Goal: Contribute content: Contribute content

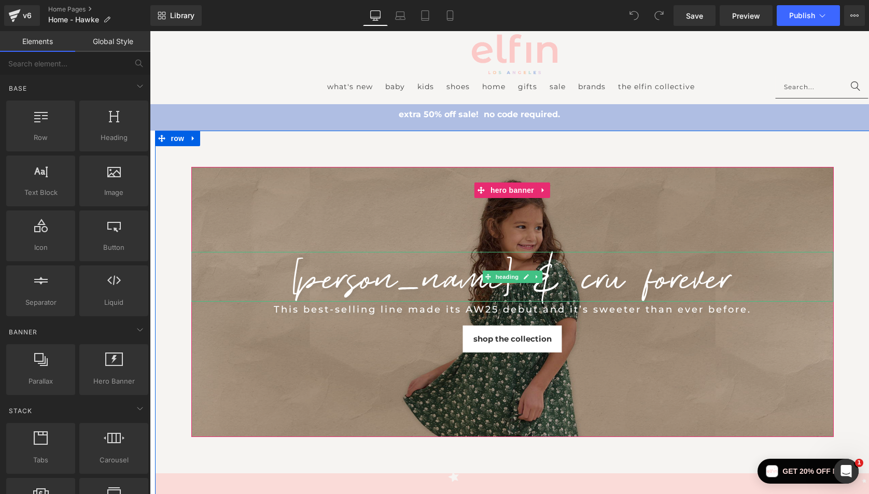
click at [421, 283] on h1 "[PERSON_NAME] & CRU FOREVER" at bounding box center [512, 276] width 642 height 50
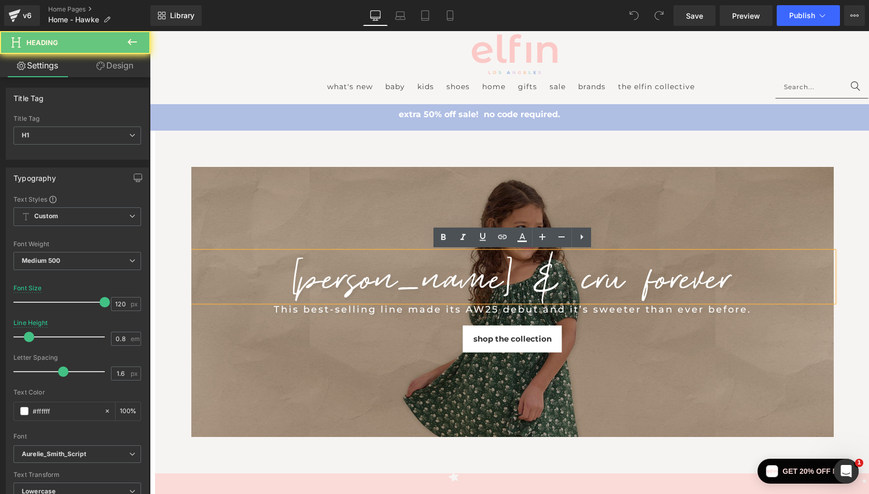
click at [421, 283] on h1 "[PERSON_NAME] & CRU FOREVER" at bounding box center [512, 276] width 642 height 50
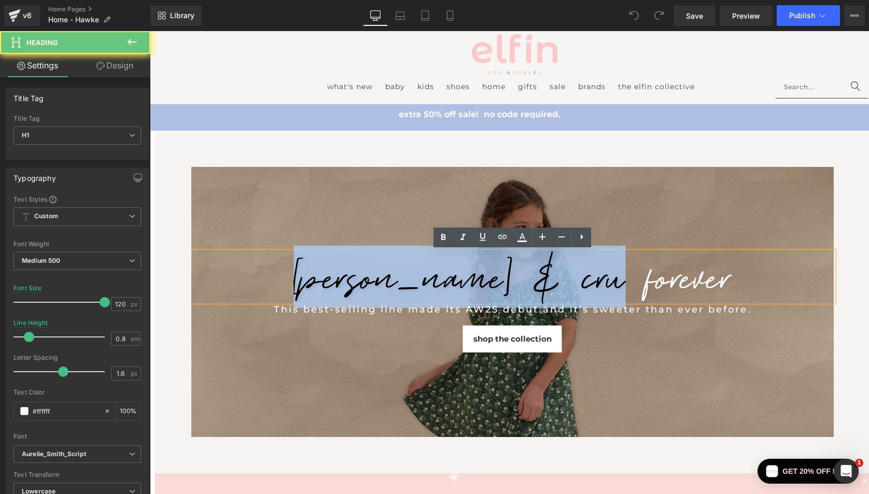
click at [421, 283] on h1 "[PERSON_NAME] & CRU FOREVER" at bounding box center [512, 276] width 642 height 50
paste div
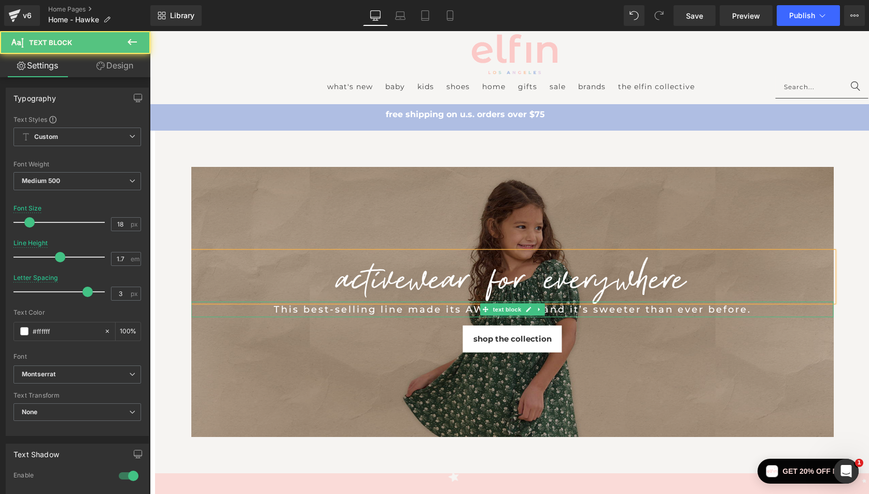
click at [722, 312] on div "This best-selling line made its AW25 debut and it’s sweeter than ever before." at bounding box center [512, 309] width 591 height 16
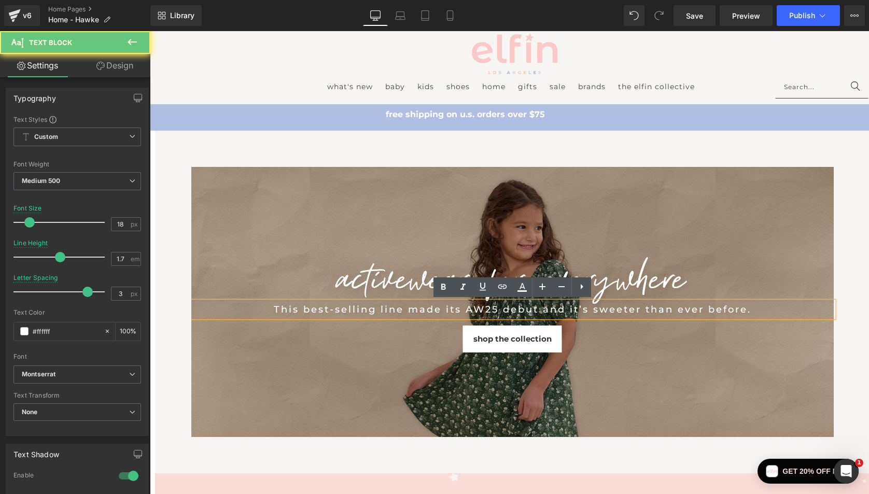
click at [722, 312] on div "This best-selling line made its AW25 debut and it’s sweeter than ever before." at bounding box center [512, 309] width 591 height 16
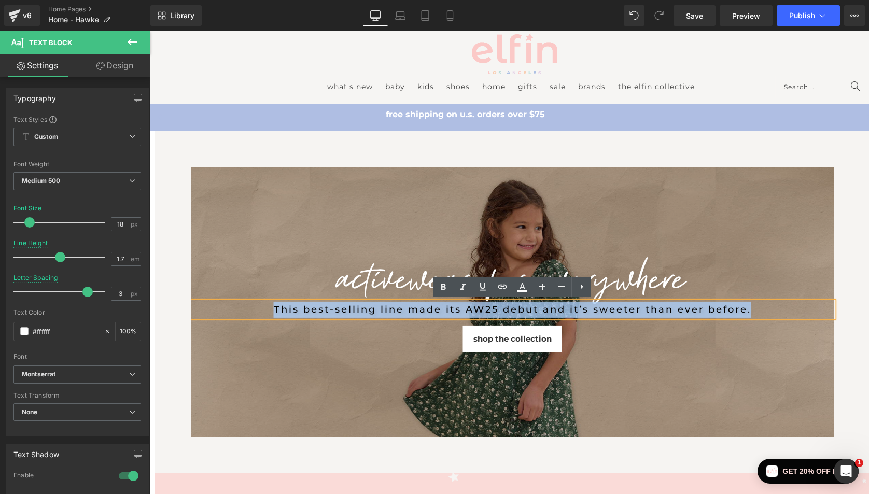
click at [722, 312] on div "This best-selling line made its AW25 debut and it’s sweeter than ever before." at bounding box center [512, 309] width 591 height 16
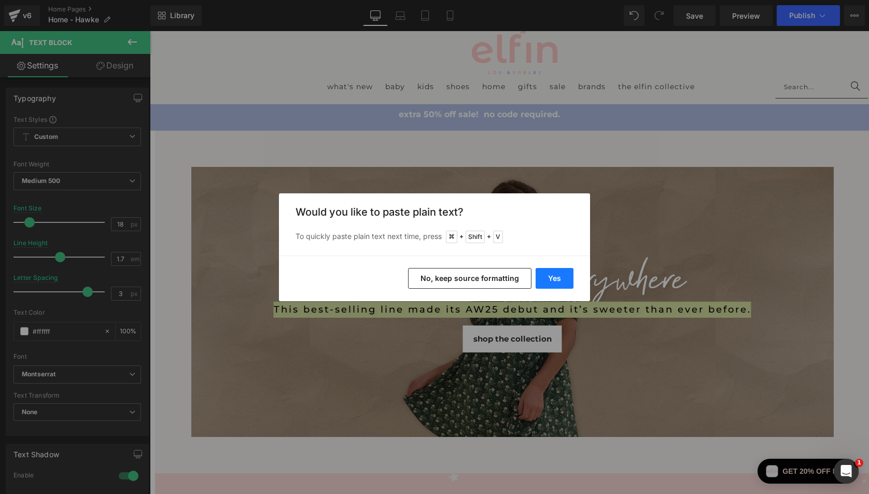
click at [566, 280] on button "Yes" at bounding box center [555, 278] width 38 height 21
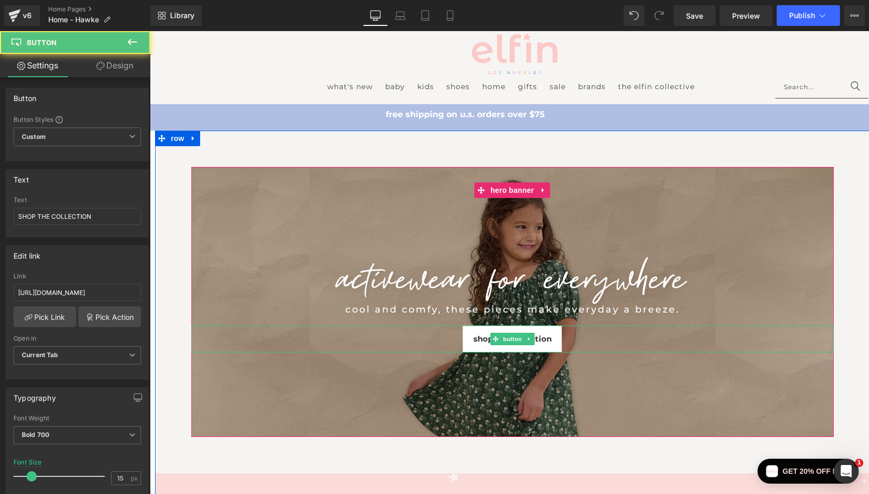
click at [545, 336] on span "SHOP THE COLLECTION" at bounding box center [512, 339] width 78 height 10
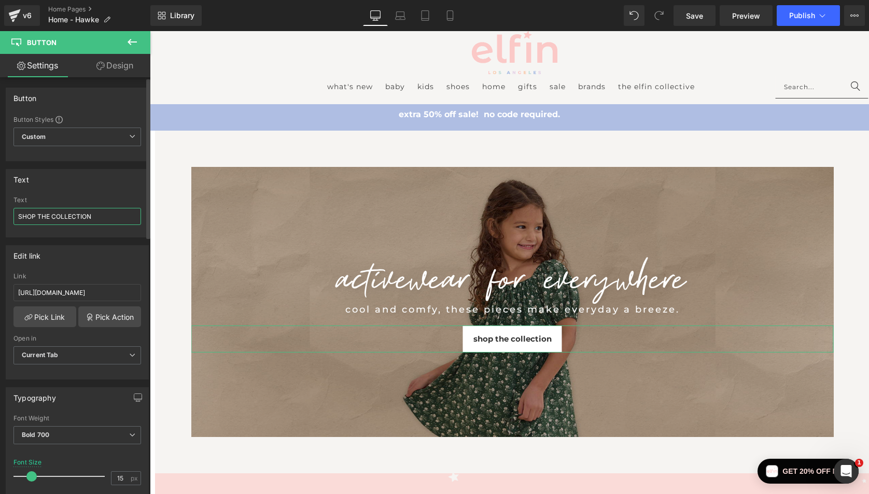
click at [97, 216] on input "SHOP THE COLLECTION" at bounding box center [77, 216] width 128 height 17
paste input "get the look"
type input "get the look"
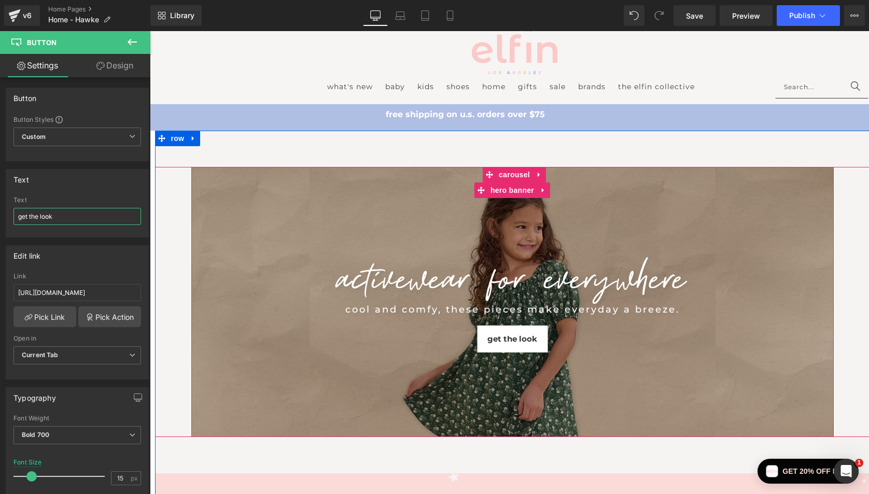
click at [283, 408] on div "activewear for everywhere Heading cool and comfy, these pieces make everyday a …" at bounding box center [512, 302] width 642 height 271
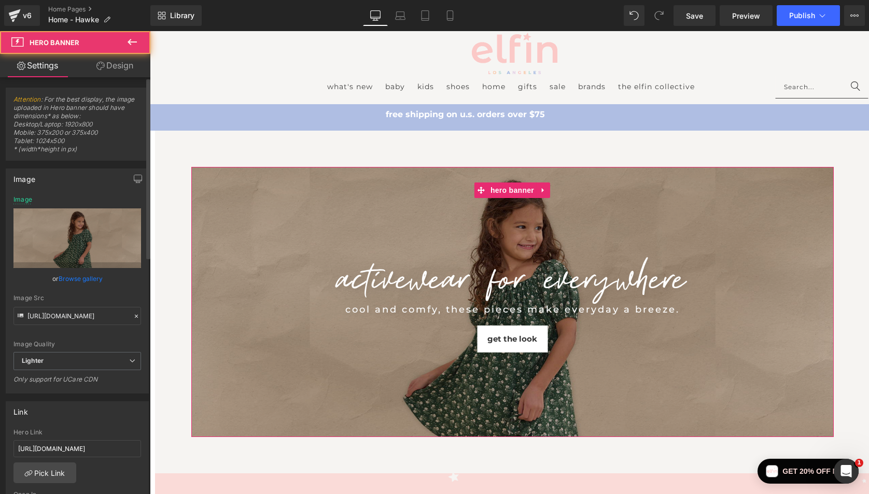
click at [88, 279] on link "Browse gallery" at bounding box center [81, 279] width 44 height 18
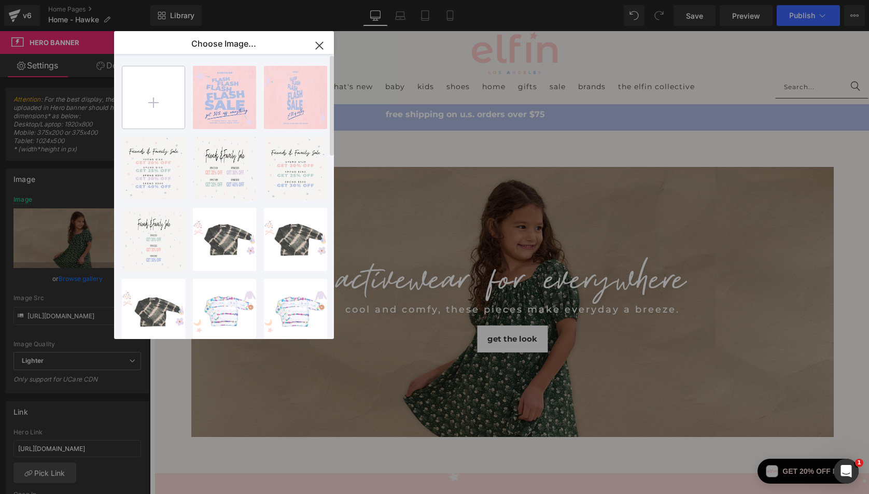
click at [139, 101] on input "file" at bounding box center [153, 97] width 62 height 62
type input "C:\fakepath\Web-Banner-10-11-25---2240x900.jpg"
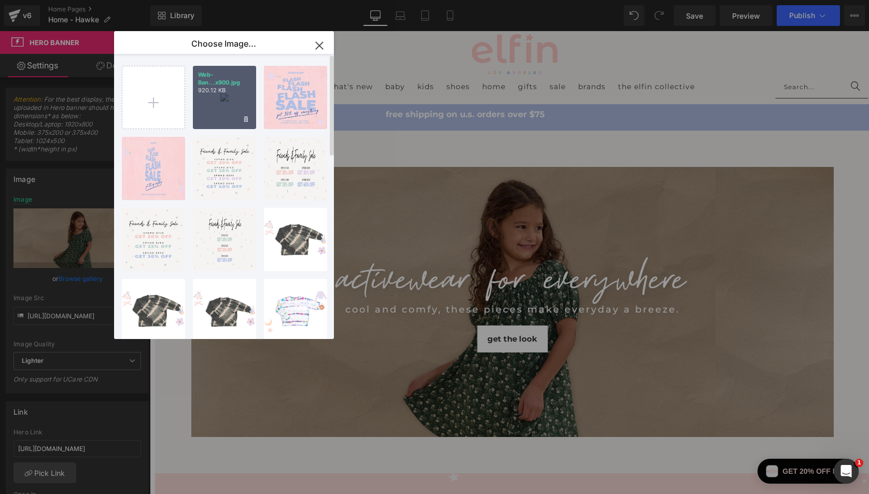
click at [226, 94] on p "920.12 KB" at bounding box center [224, 91] width 53 height 8
type input "[URL][DOMAIN_NAME]"
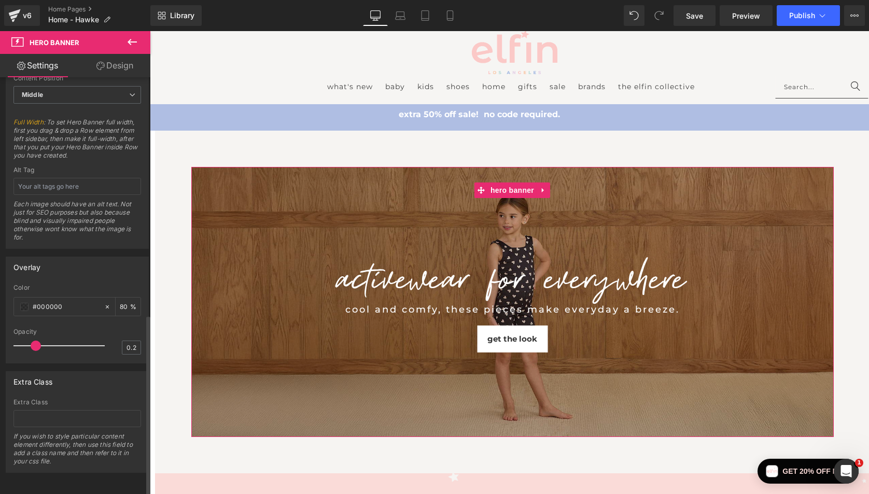
scroll to position [546, 0]
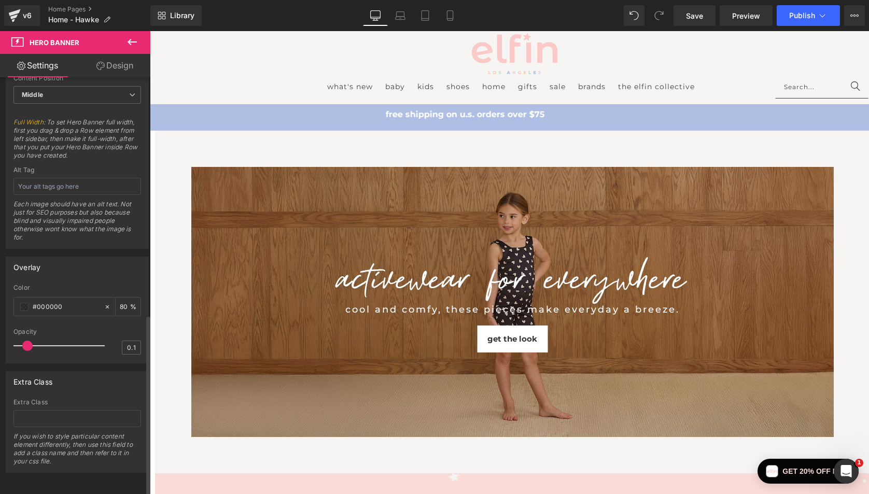
drag, startPoint x: 34, startPoint y: 336, endPoint x: 29, endPoint y: 335, distance: 5.3
click at [29, 341] on span at bounding box center [27, 346] width 10 height 10
type input "0.2"
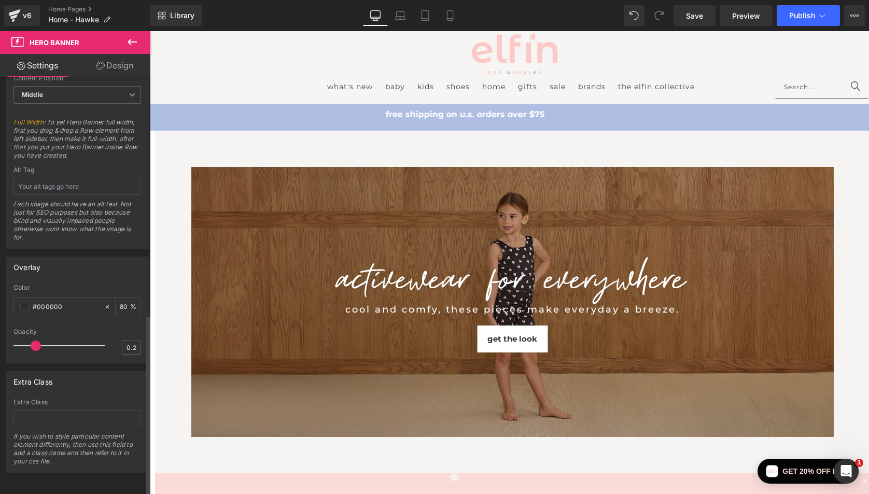
drag, startPoint x: 28, startPoint y: 336, endPoint x: 33, endPoint y: 338, distance: 5.4
click at [33, 341] on span at bounding box center [36, 346] width 10 height 10
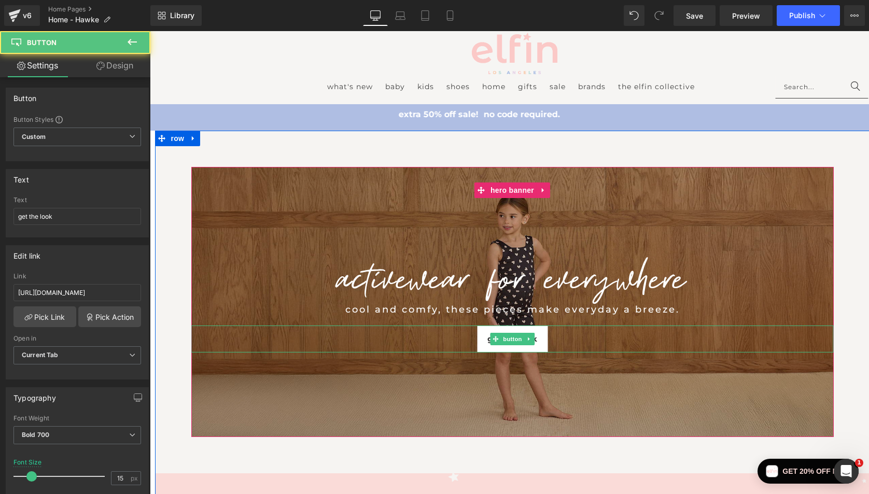
click at [545, 333] on link "get the look" at bounding box center [512, 339] width 71 height 27
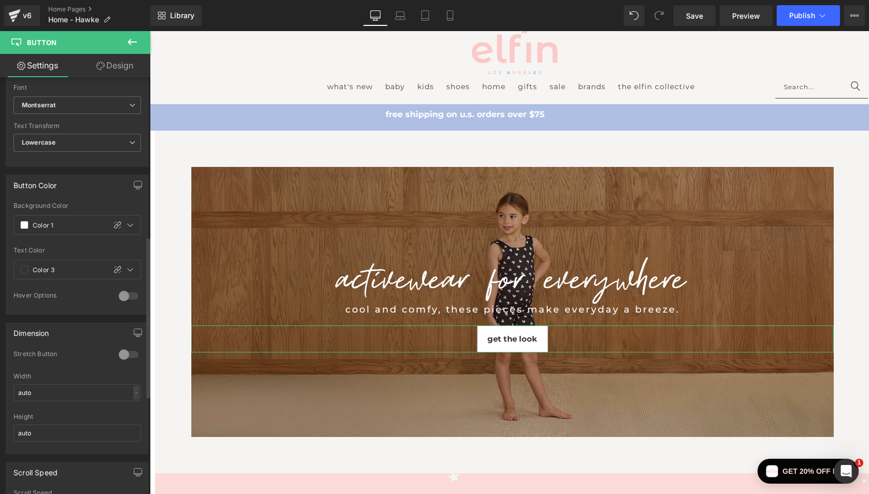
scroll to position [378, 0]
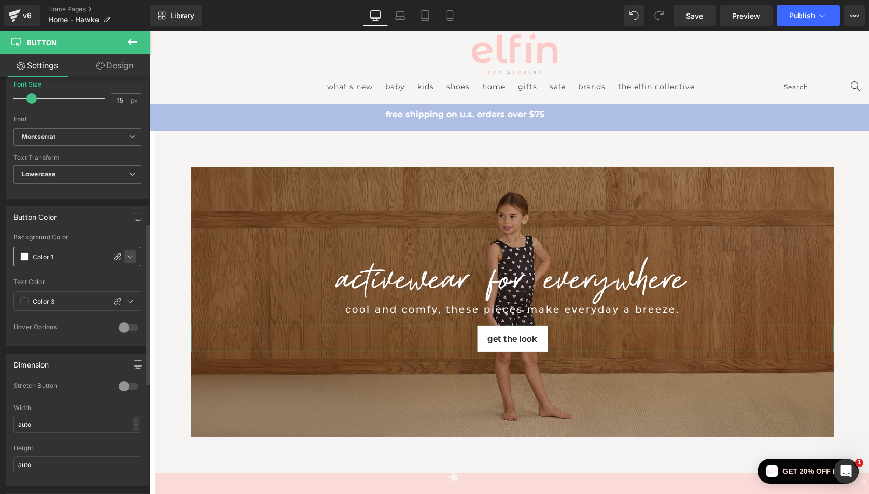
click at [129, 256] on icon at bounding box center [130, 257] width 8 height 8
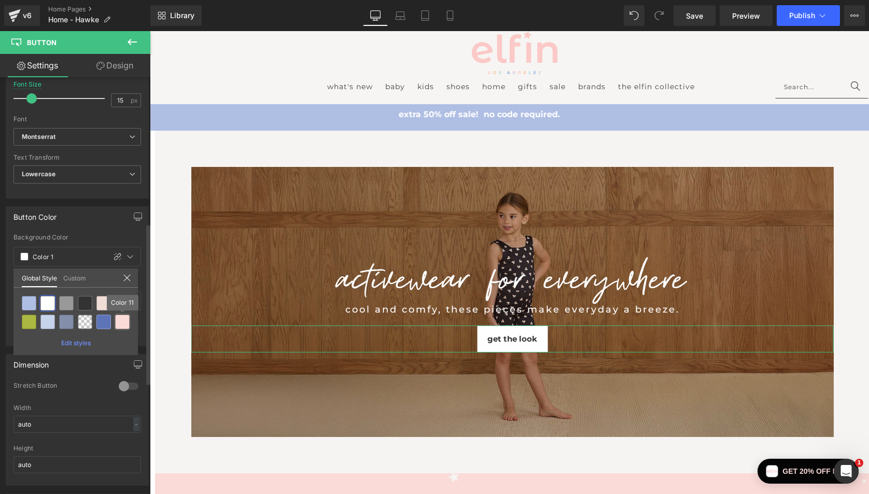
click at [121, 321] on div at bounding box center [122, 322] width 15 height 15
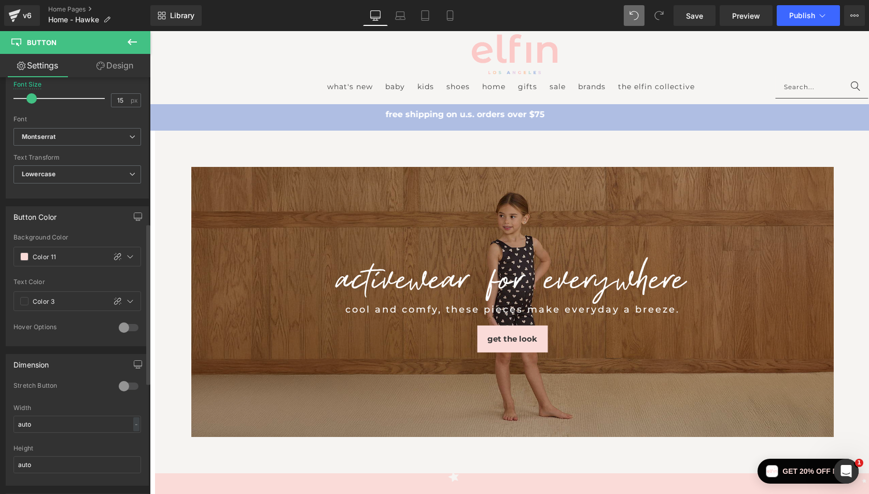
type input "Color 1"
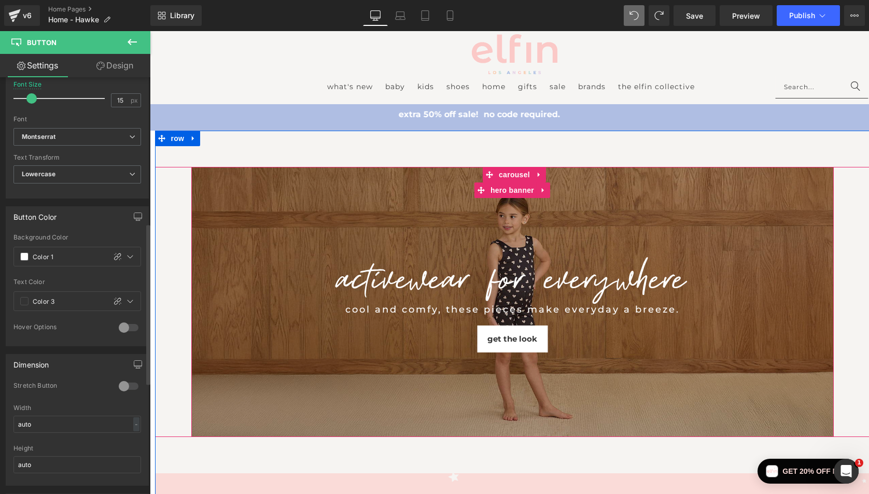
click at [300, 394] on div "activewear for everywhere Heading cool and comfy, these pieces make everyday a …" at bounding box center [512, 302] width 642 height 271
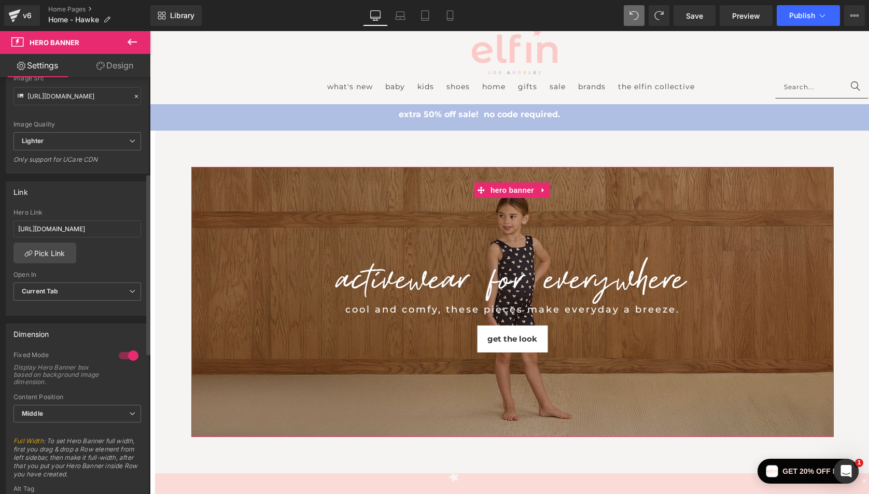
scroll to position [221, 0]
click at [54, 248] on link "Pick Link" at bounding box center [44, 251] width 63 height 21
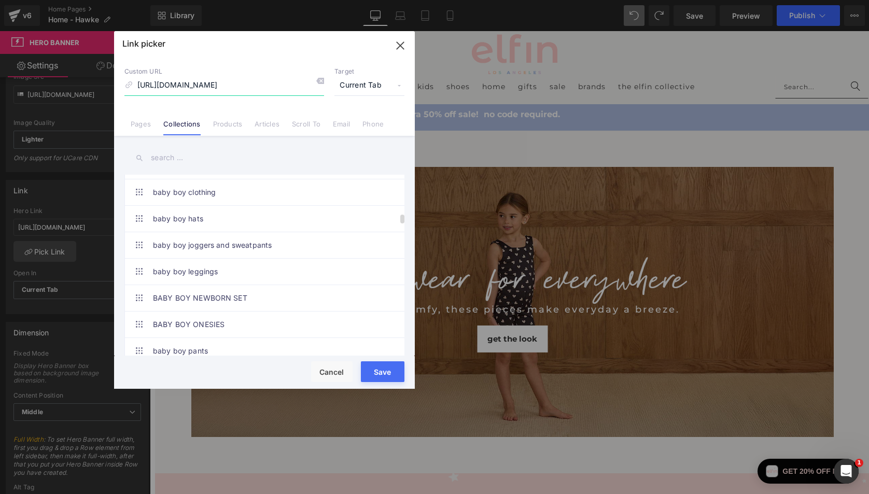
scroll to position [1543, 0]
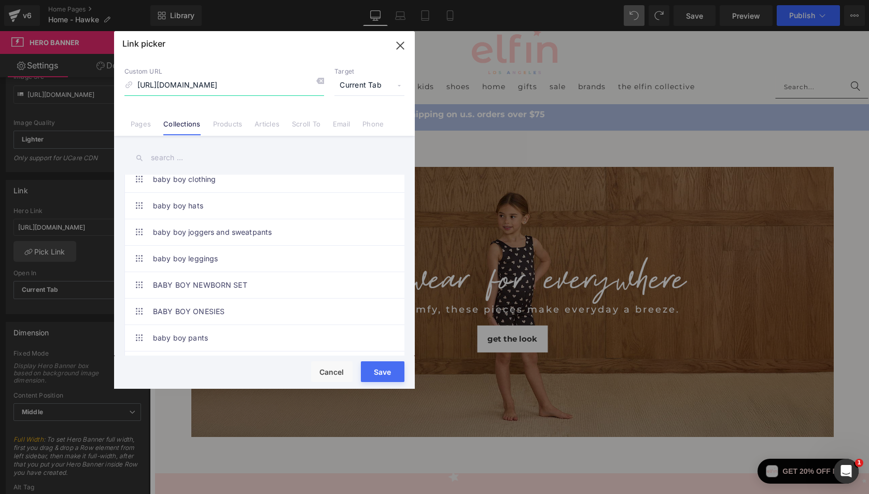
click at [307, 84] on input "[URL][DOMAIN_NAME]" at bounding box center [224, 86] width 200 height 20
click at [321, 82] on icon at bounding box center [320, 81] width 8 height 8
click at [258, 86] on input at bounding box center [224, 86] width 200 height 20
type input "ac"
click at [199, 166] on input "text" at bounding box center [264, 157] width 280 height 23
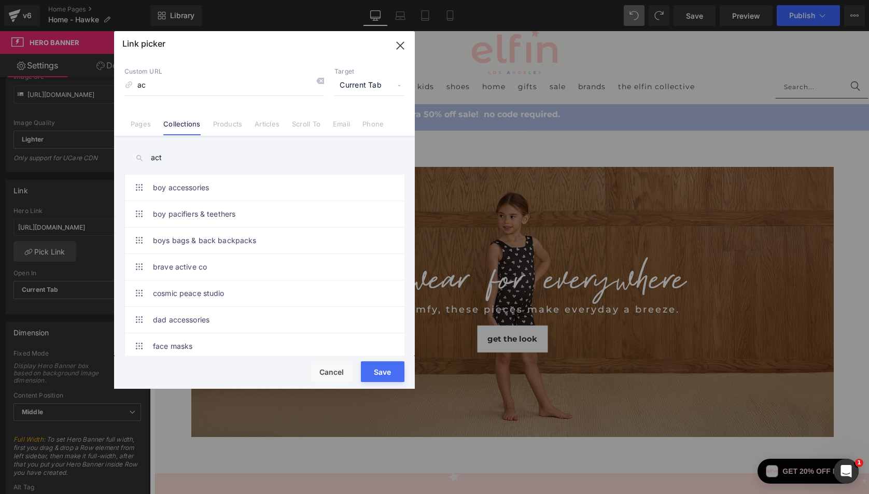
scroll to position [0, 0]
type input "a"
click at [319, 79] on icon at bounding box center [320, 81] width 8 height 8
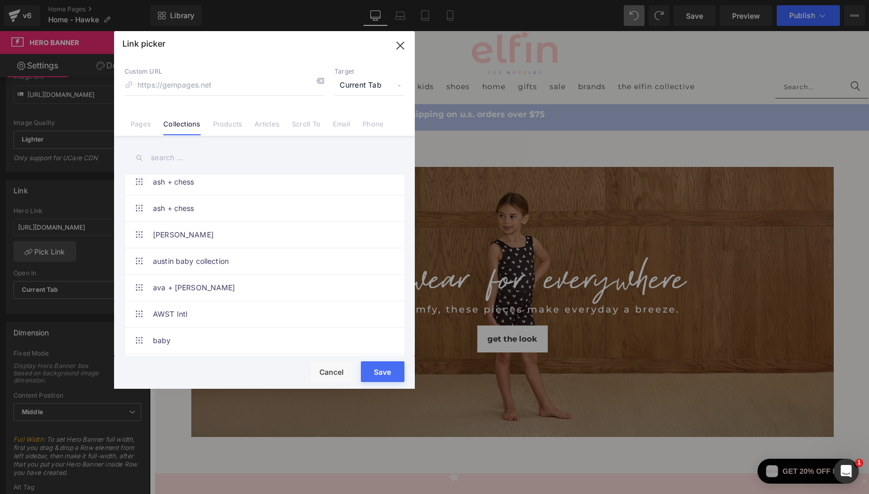
click at [400, 45] on icon "button" at bounding box center [400, 45] width 7 height 7
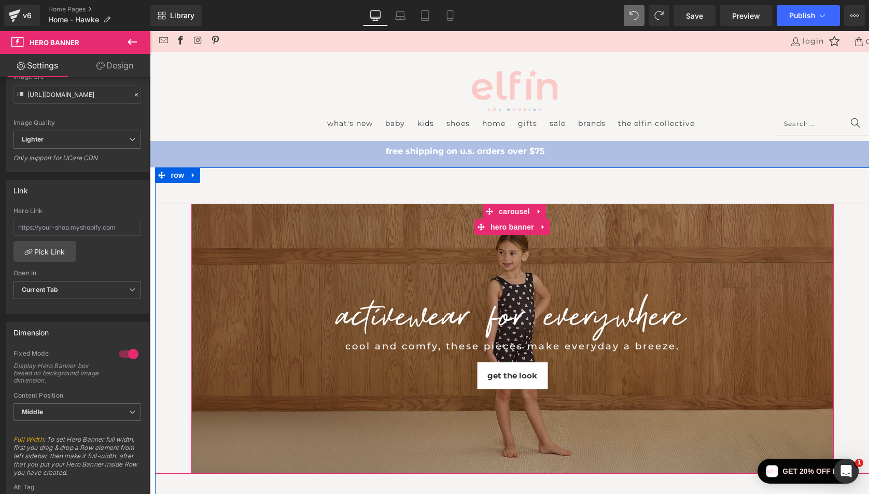
scroll to position [0, 0]
click at [425, 230] on div "activewear for everywhere Heading cool and comfy, these pieces make everyday a …" at bounding box center [512, 339] width 642 height 271
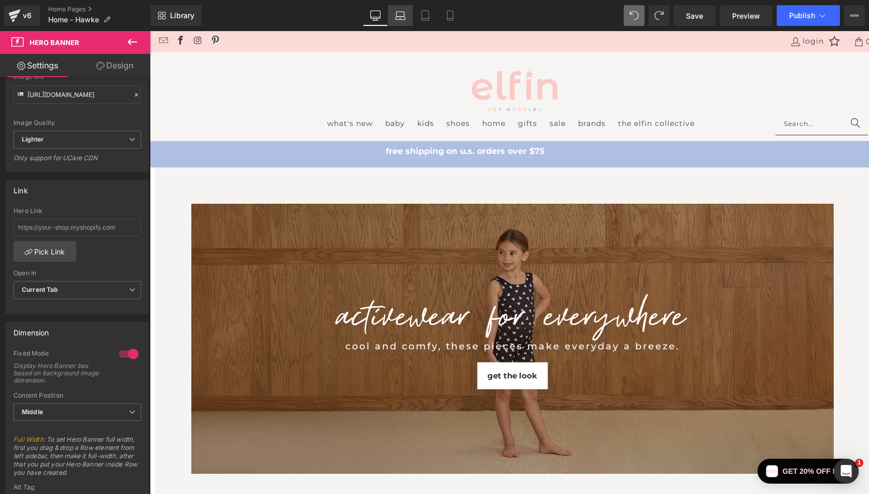
click at [402, 15] on icon at bounding box center [400, 15] width 10 height 10
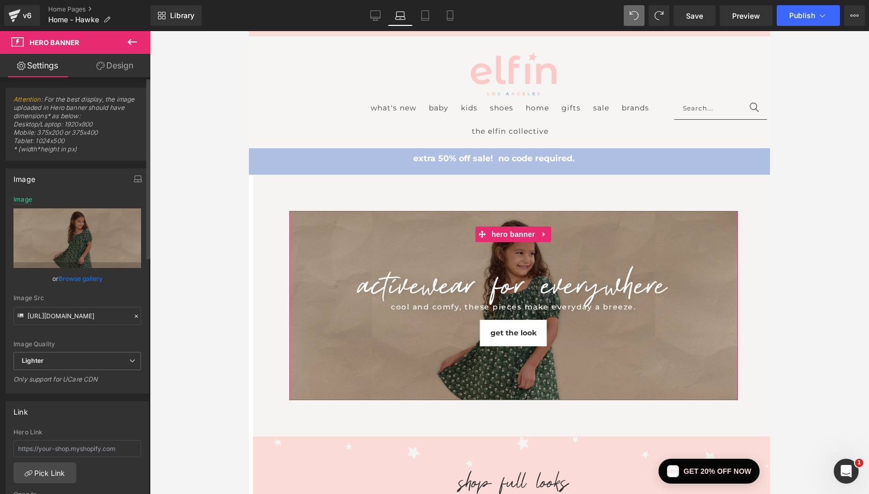
click at [76, 279] on link "Browse gallery" at bounding box center [81, 279] width 44 height 18
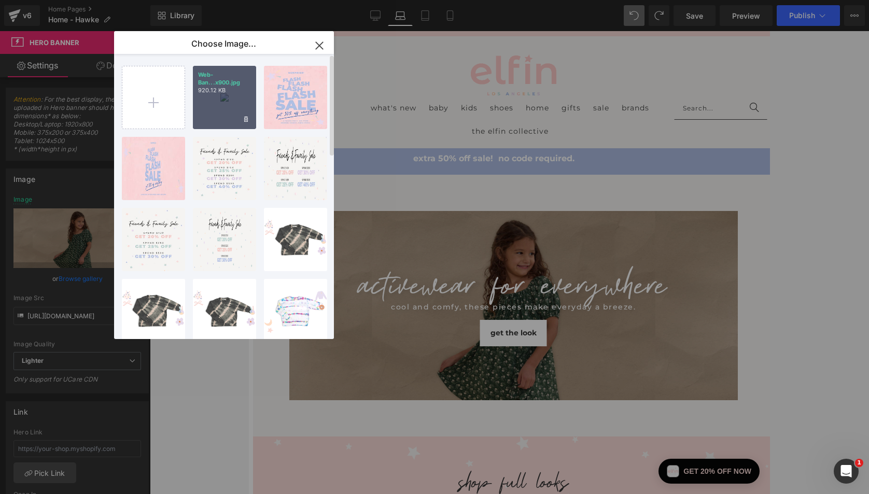
click at [225, 96] on div "Web-Ban...x900.jpg 920.12 KB" at bounding box center [224, 97] width 63 height 63
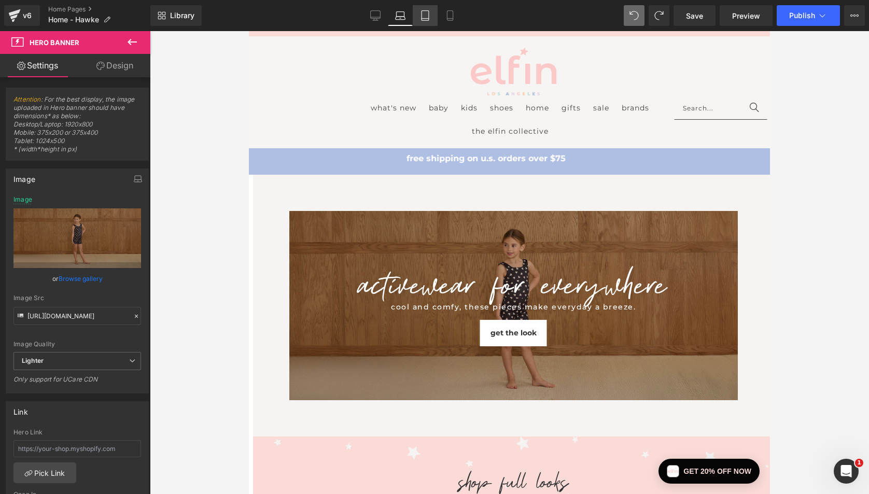
click at [425, 15] on icon at bounding box center [425, 15] width 10 height 10
type input "[URL][DOMAIN_NAME]"
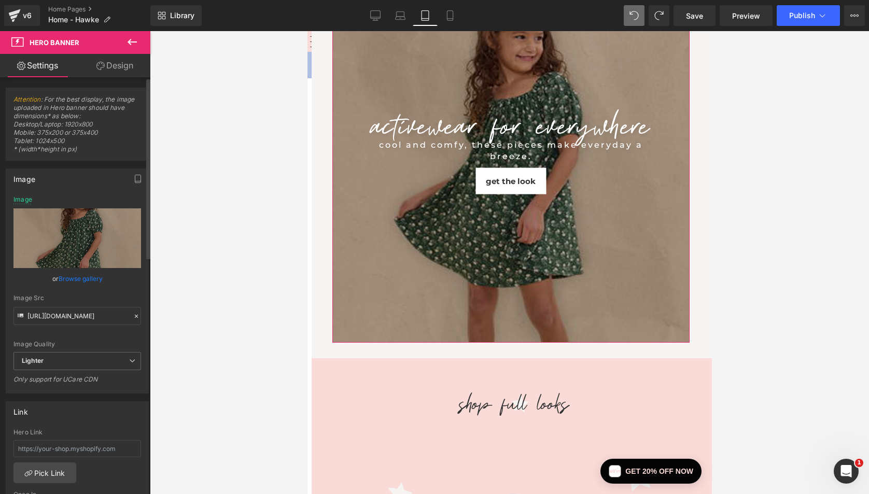
click at [87, 279] on link "Browse gallery" at bounding box center [81, 279] width 44 height 18
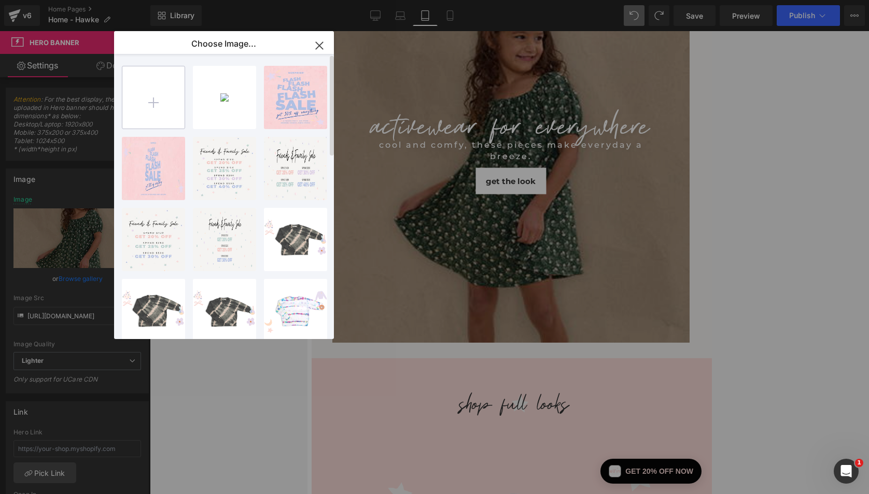
click at [150, 113] on input "file" at bounding box center [153, 97] width 62 height 62
type input "C:\fakepath\MOBILE-10-11-25.jpg"
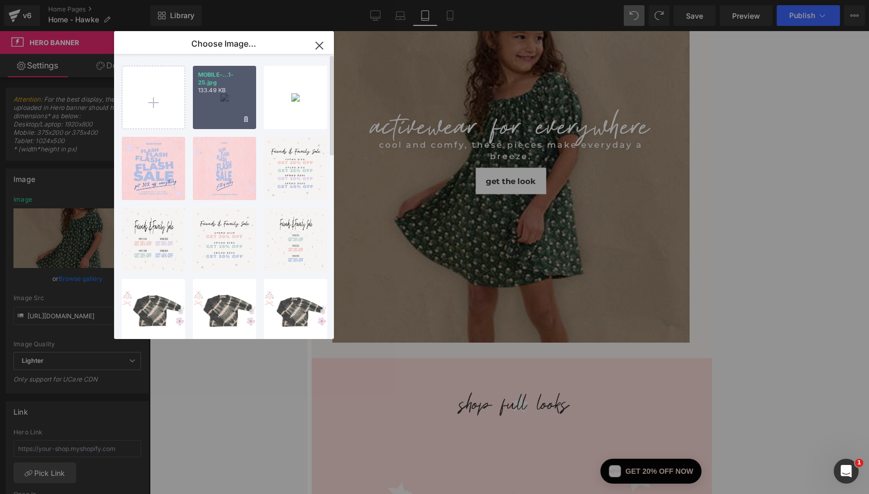
click at [239, 73] on p "MOBILE-...1-25.jpg" at bounding box center [224, 79] width 53 height 16
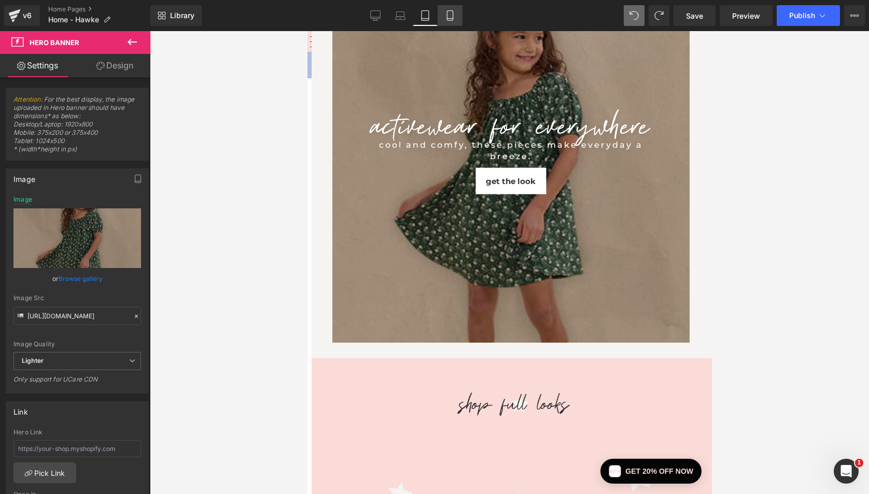
click at [450, 16] on icon at bounding box center [450, 15] width 10 height 10
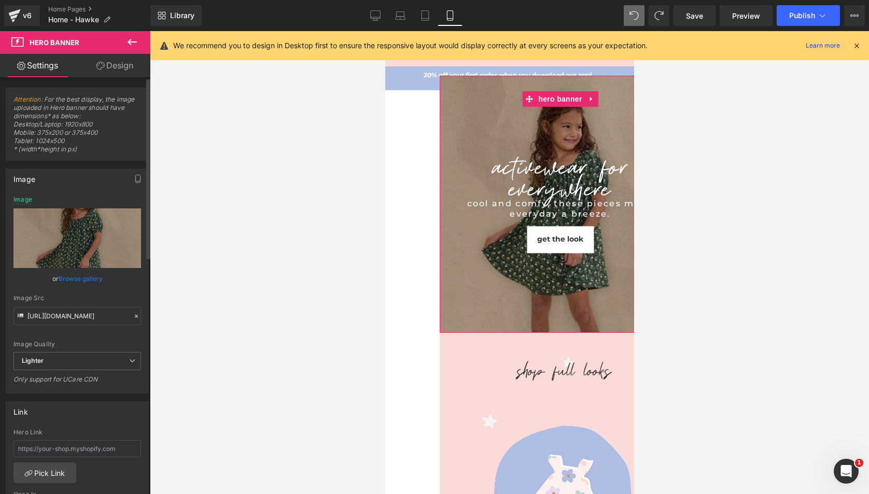
click at [75, 279] on link "Browse gallery" at bounding box center [81, 279] width 44 height 18
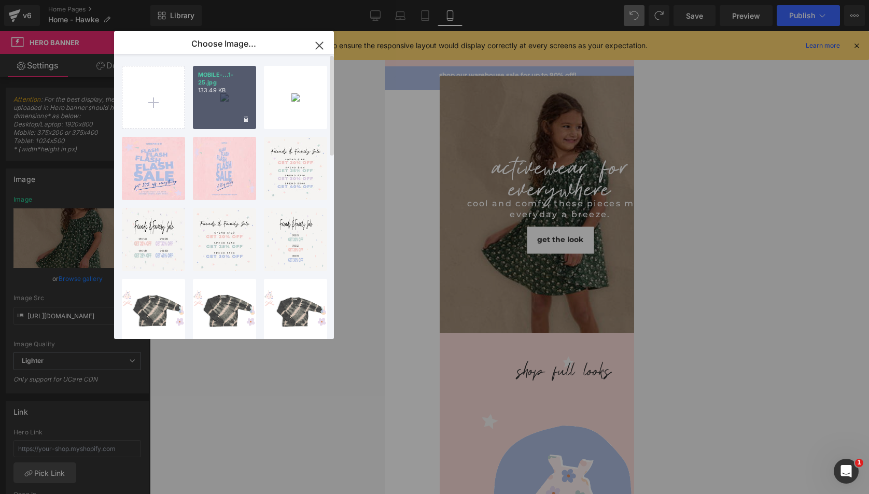
click at [230, 89] on p "133.49 KB" at bounding box center [224, 91] width 53 height 8
type input "[URL][DOMAIN_NAME]"
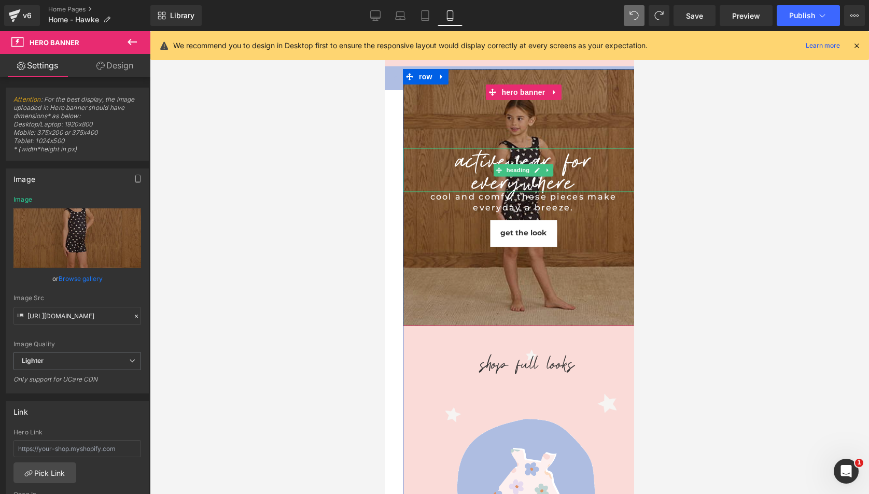
scroll to position [8, 44]
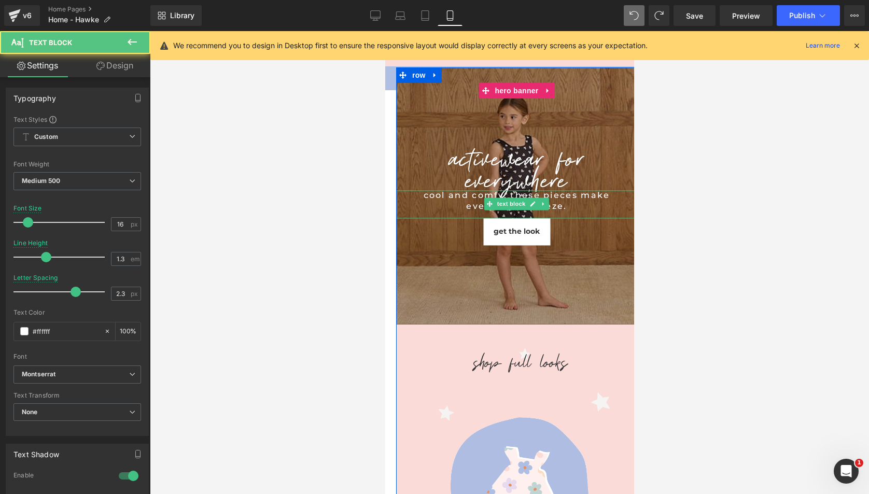
click at [560, 207] on div "cool and comfy, these pieces make everyday a breeze." at bounding box center [516, 202] width 189 height 22
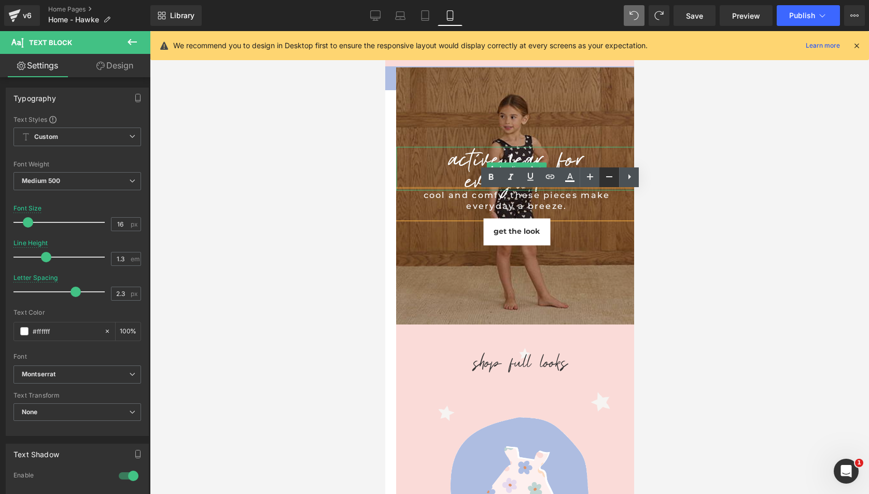
click at [606, 176] on icon at bounding box center [609, 177] width 12 height 12
click at [579, 207] on div "cool and comfy, these pieces make everyday a breeze." at bounding box center [516, 201] width 189 height 19
click at [607, 180] on icon at bounding box center [609, 177] width 12 height 12
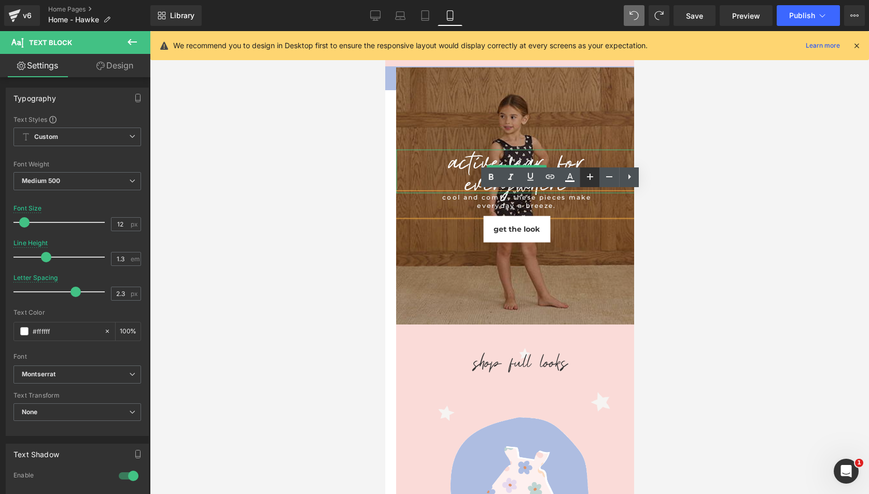
click at [586, 177] on icon at bounding box center [590, 177] width 12 height 12
click at [588, 177] on icon at bounding box center [590, 177] width 12 height 12
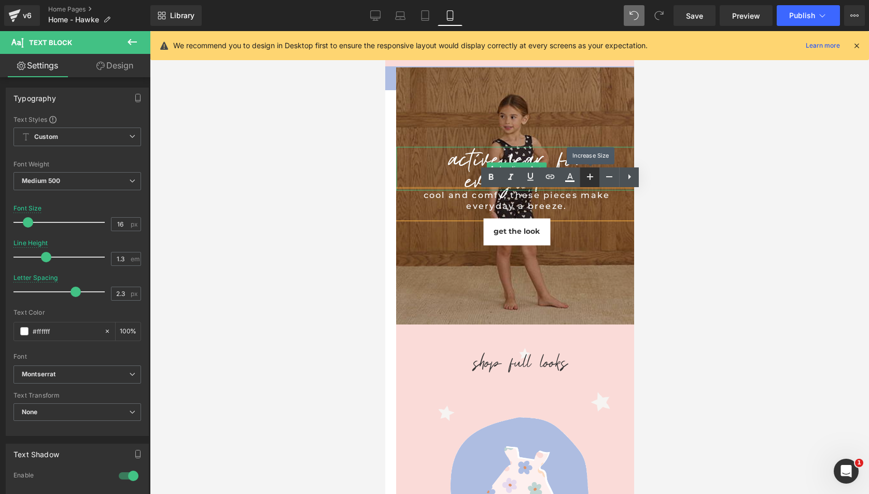
click at [588, 177] on icon at bounding box center [590, 177] width 12 height 12
type input "18"
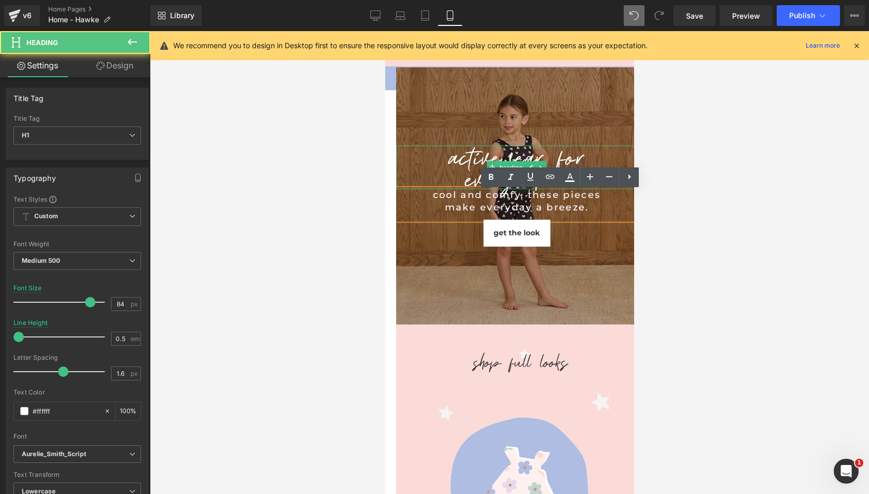
click at [541, 158] on h1 "activewear for everywhere" at bounding box center [516, 168] width 241 height 44
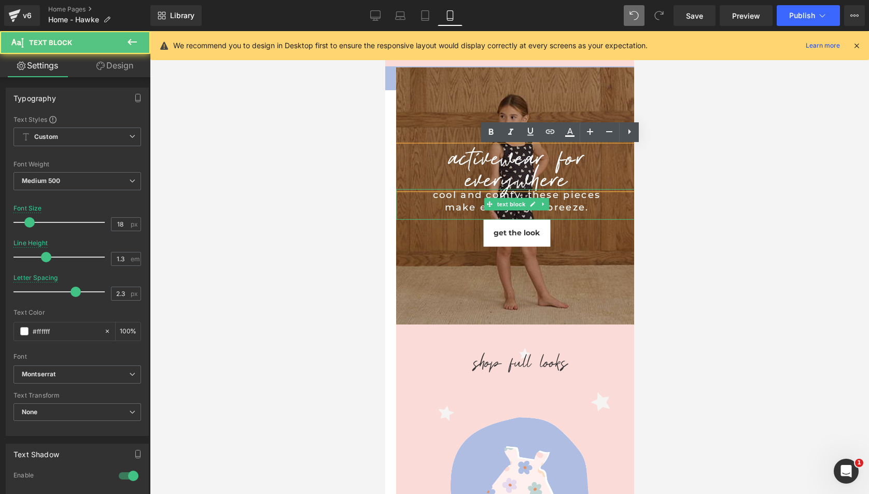
click at [566, 192] on div "cool and comfy, these pieces make everyday a breeze." at bounding box center [516, 201] width 189 height 24
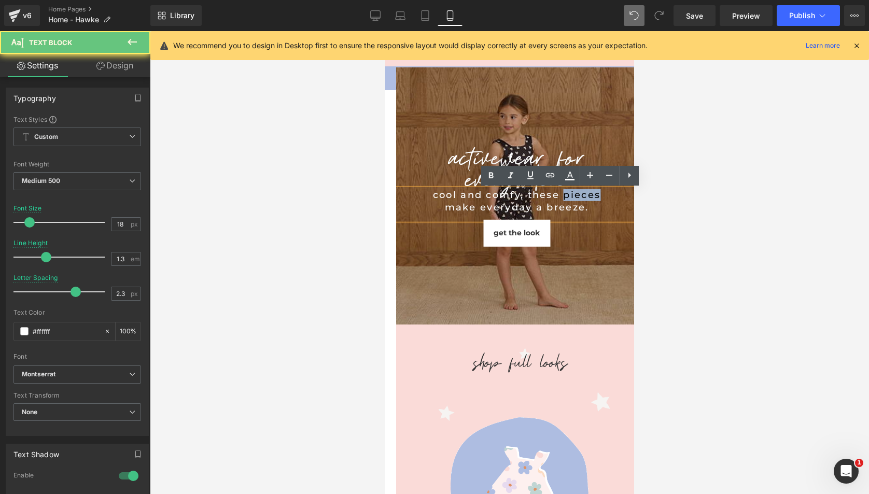
click at [566, 192] on div "cool and comfy, these pieces make everyday a breeze." at bounding box center [516, 201] width 189 height 24
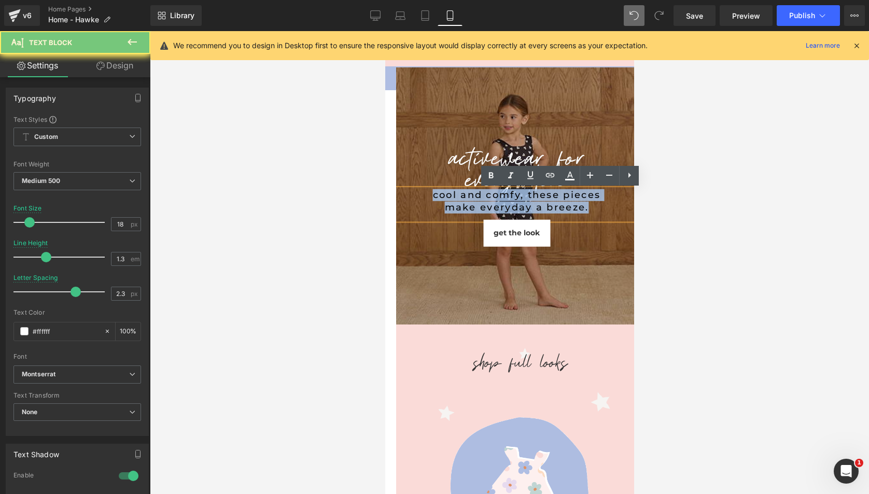
click at [566, 192] on div "cool and comfy, these pieces make everyday a breeze." at bounding box center [516, 201] width 189 height 24
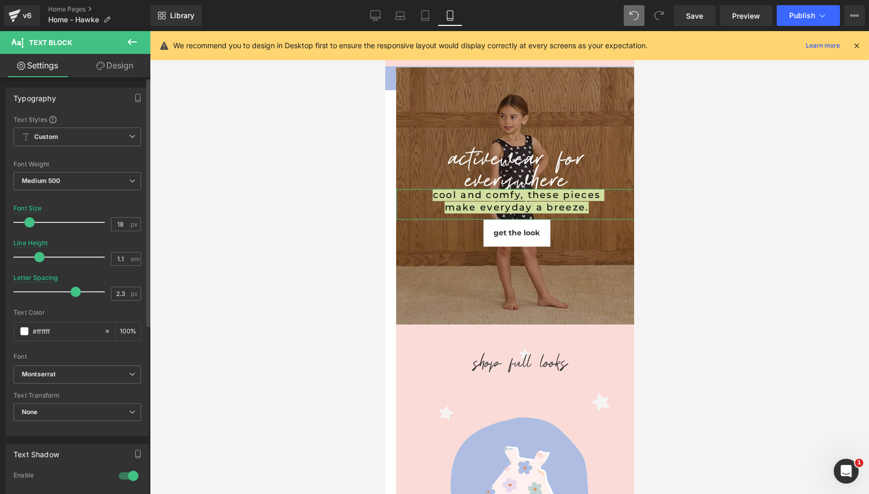
type input "1"
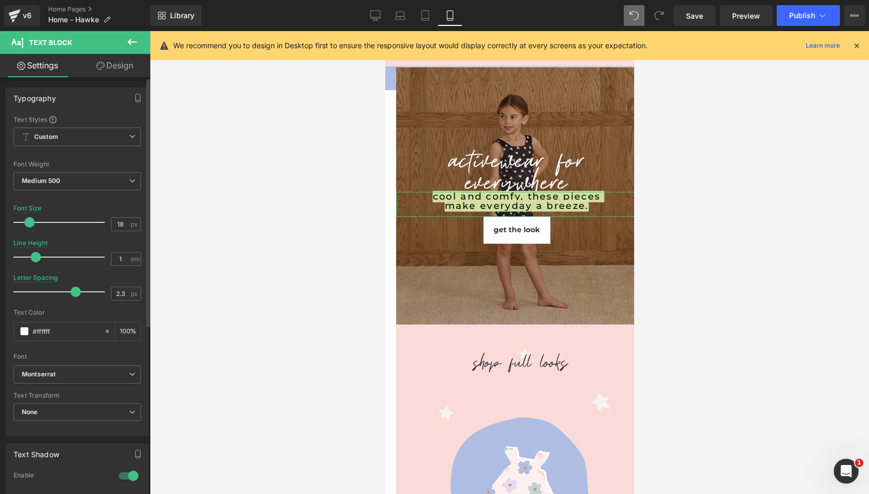
drag, startPoint x: 46, startPoint y: 257, endPoint x: 37, endPoint y: 256, distance: 8.9
click at [37, 256] on span at bounding box center [36, 257] width 10 height 10
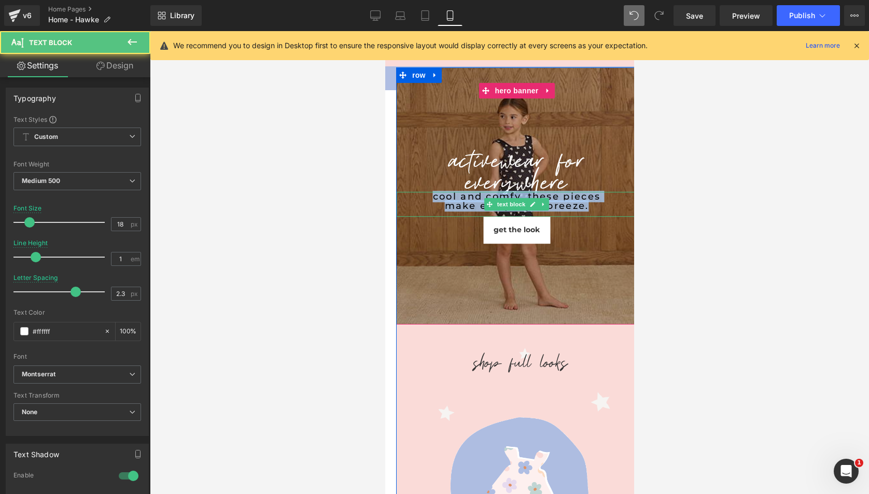
click at [432, 195] on div "cool and comfy, these pieces make everyday a breeze." at bounding box center [516, 201] width 189 height 19
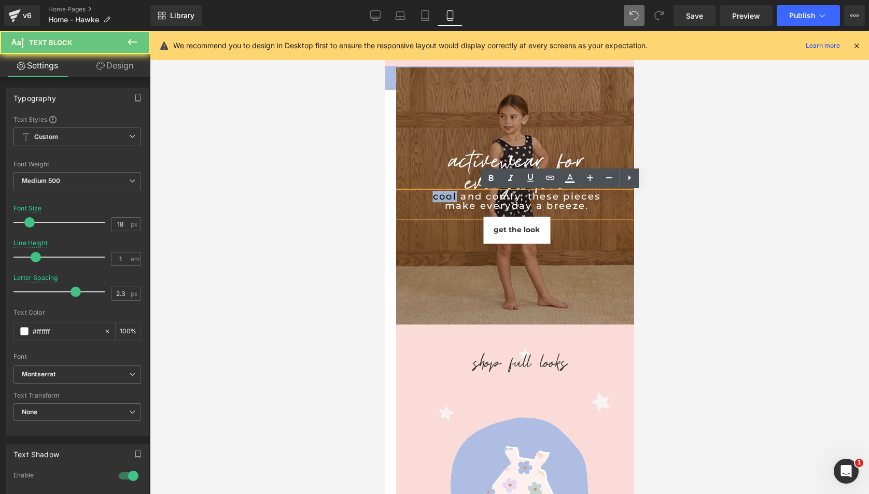
click at [432, 195] on div "cool and comfy, these pieces make everyday a breeze." at bounding box center [516, 201] width 189 height 19
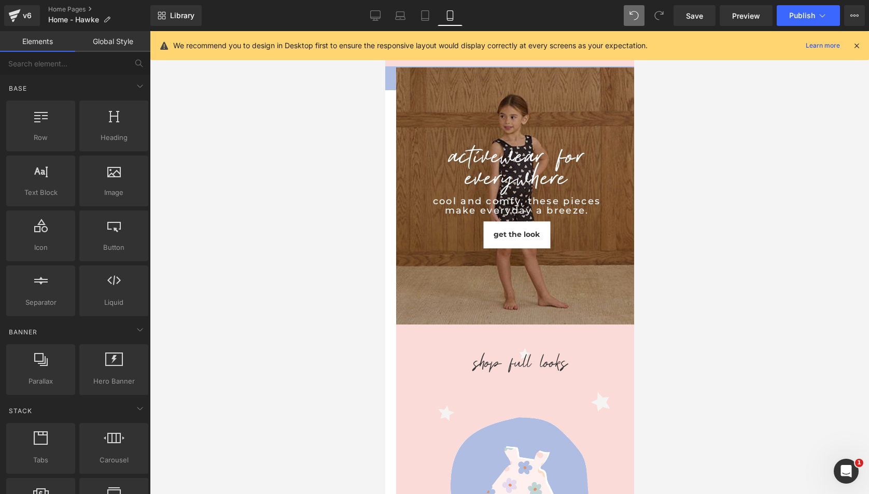
click at [708, 221] on div at bounding box center [509, 262] width 719 height 463
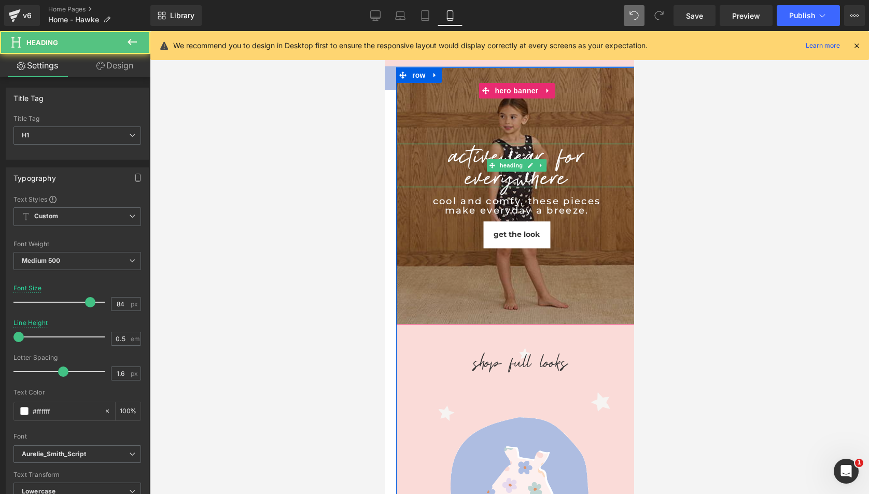
click at [467, 159] on h1 "activewear for everywhere" at bounding box center [516, 166] width 241 height 44
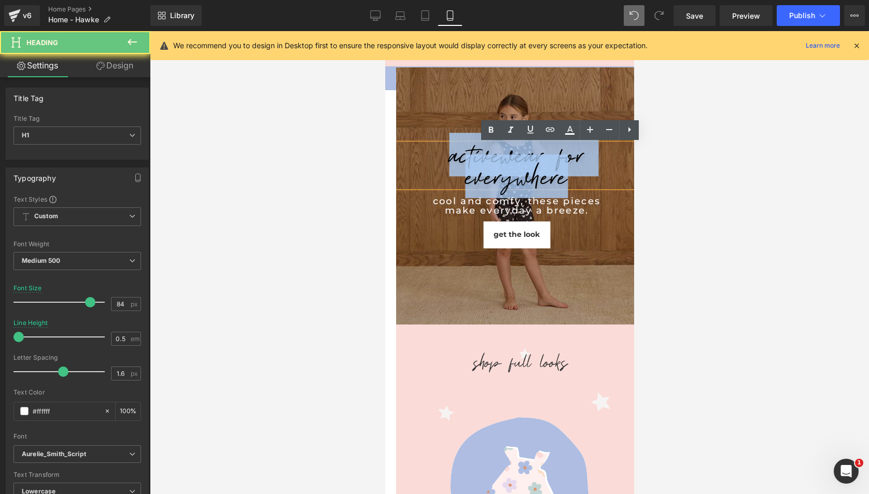
click at [467, 159] on h1 "activewear for everywhere" at bounding box center [516, 166] width 241 height 44
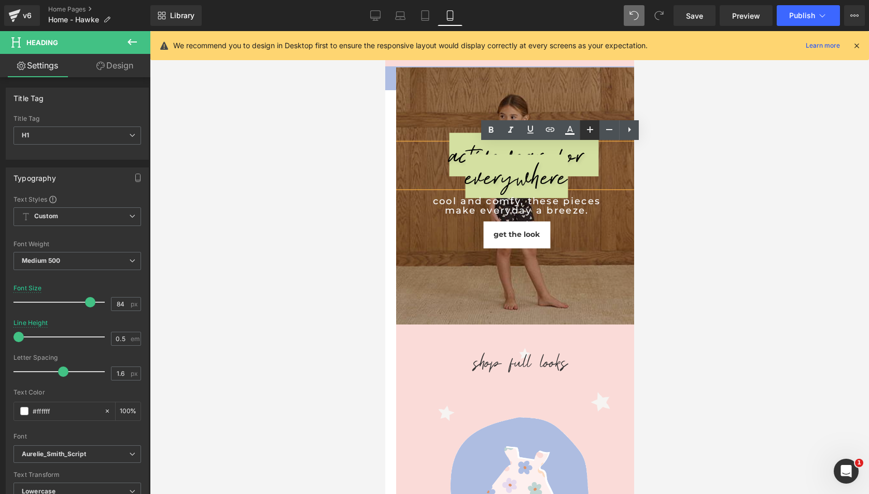
click at [587, 131] on icon at bounding box center [590, 129] width 12 height 12
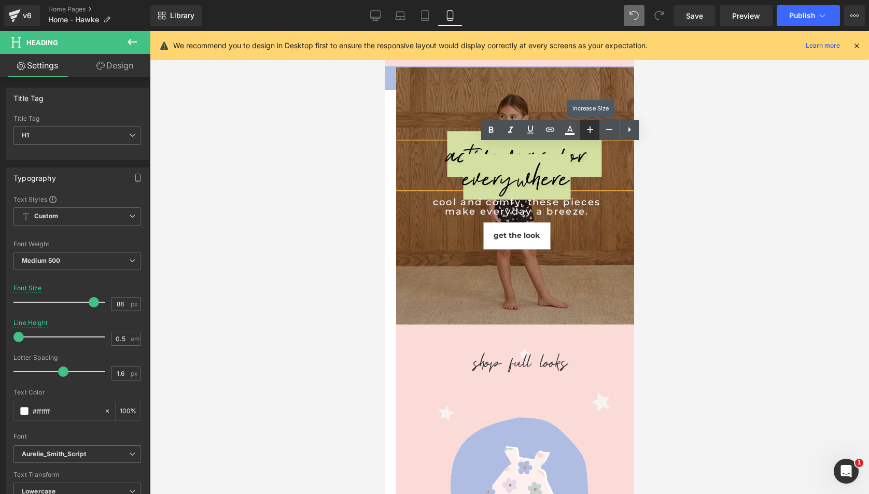
click at [587, 131] on icon at bounding box center [590, 129] width 12 height 12
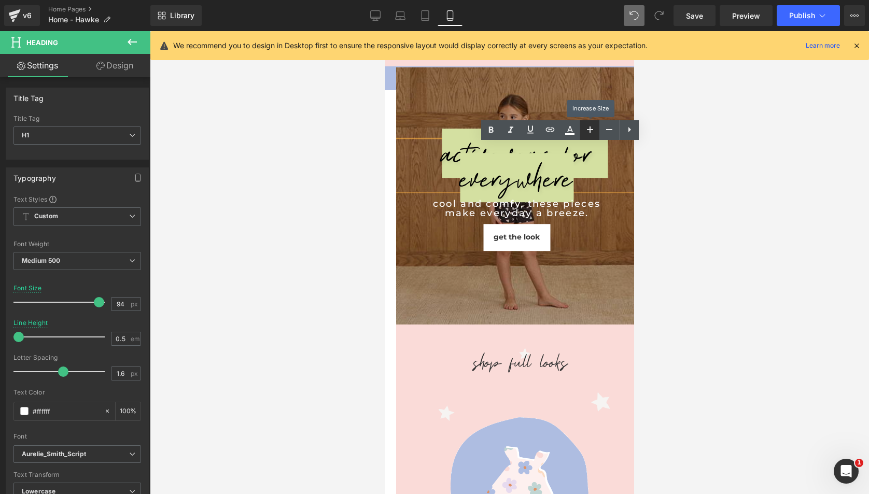
click at [587, 131] on icon at bounding box center [590, 129] width 12 height 12
type input "98"
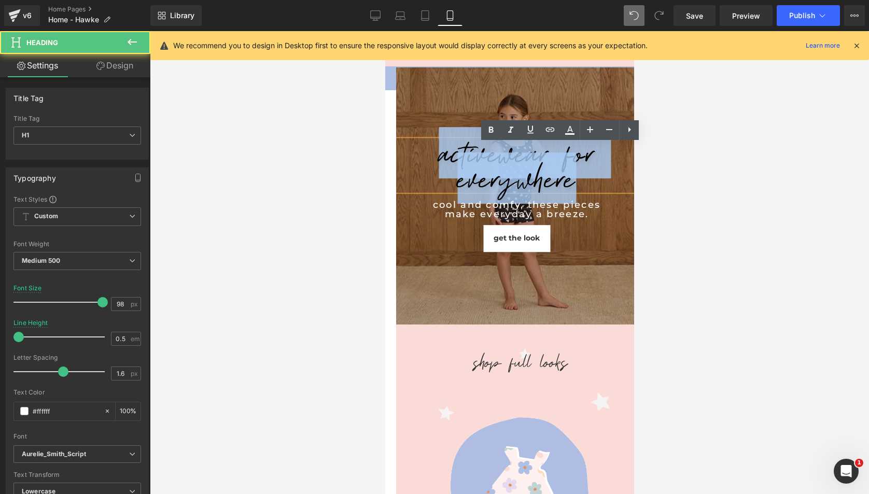
click at [582, 155] on h1 "activewear for everywhere" at bounding box center [516, 166] width 241 height 51
click at [587, 158] on h1 "activewear for everywhere" at bounding box center [516, 166] width 241 height 51
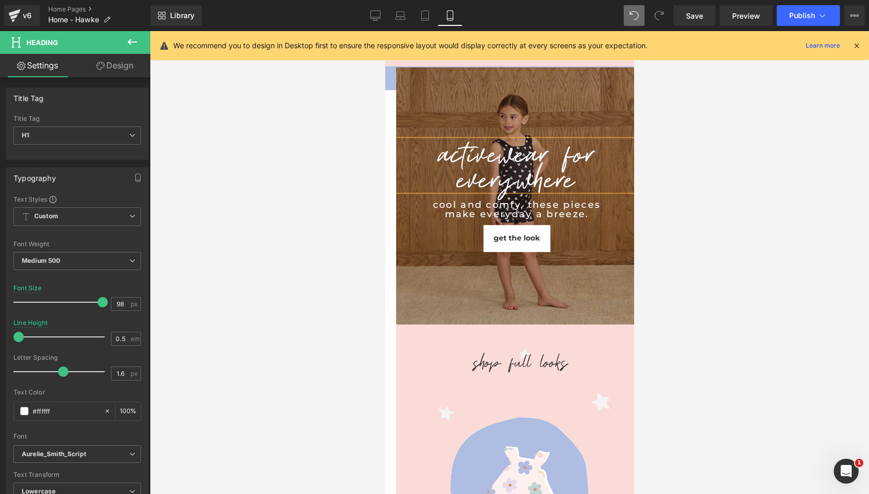
click at [719, 216] on div at bounding box center [509, 262] width 719 height 463
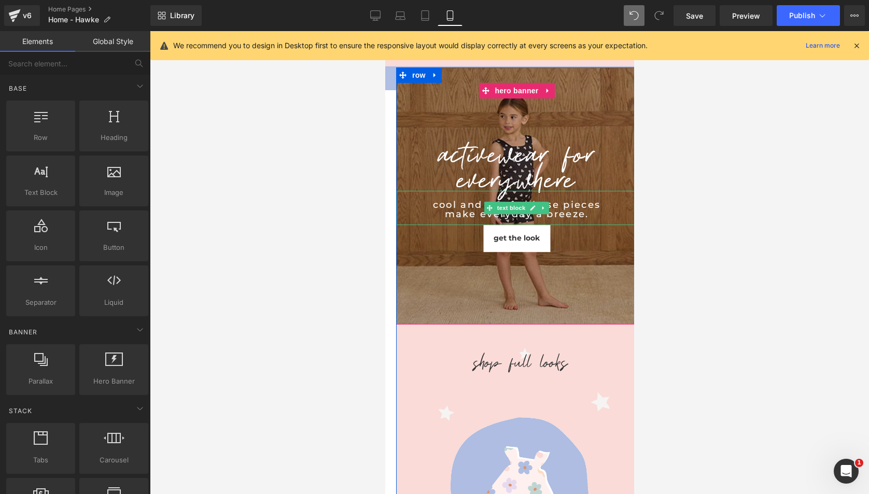
click at [564, 212] on div "cool and comfy, these pieces make everyday a breeze." at bounding box center [516, 210] width 189 height 19
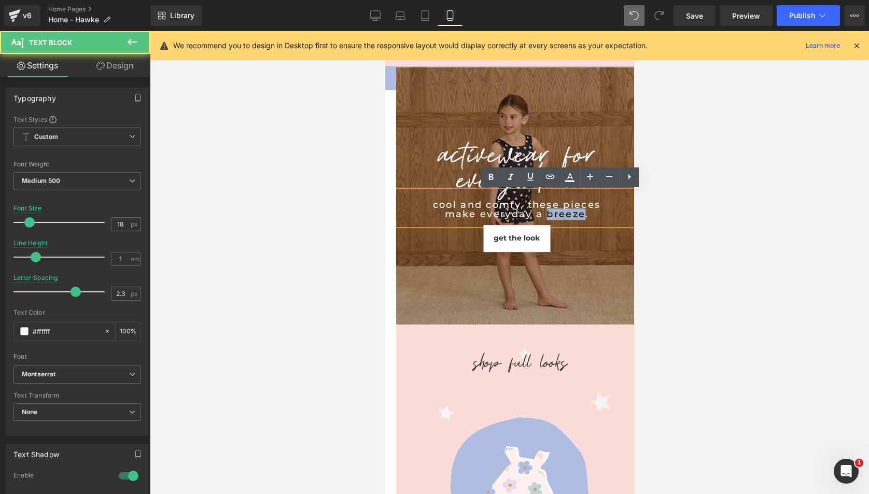
click at [564, 212] on div "cool and comfy, these pieces make everyday a breeze." at bounding box center [516, 210] width 189 height 19
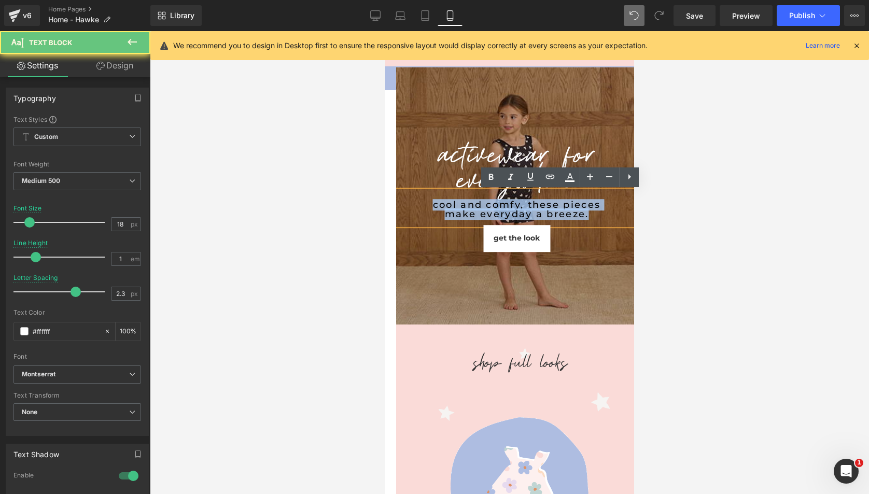
click at [564, 212] on div "cool and comfy, these pieces make everyday a breeze." at bounding box center [516, 210] width 189 height 19
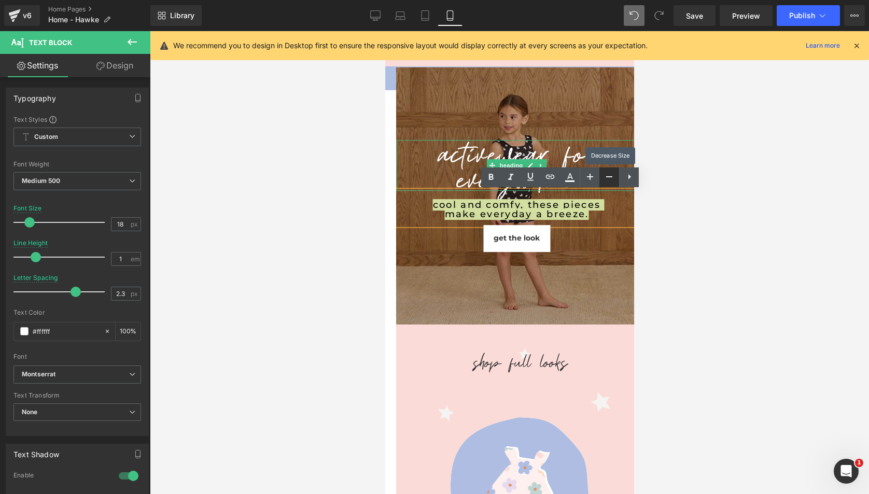
click at [607, 178] on icon at bounding box center [609, 177] width 12 height 12
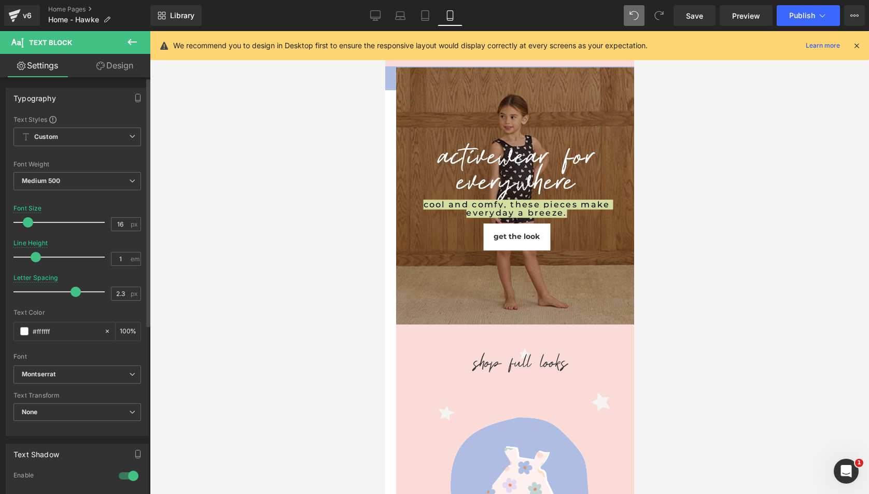
click at [29, 222] on span at bounding box center [28, 222] width 10 height 10
type input "18"
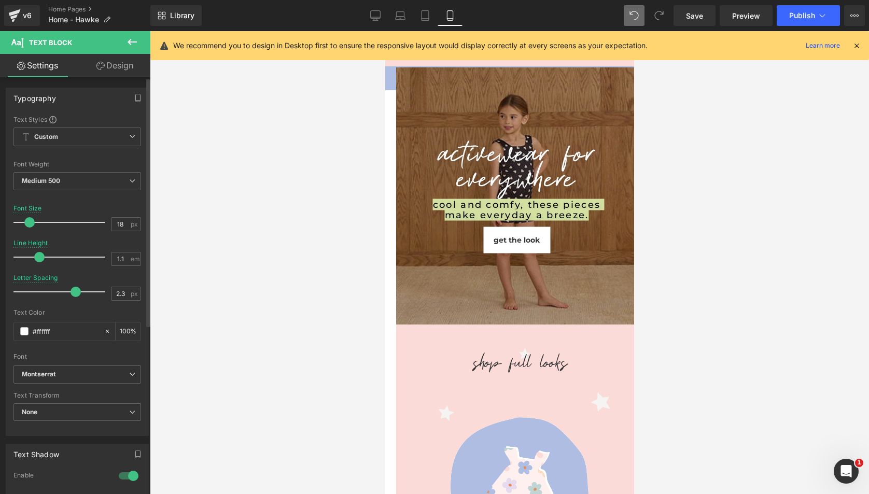
type input "1.2"
click at [43, 263] on div at bounding box center [62, 257] width 86 height 21
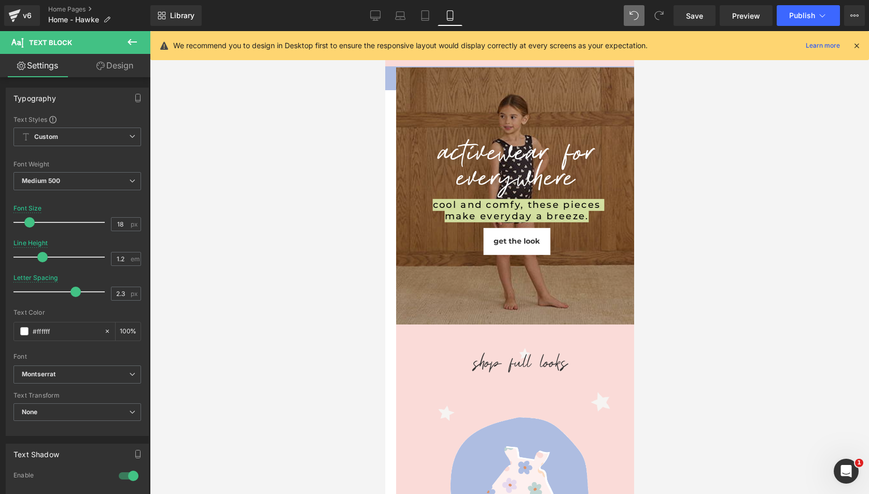
click at [249, 243] on div at bounding box center [509, 262] width 719 height 463
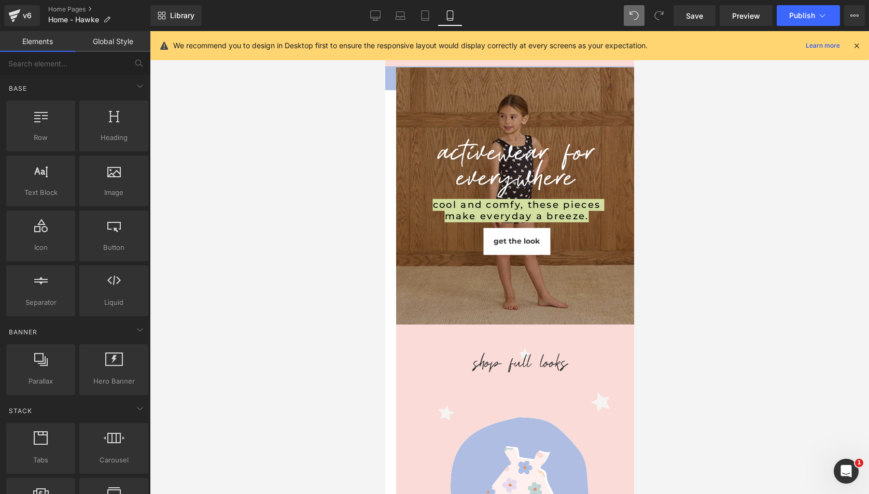
click at [249, 243] on div at bounding box center [509, 262] width 719 height 463
click at [376, 230] on div at bounding box center [509, 262] width 719 height 463
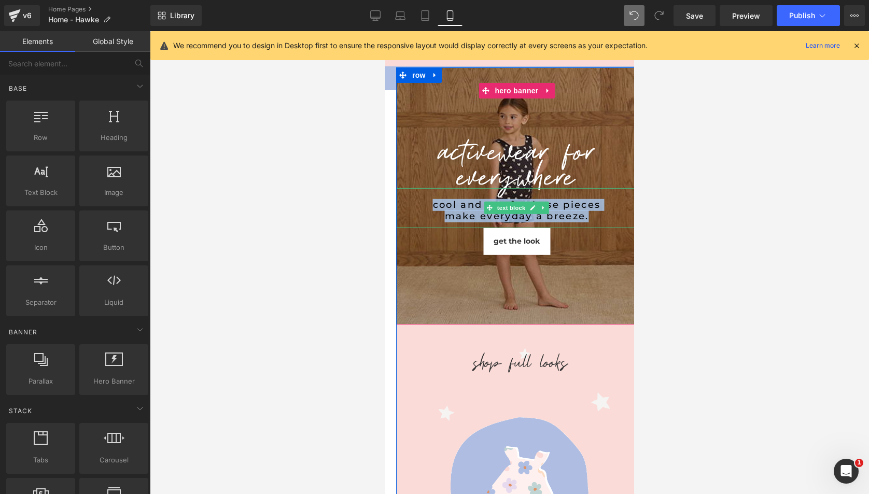
click at [518, 202] on div "cool and comfy, these pieces make everyday a breeze." at bounding box center [516, 211] width 189 height 22
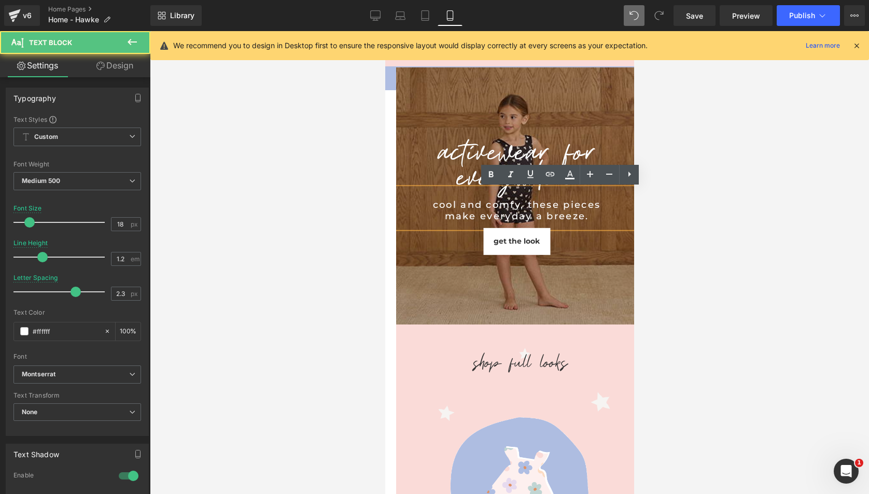
click at [665, 234] on div at bounding box center [509, 262] width 719 height 463
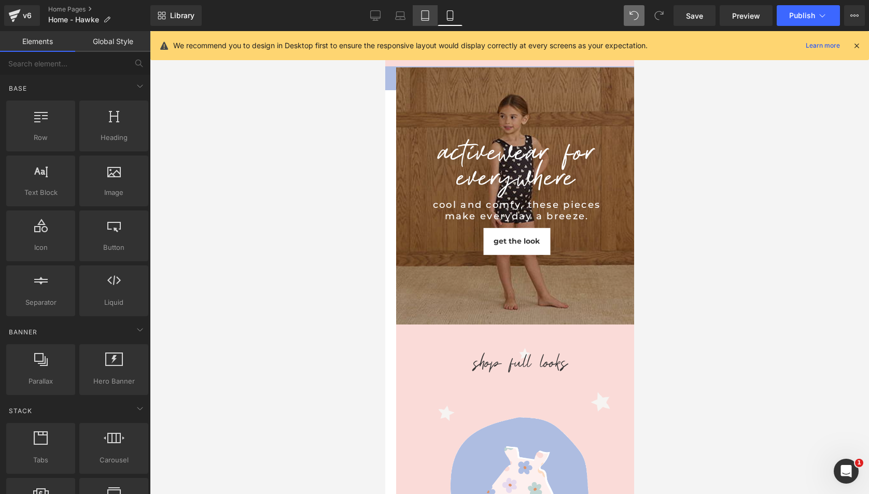
click at [425, 11] on icon at bounding box center [425, 15] width 10 height 10
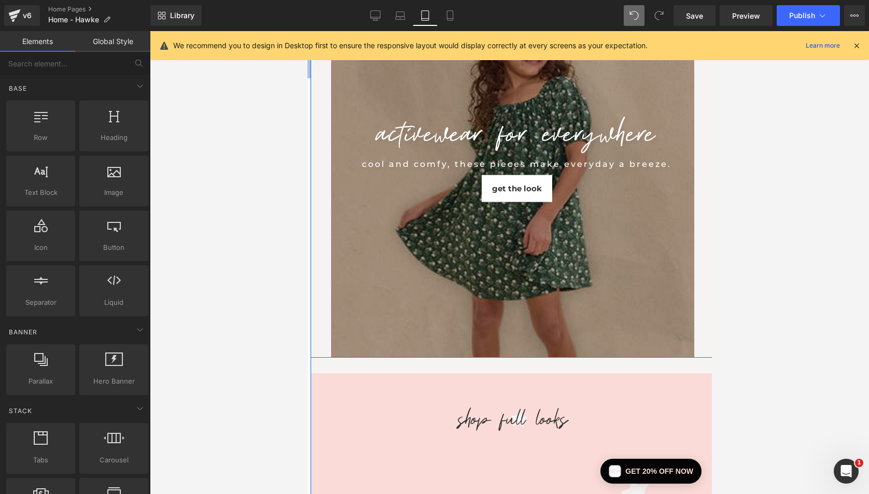
scroll to position [0, 1]
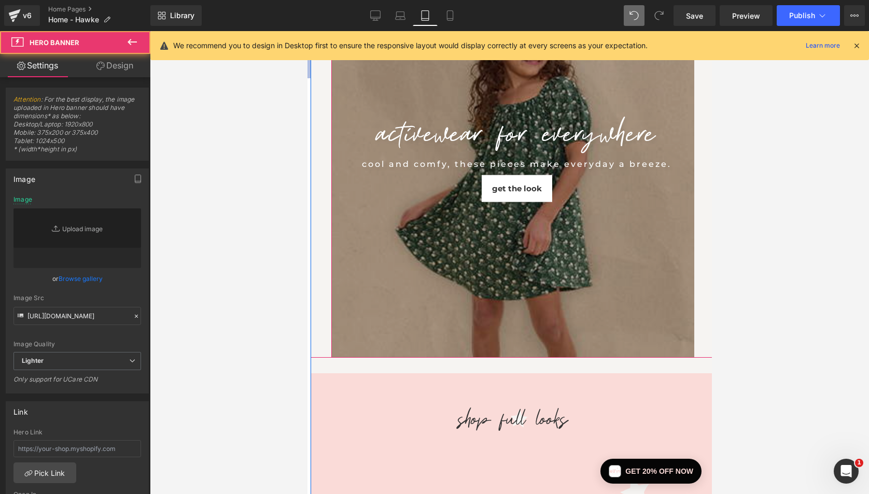
click at [438, 335] on div "activewear for everywhere Heading cool and comfy, these pieces make everyday a …" at bounding box center [516, 160] width 371 height 396
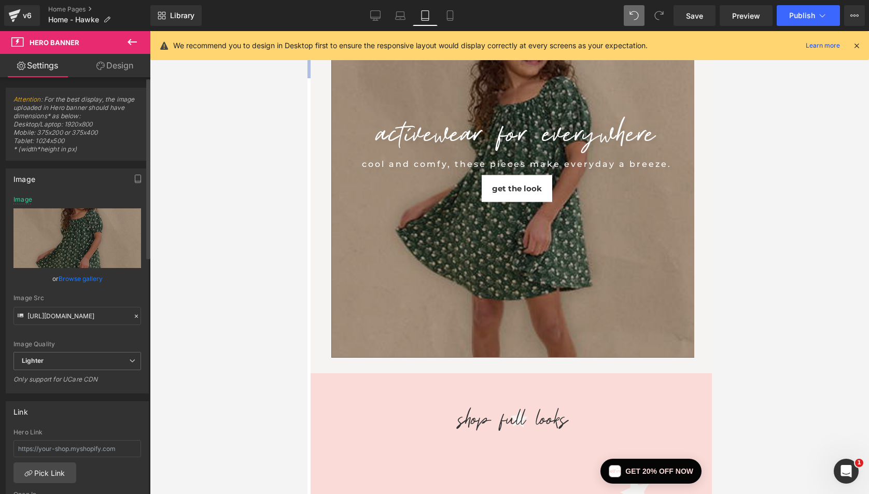
click at [79, 279] on link "Browse gallery" at bounding box center [81, 279] width 44 height 18
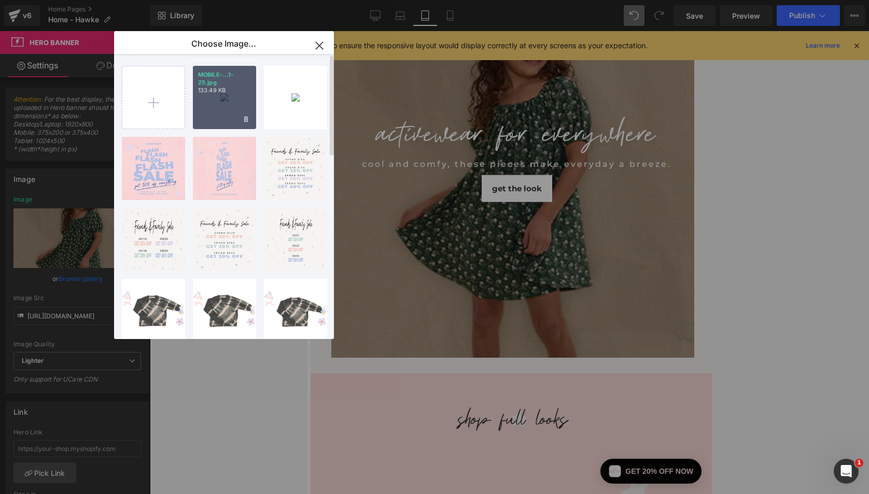
click at [227, 76] on p "MOBILE-...1-25.jpg" at bounding box center [224, 79] width 53 height 16
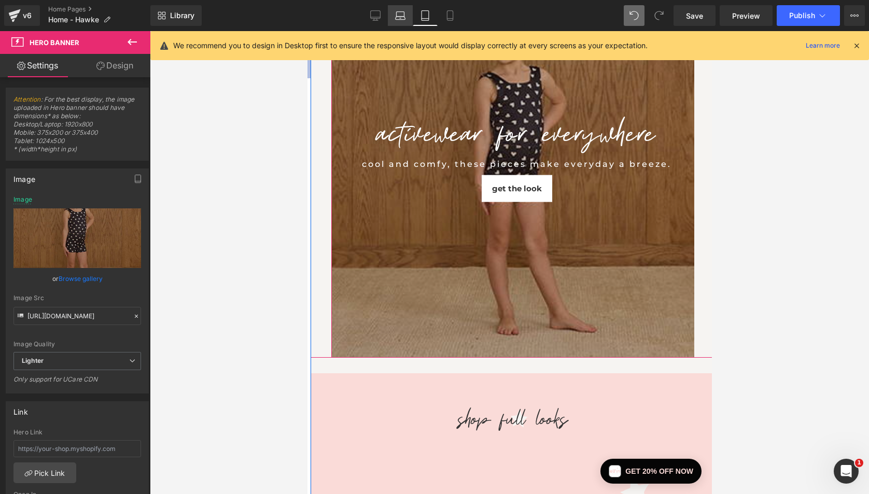
click at [398, 12] on icon at bounding box center [401, 14] width 8 height 5
type input "[URL][DOMAIN_NAME]"
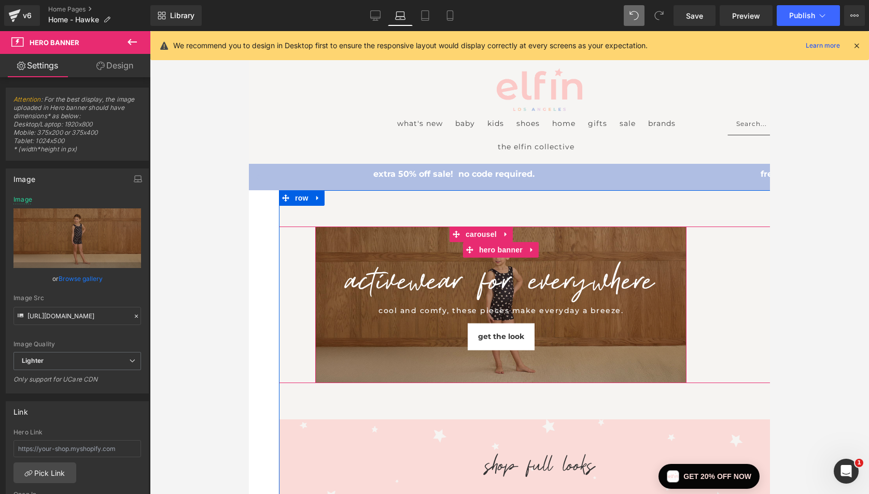
scroll to position [40, 0]
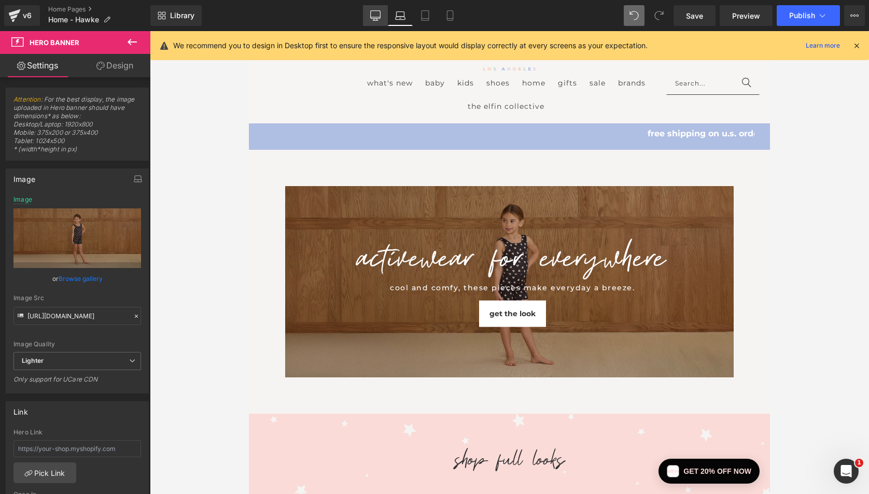
click at [380, 11] on icon at bounding box center [376, 15] width 10 height 8
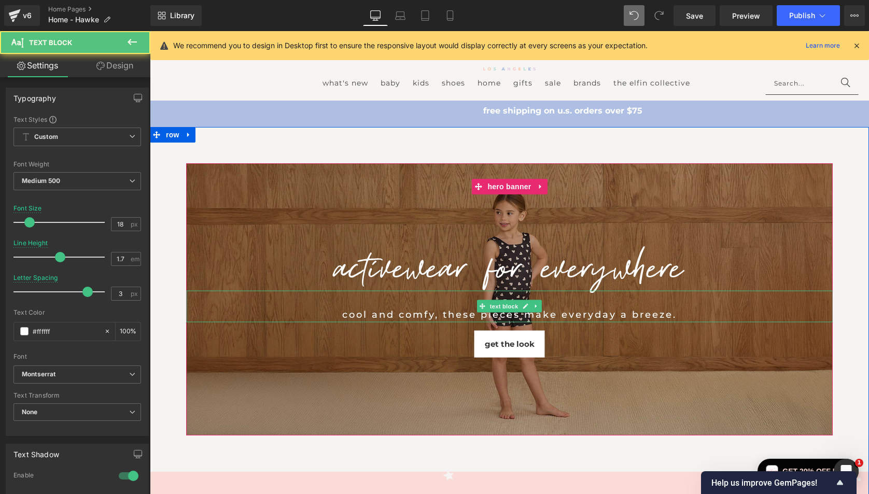
click at [438, 305] on div at bounding box center [509, 299] width 595 height 16
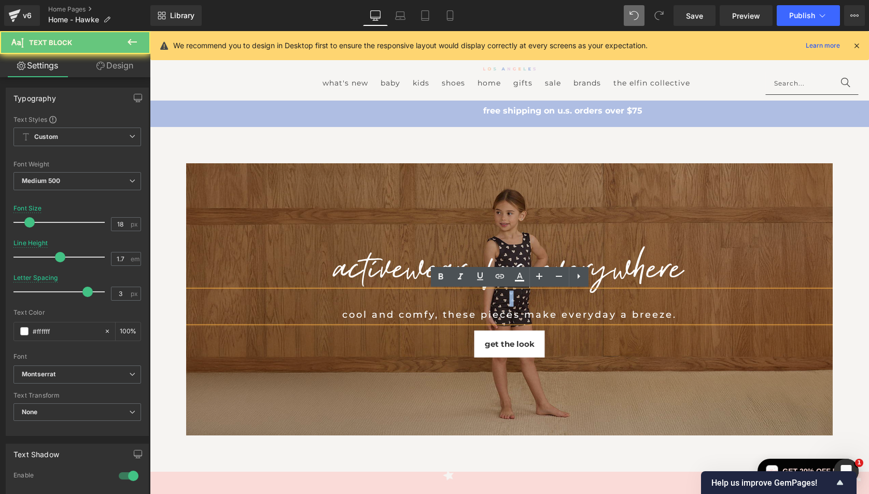
click at [438, 305] on div at bounding box center [509, 299] width 595 height 16
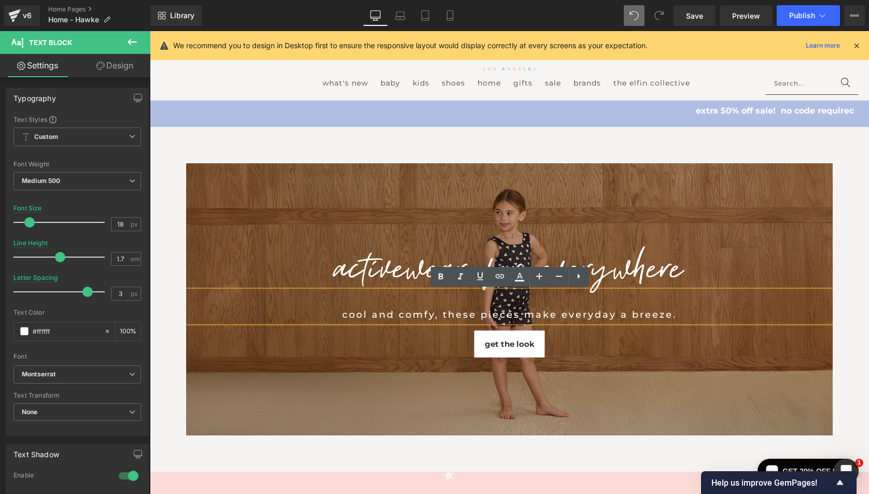
click at [438, 317] on div "cool and comfy, these pieces make everyday a breeze." at bounding box center [509, 314] width 595 height 16
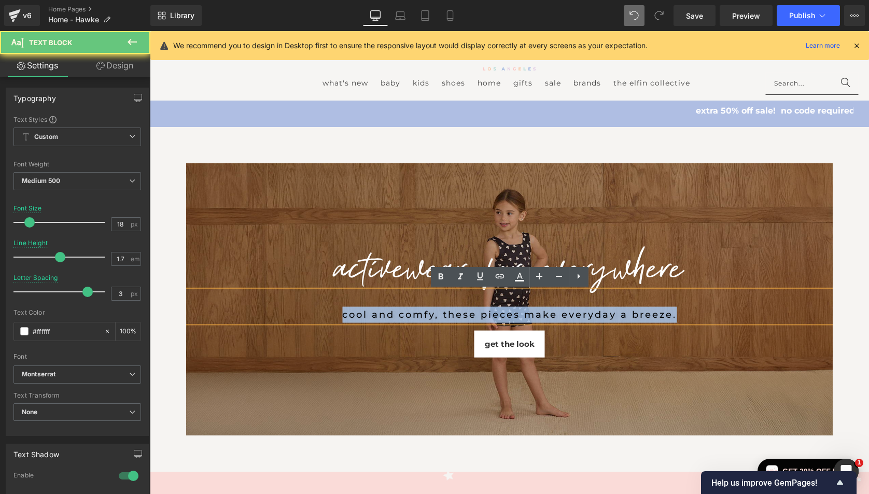
click at [438, 317] on div "cool and comfy, these pieces make everyday a breeze." at bounding box center [509, 314] width 595 height 16
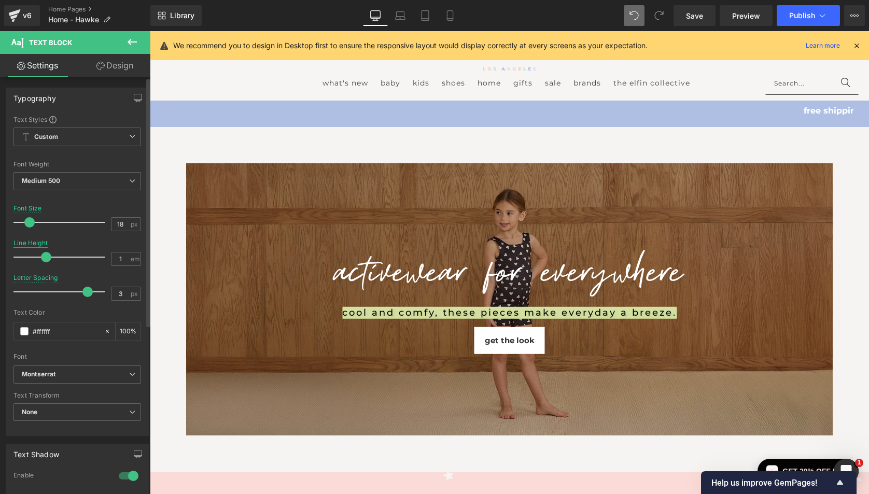
type input "0.9"
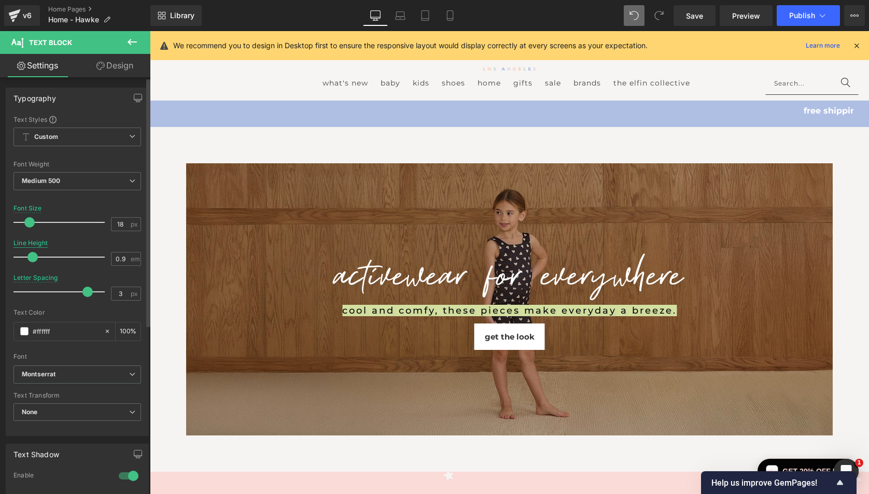
drag, startPoint x: 58, startPoint y: 256, endPoint x: 31, endPoint y: 245, distance: 28.9
click at [31, 245] on div "Line Height 0.9 em" at bounding box center [77, 257] width 128 height 35
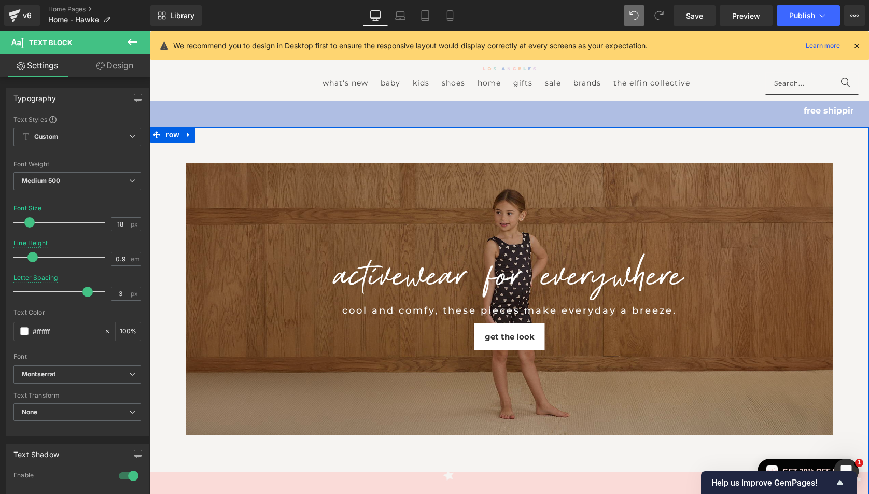
click at [189, 462] on div "activewear for everywhere Heading cool and comfy, these pieces make everyday a …" at bounding box center [509, 446] width 719 height 639
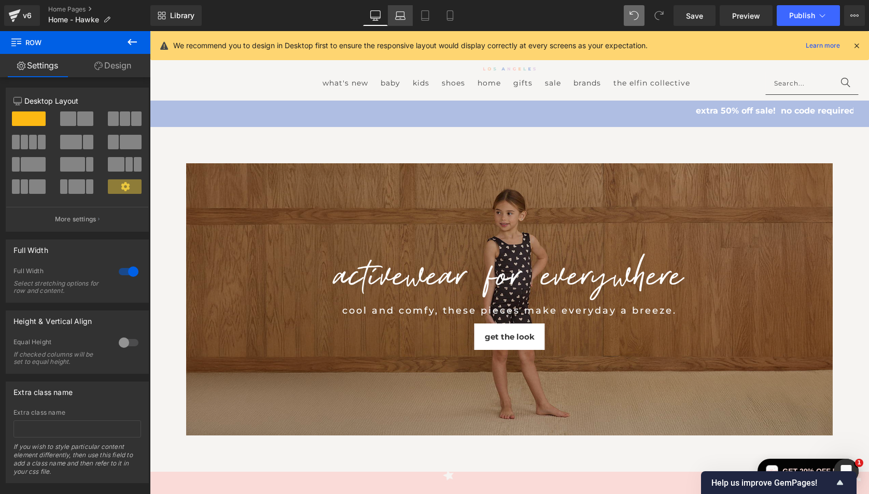
click at [399, 20] on icon at bounding box center [400, 15] width 10 height 10
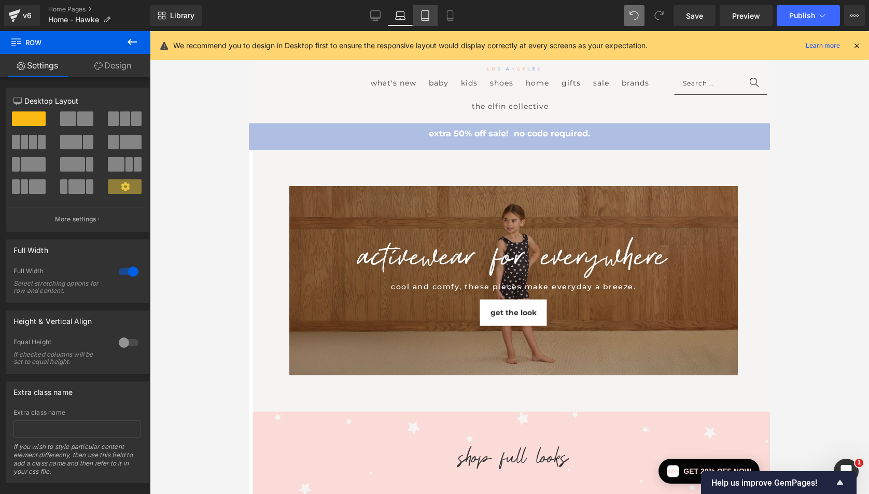
click at [422, 19] on icon at bounding box center [425, 15] width 10 height 10
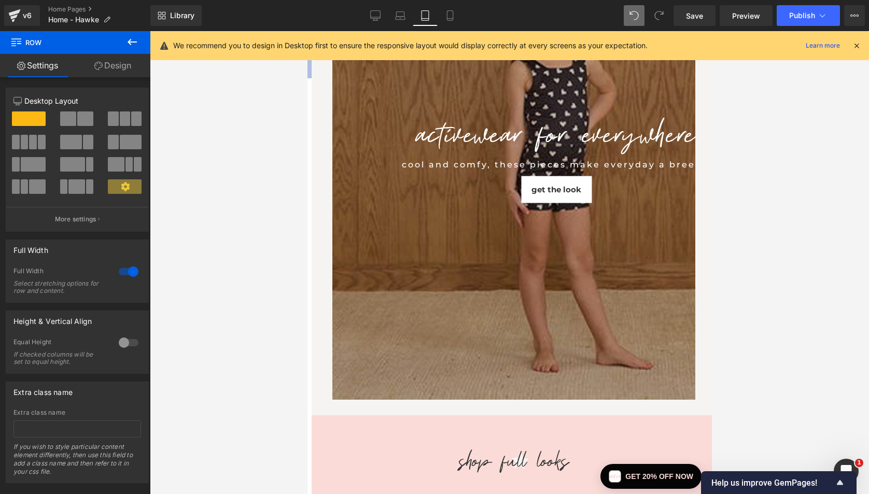
scroll to position [0, 0]
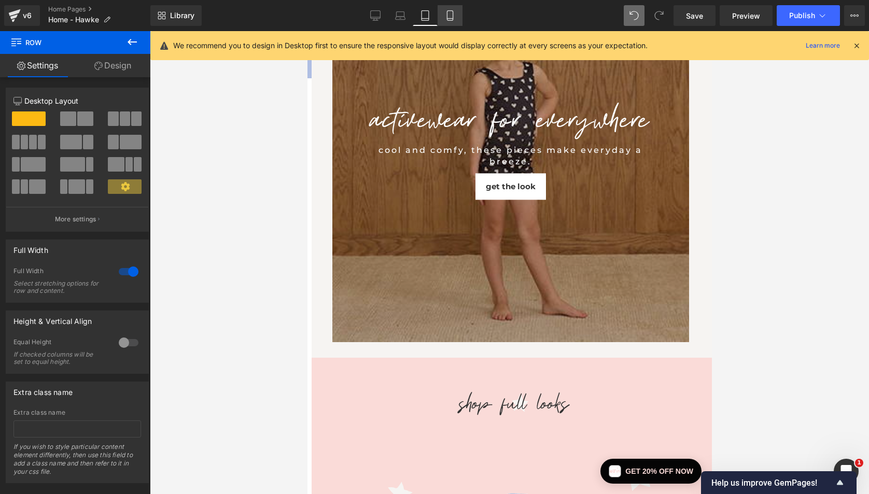
click at [452, 15] on icon at bounding box center [450, 15] width 10 height 10
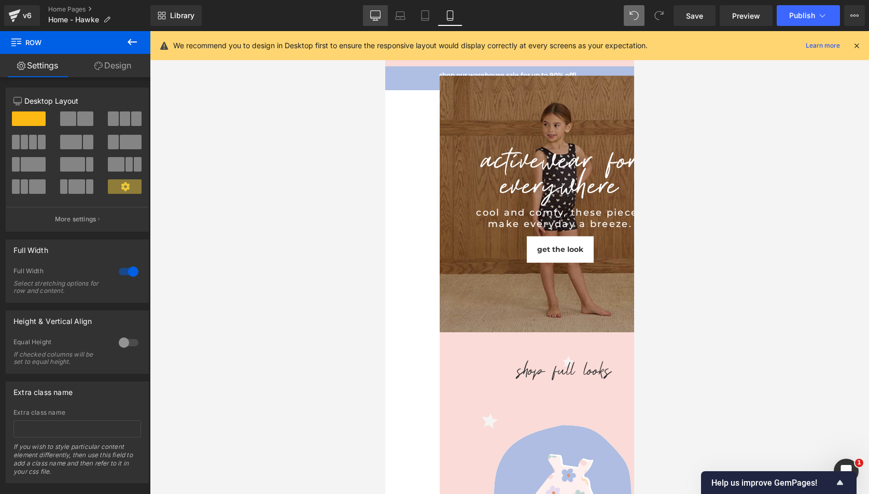
click at [373, 11] on icon at bounding box center [375, 15] width 10 height 10
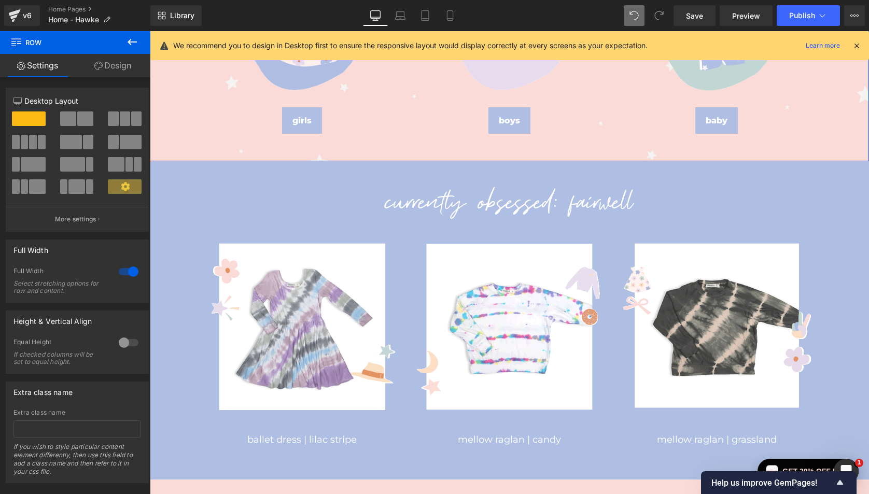
scroll to position [744, 0]
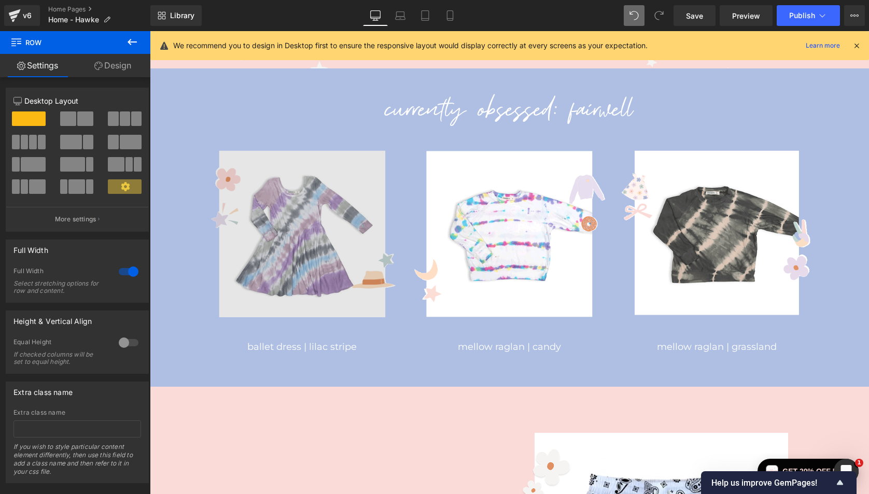
click at [316, 234] on div "Image" at bounding box center [302, 234] width 192 height 192
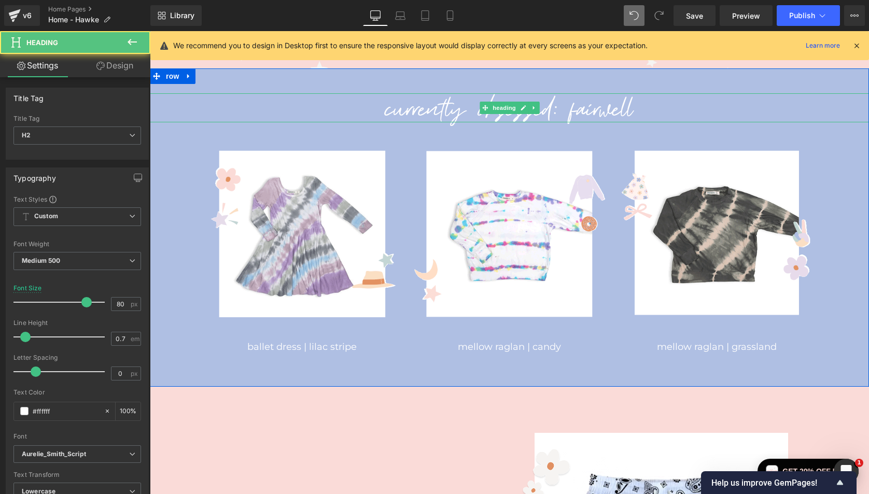
click at [586, 116] on h2 "CURRENTLY OBSESSED: FAIRWELL" at bounding box center [509, 107] width 719 height 29
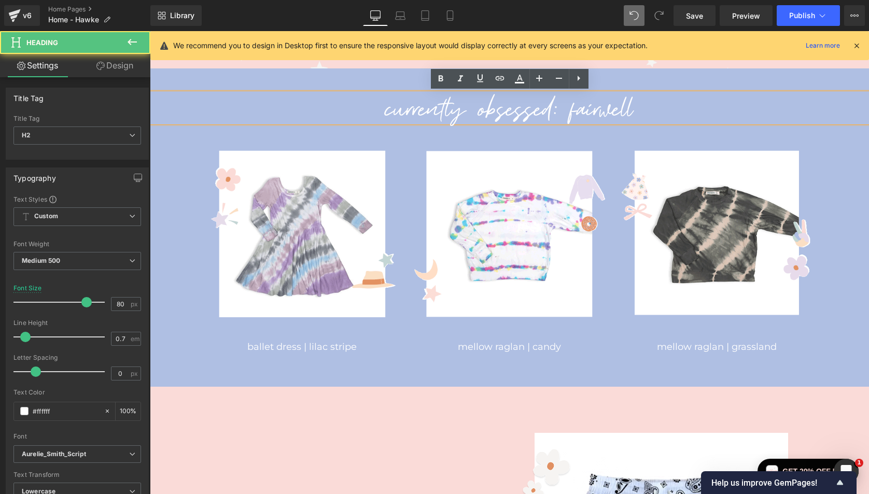
click at [654, 110] on h2 "CURRENTLY OBSESSED: FAIRWELL" at bounding box center [509, 107] width 719 height 29
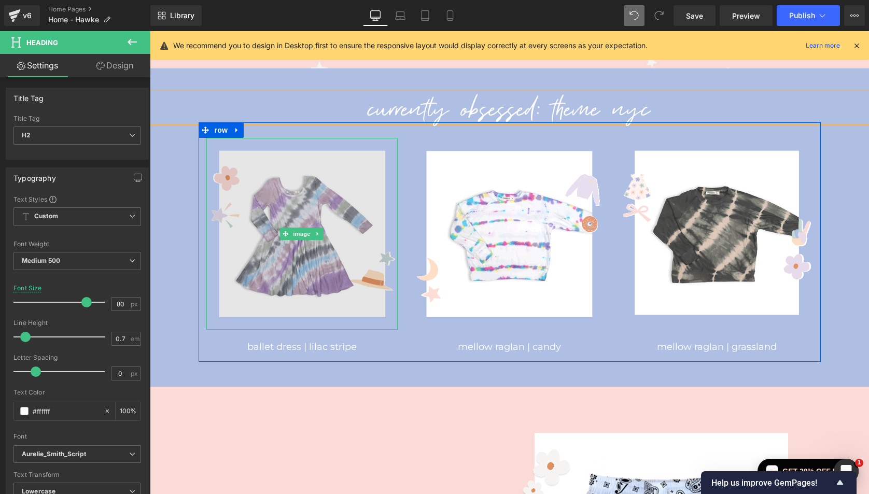
click at [298, 309] on img at bounding box center [302, 234] width 192 height 192
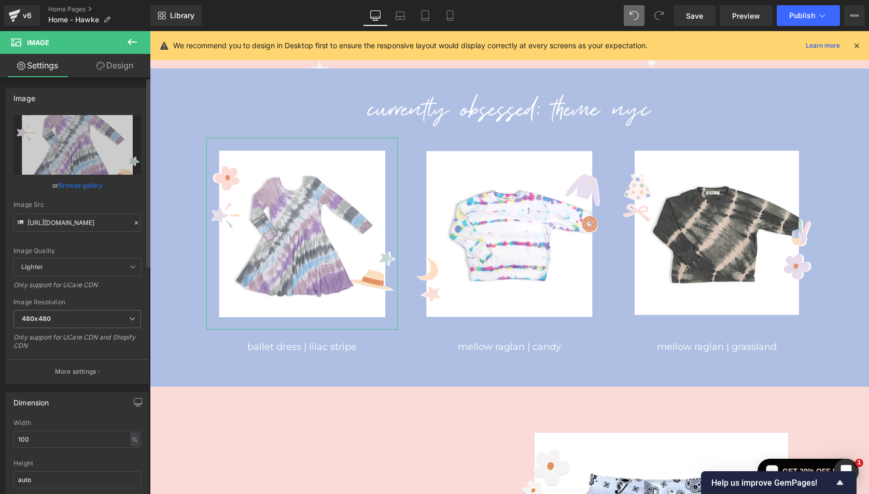
click at [79, 186] on link "Browse gallery" at bounding box center [81, 185] width 44 height 18
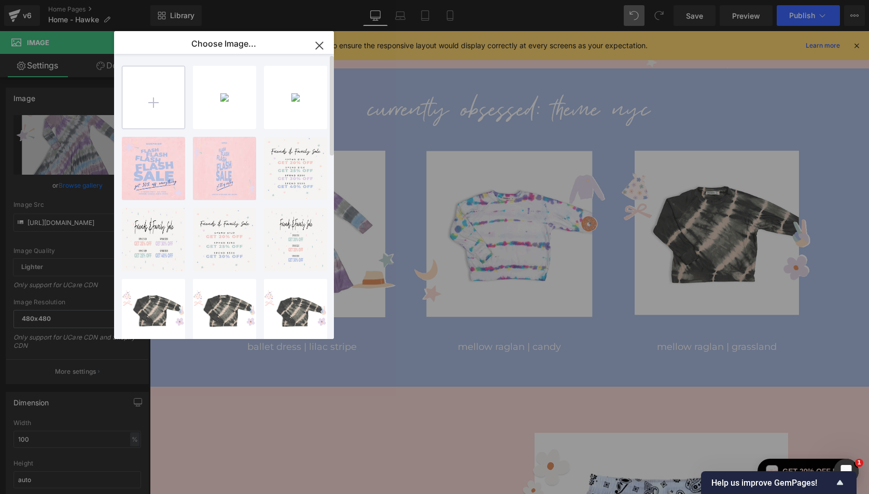
click at [149, 108] on input "file" at bounding box center [153, 97] width 62 height 62
type input "C:\fakepath\1---ELFIN---Obsessed-Template-480x480.gif"
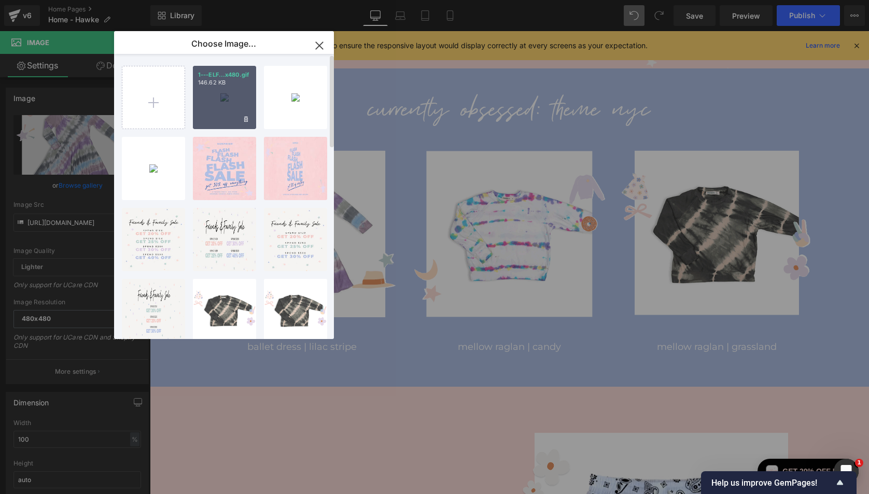
click at [211, 105] on div "1---ELF...x480.gif 146.62 KB" at bounding box center [224, 97] width 63 height 63
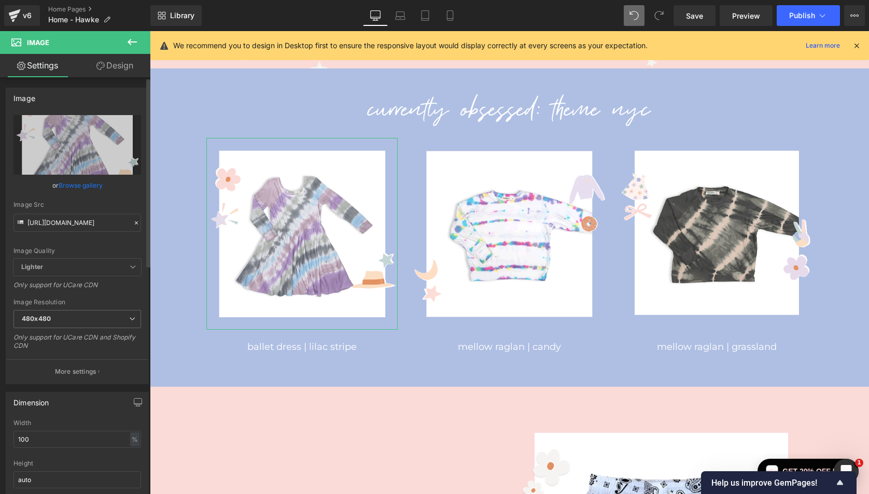
click at [81, 181] on link "Browse gallery" at bounding box center [81, 185] width 44 height 18
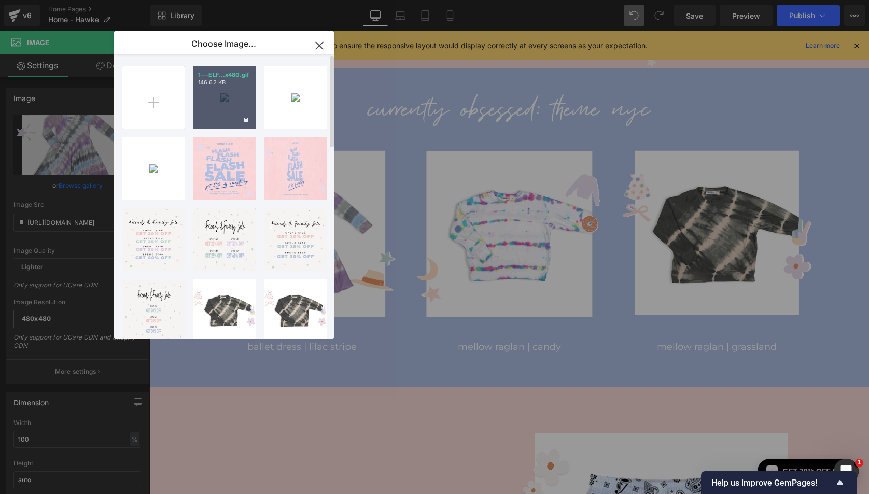
click at [227, 108] on div "1---ELF...x480.gif 146.62 KB" at bounding box center [224, 97] width 63 height 63
type input "[URL][DOMAIN_NAME]"
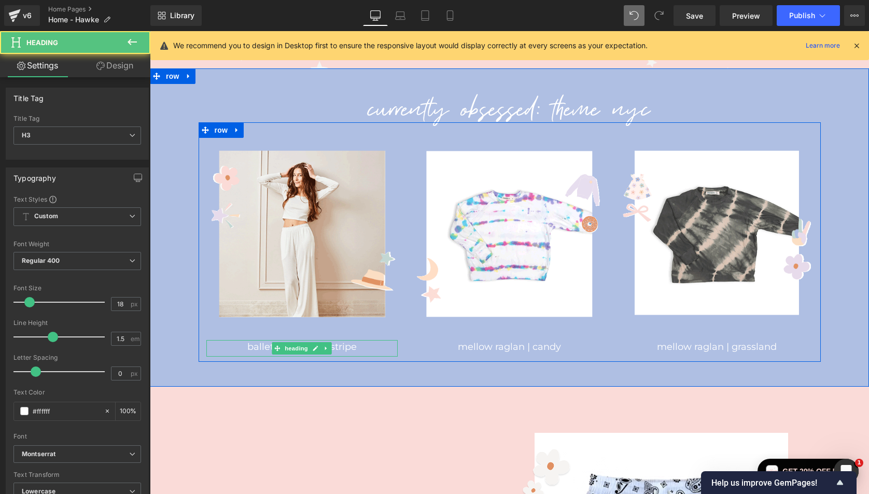
click at [260, 346] on h3 "ballet dress | lilac stripe" at bounding box center [302, 347] width 192 height 14
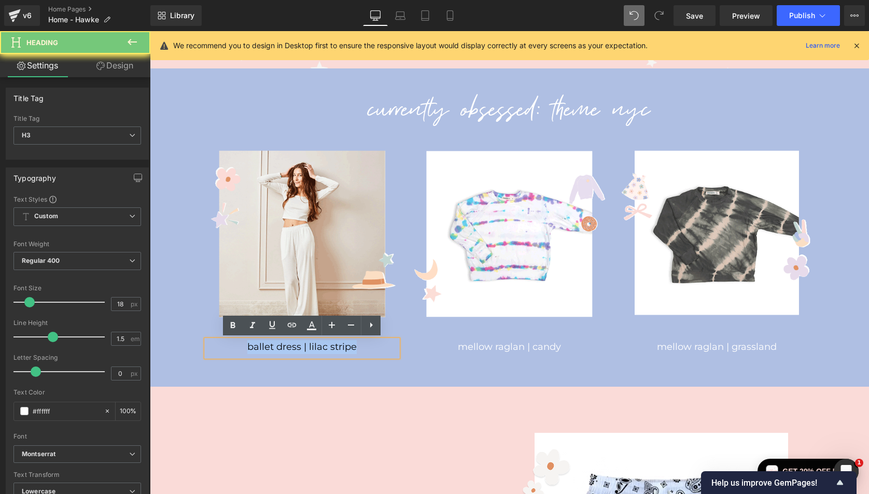
click at [260, 346] on h3 "ballet dress | lilac stripe" at bounding box center [302, 347] width 192 height 14
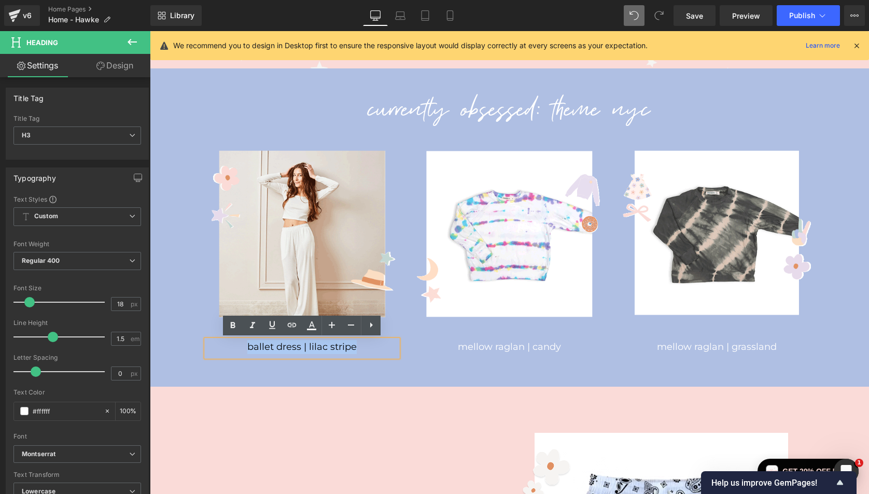
paste div
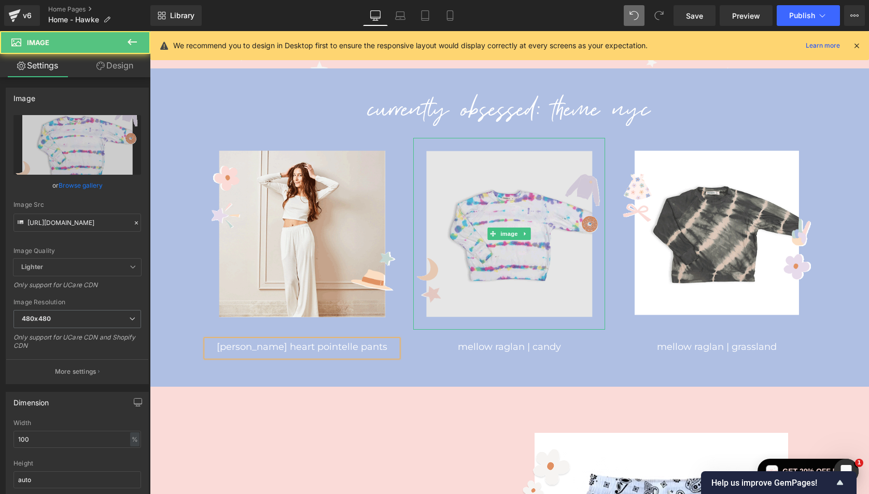
click at [536, 269] on img at bounding box center [509, 234] width 192 height 192
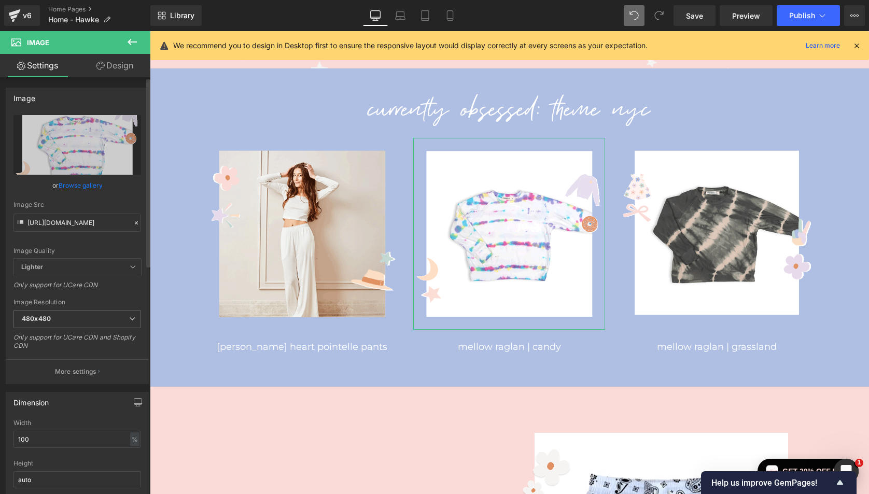
click at [82, 184] on link "Browse gallery" at bounding box center [81, 185] width 44 height 18
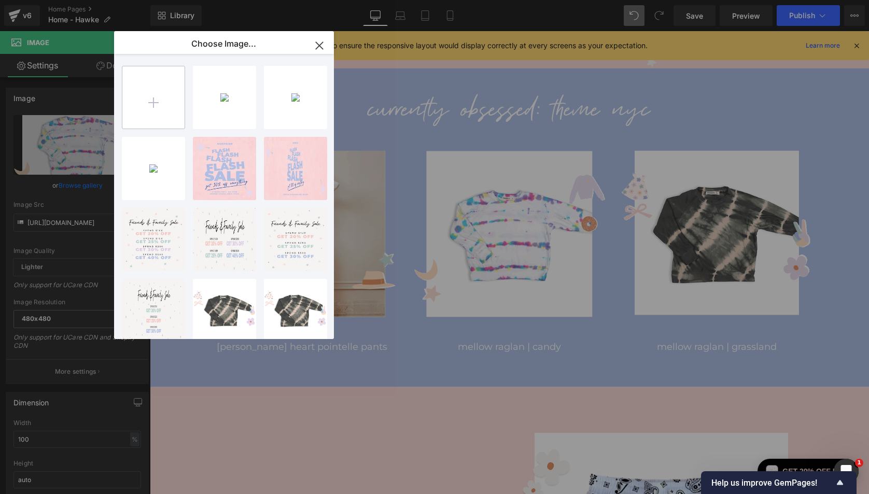
click at [149, 100] on input "file" at bounding box center [153, 97] width 62 height 62
type input "C:\fakepath\2---ELFIN---Obsessed-Template-480x480.gif"
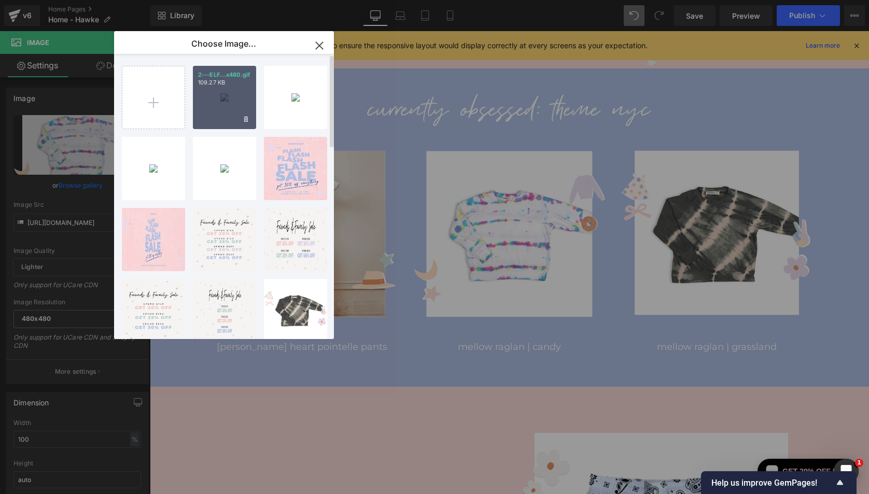
click at [222, 112] on div "2---ELF...x480.gif 109.27 KB" at bounding box center [224, 97] width 63 height 63
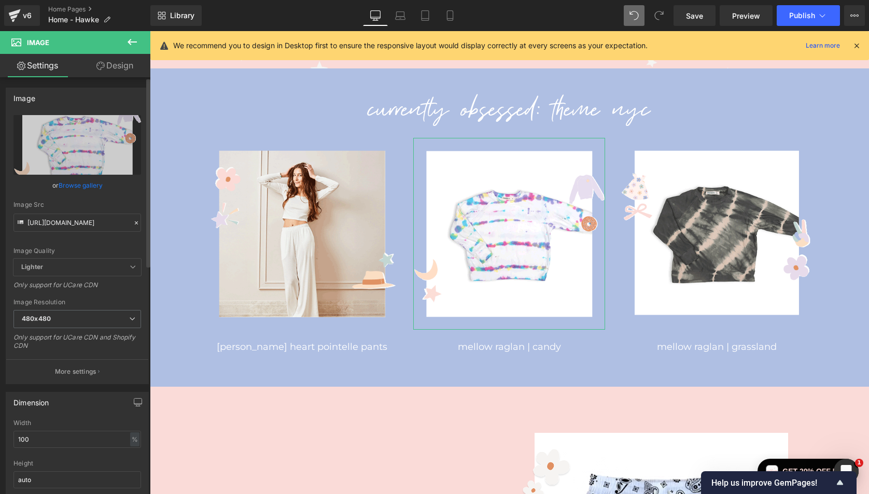
click at [88, 188] on link "Browse gallery" at bounding box center [81, 185] width 44 height 18
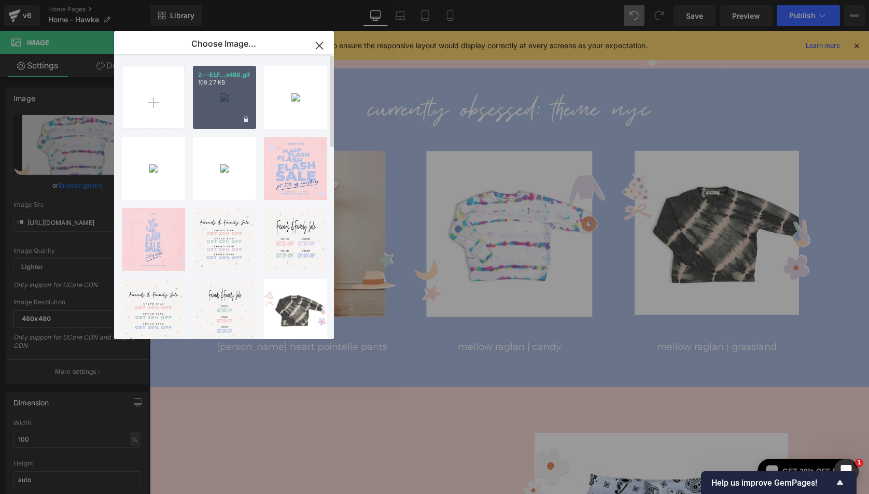
click at [216, 97] on div "2---ELF...x480.gif 109.27 KB" at bounding box center [224, 97] width 63 height 63
type input "[URL][DOMAIN_NAME]"
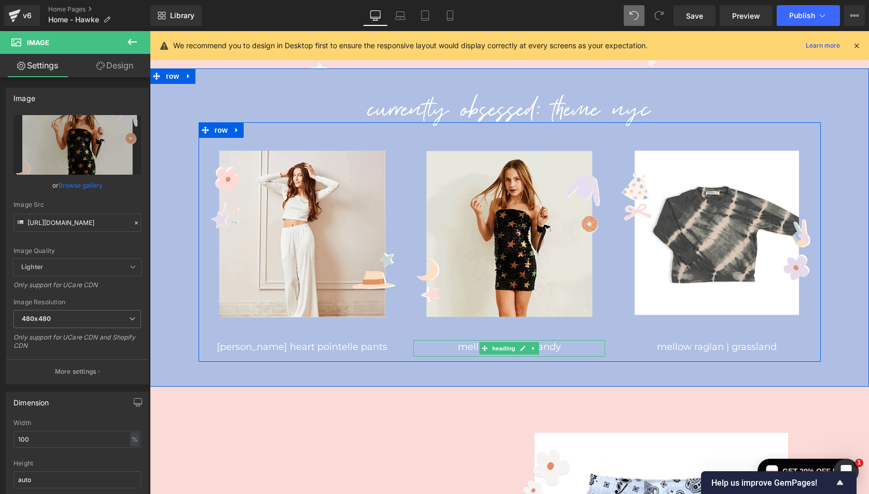
click at [470, 347] on h3 "mellow raglan | candy" at bounding box center [509, 347] width 192 height 14
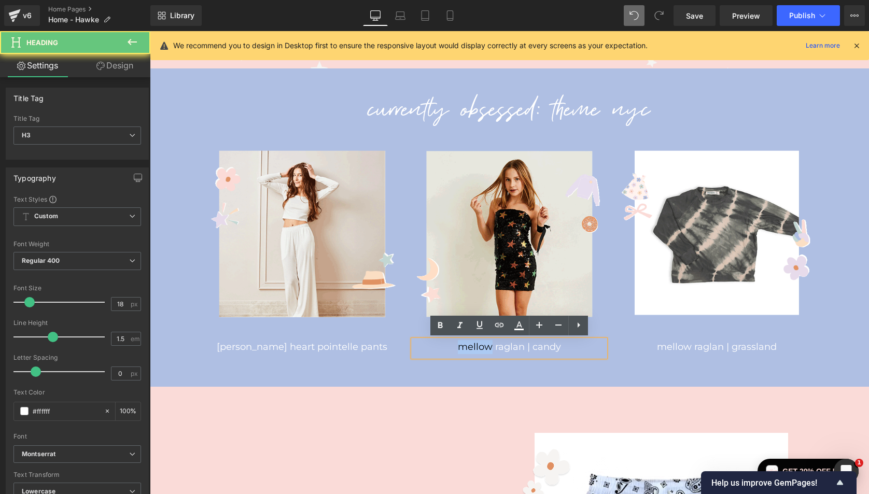
click at [470, 347] on h3 "mellow raglan | candy" at bounding box center [509, 347] width 192 height 14
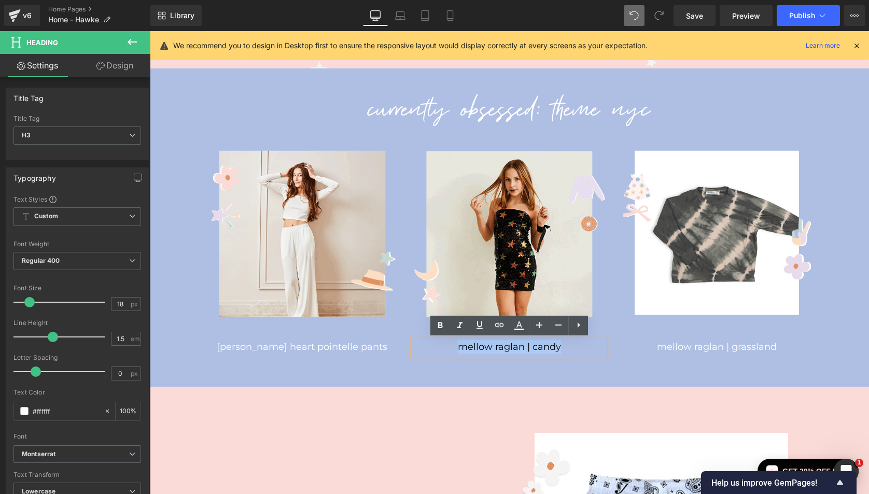
paste div
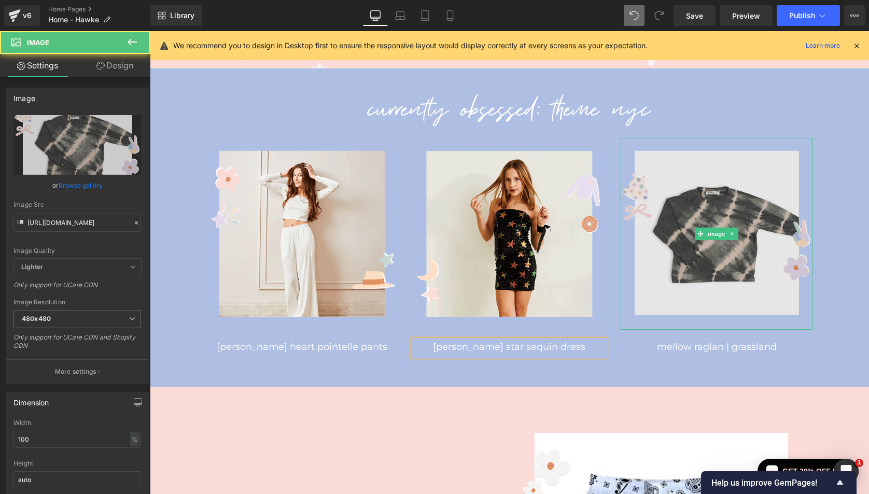
click at [677, 278] on img at bounding box center [717, 234] width 192 height 192
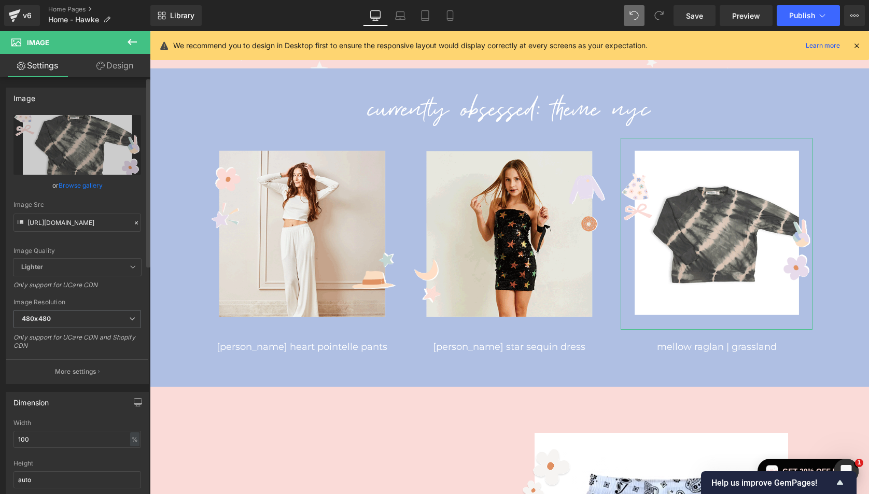
click at [67, 184] on link "Browse gallery" at bounding box center [81, 185] width 44 height 18
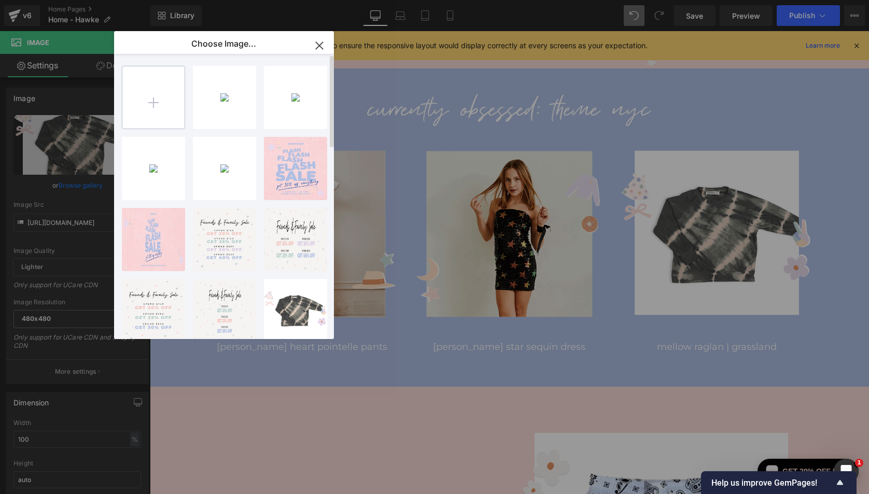
click at [152, 97] on input "file" at bounding box center [153, 97] width 62 height 62
type input "C:\fakepath\3---ELFIN---Obsessed-Template-480x480.gif"
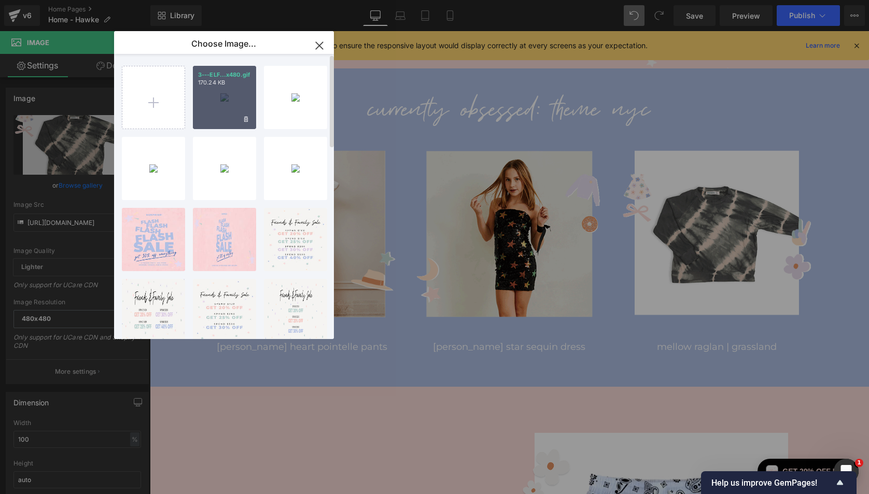
click at [223, 103] on div "3---ELF...x480.gif 170.24 KB" at bounding box center [224, 97] width 63 height 63
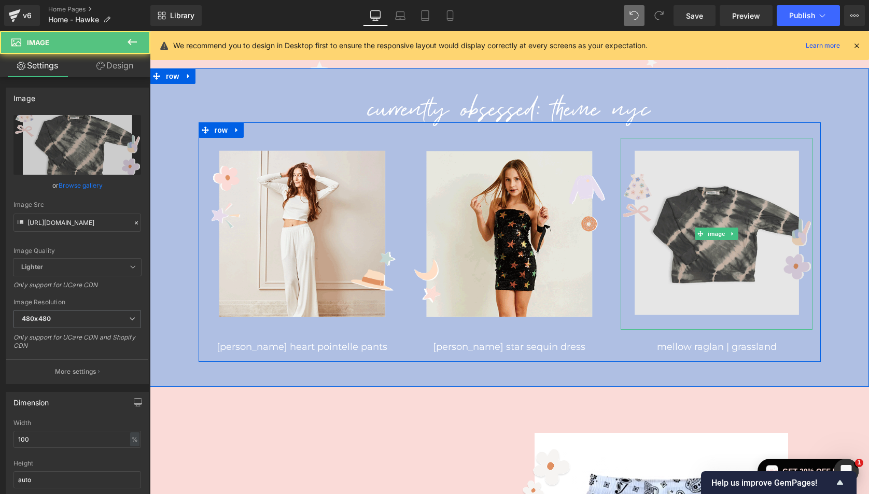
click at [676, 241] on img at bounding box center [717, 234] width 192 height 192
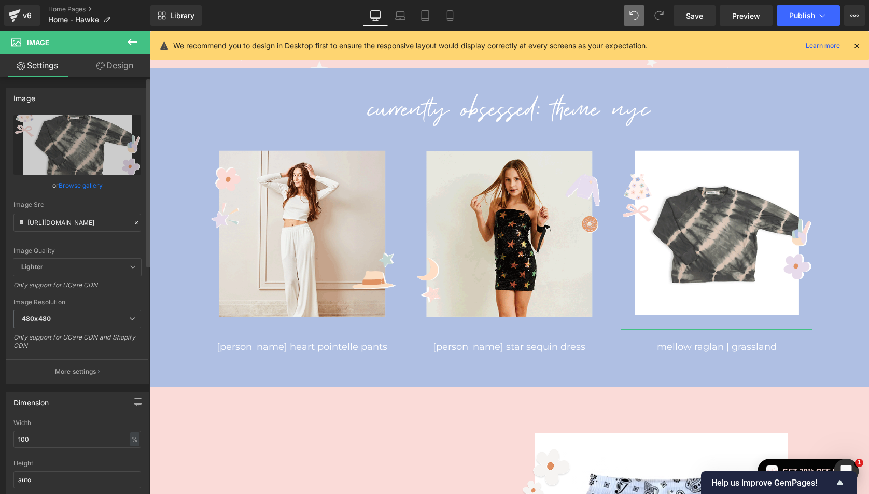
click at [79, 180] on link "Browse gallery" at bounding box center [81, 185] width 44 height 18
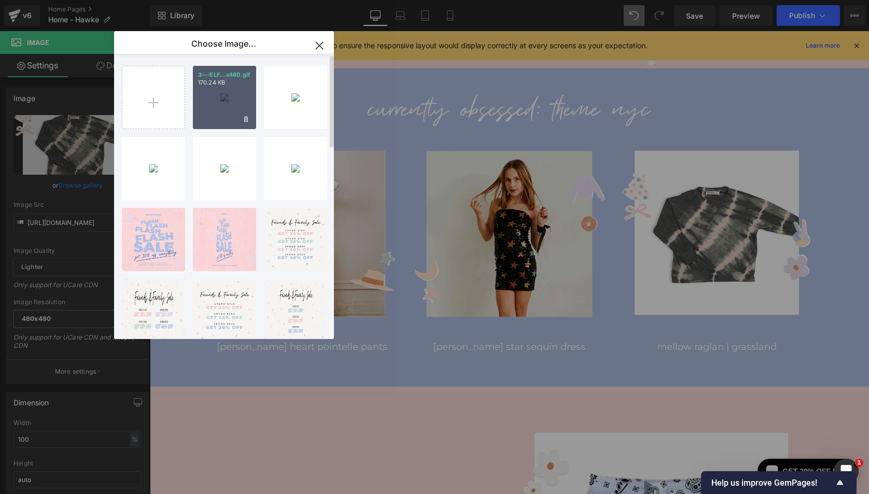
click at [212, 101] on div "3---ELF...x480.gif 170.24 KB" at bounding box center [224, 97] width 63 height 63
type input "[URL][DOMAIN_NAME]"
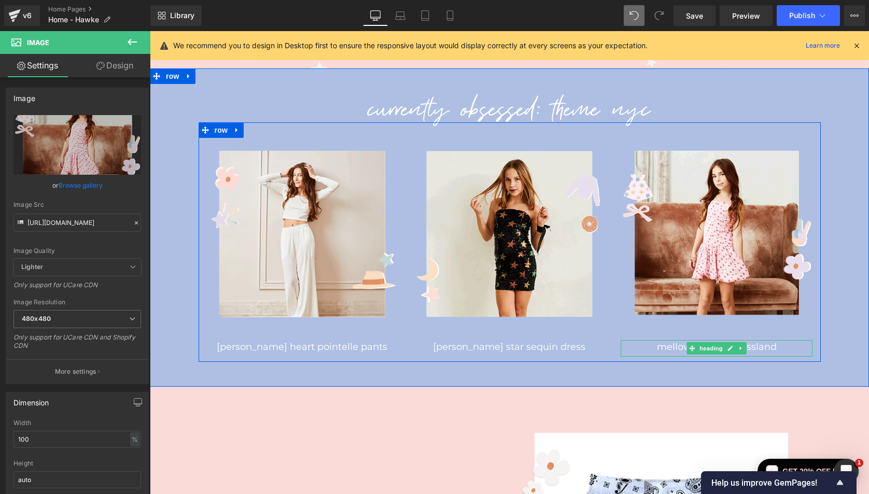
click at [677, 343] on h3 "mellow raglan | grassland" at bounding box center [717, 347] width 192 height 14
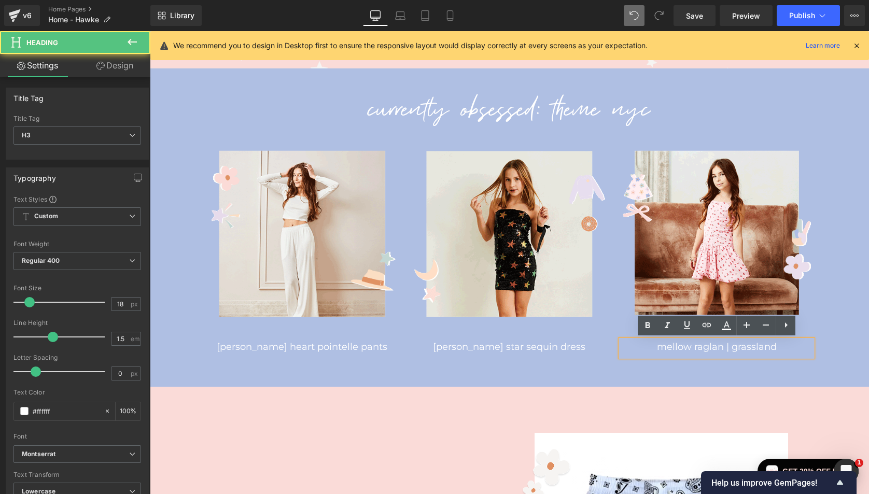
click at [676, 349] on h3 "mellow raglan | grassland" at bounding box center [717, 347] width 192 height 14
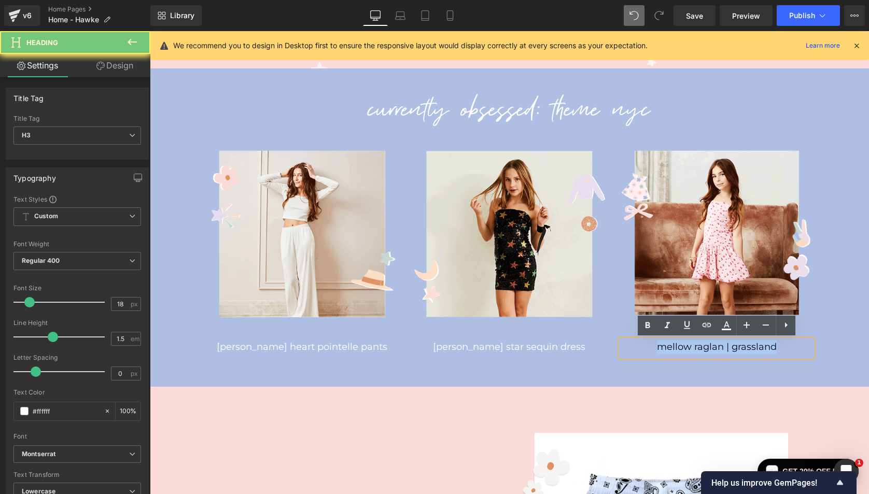
click at [676, 349] on h3 "mellow raglan | grassland" at bounding box center [717, 347] width 192 height 14
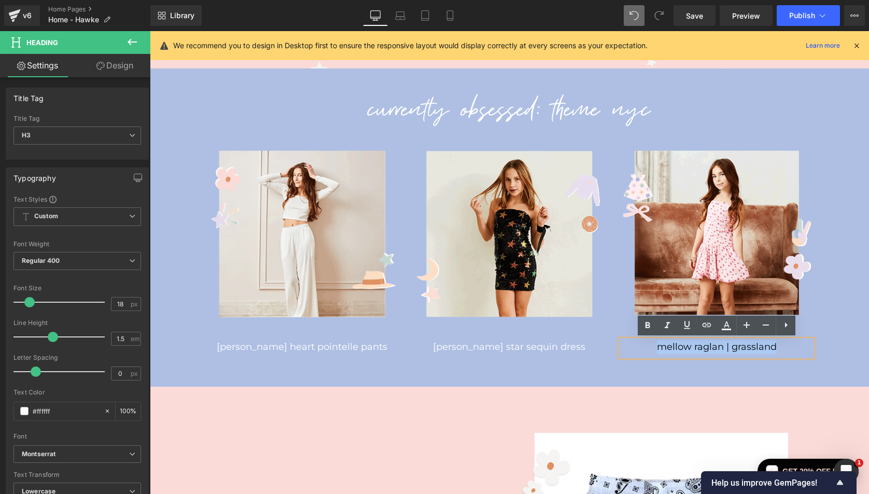
paste div
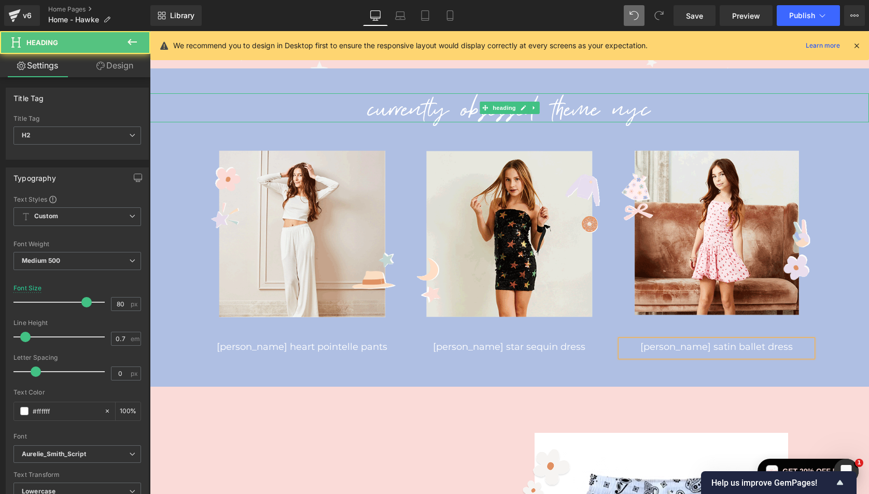
click at [332, 97] on h2 "CURRENTLY OBSESSED: theme nyc" at bounding box center [509, 107] width 719 height 29
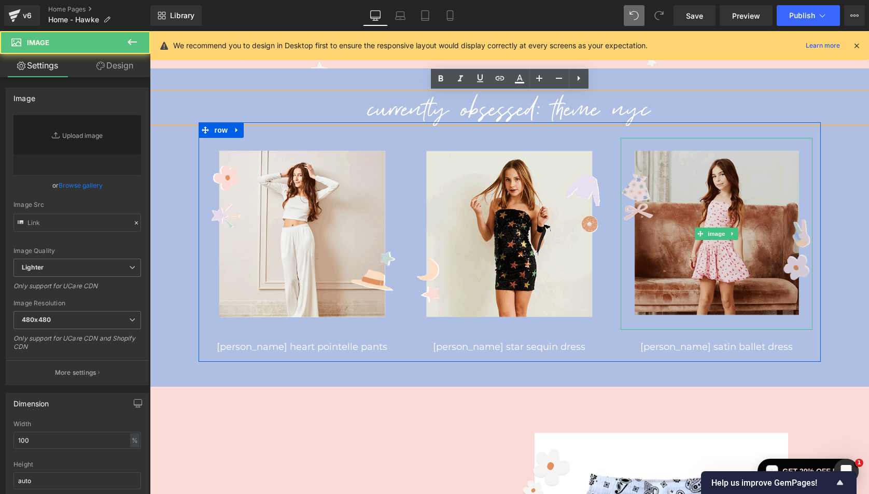
type input "[URL][DOMAIN_NAME]"
click at [742, 281] on img at bounding box center [717, 234] width 192 height 192
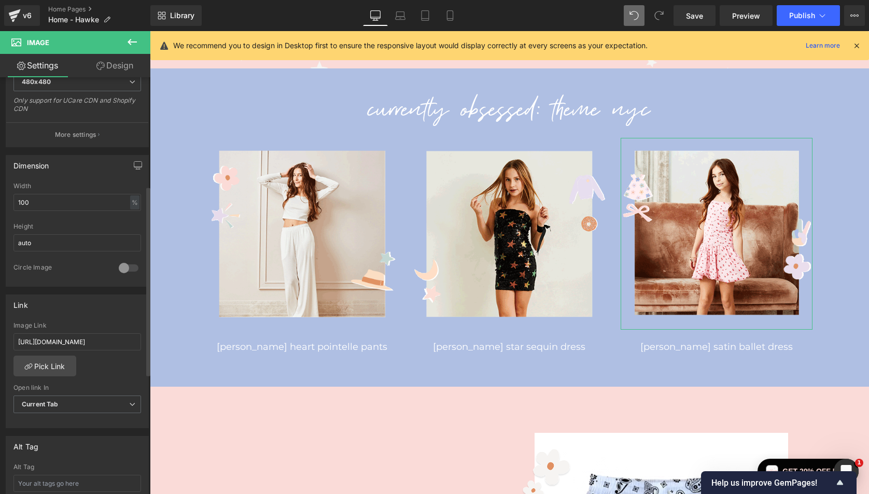
scroll to position [239, 0]
click at [66, 341] on input "[URL][DOMAIN_NAME]" at bounding box center [77, 340] width 128 height 17
paste input "products/[PERSON_NAME]-satin-ballet-dress-pink-with-red-rose-25?_fid=3f6cafab4&…"
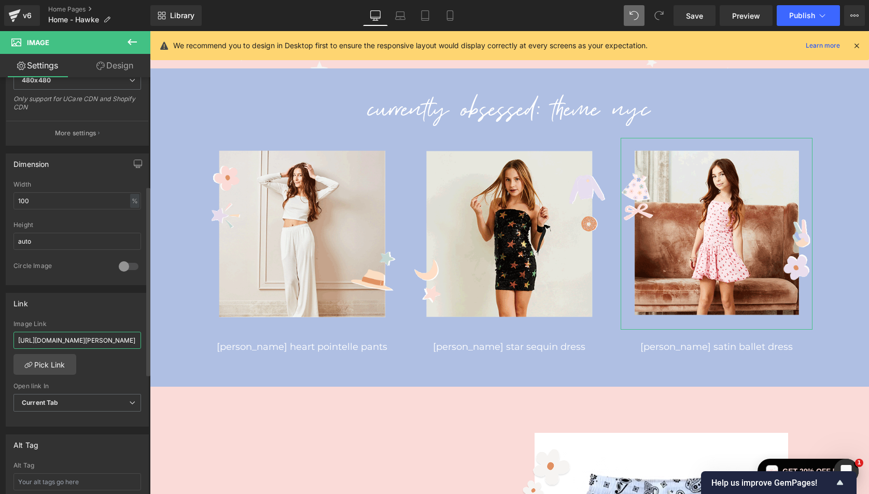
type input "[URL][DOMAIN_NAME][PERSON_NAME]"
click at [113, 371] on div "[URL][DOMAIN_NAME][PERSON_NAME] Image Link [URL][DOMAIN_NAME][PERSON_NAME] Pick…" at bounding box center [77, 373] width 142 height 106
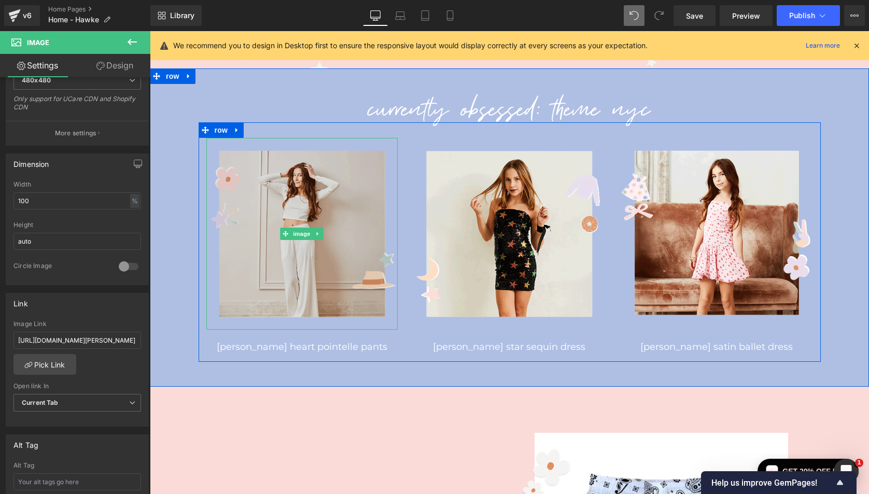
click at [268, 277] on img at bounding box center [302, 234] width 192 height 192
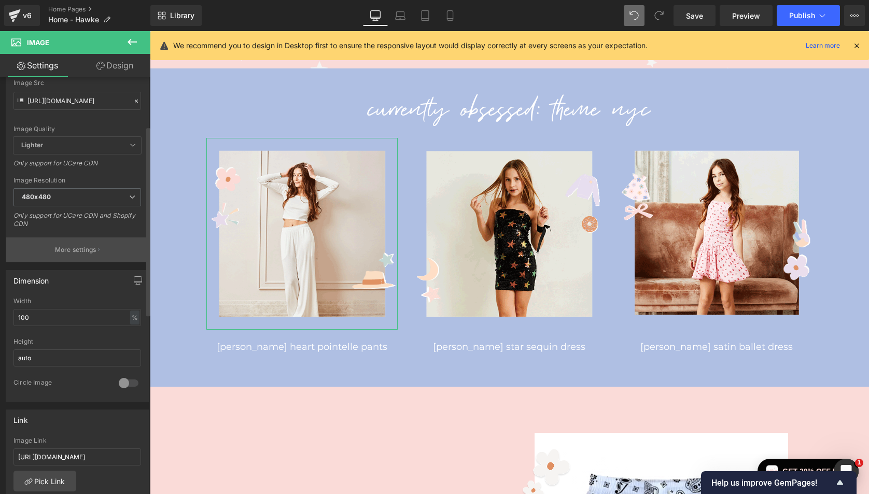
scroll to position [130, 0]
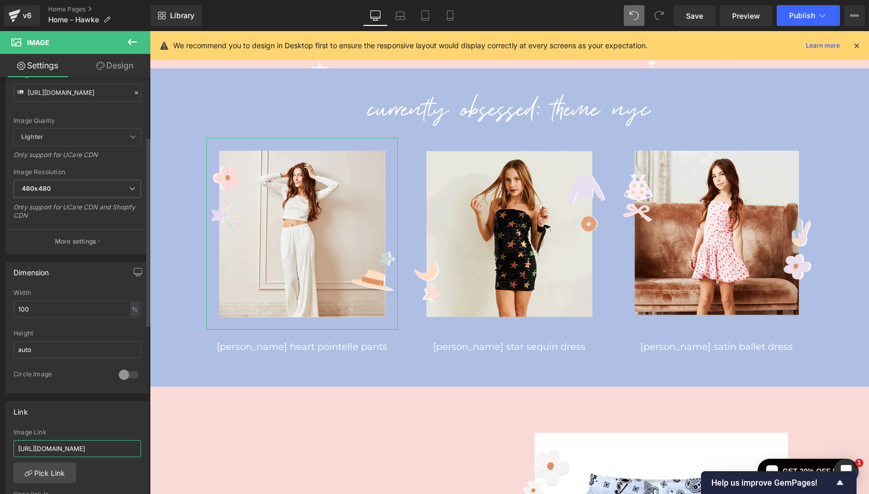
click at [63, 448] on input "[URL][DOMAIN_NAME]" at bounding box center [77, 448] width 128 height 17
paste input "products/[PERSON_NAME]-heart-pointelle-pants-white-with-white-lace?_fid=3f6cafa…"
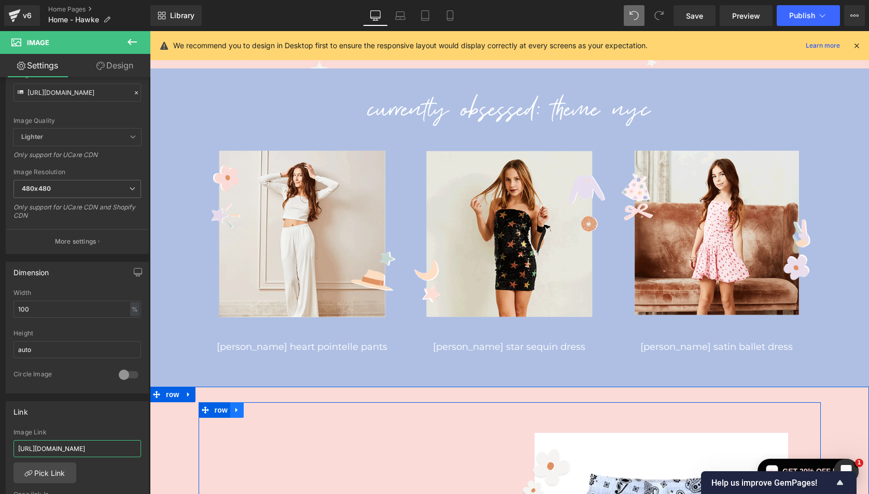
type input "[URL][DOMAIN_NAME]"
click at [232, 405] on link at bounding box center [236, 410] width 13 height 16
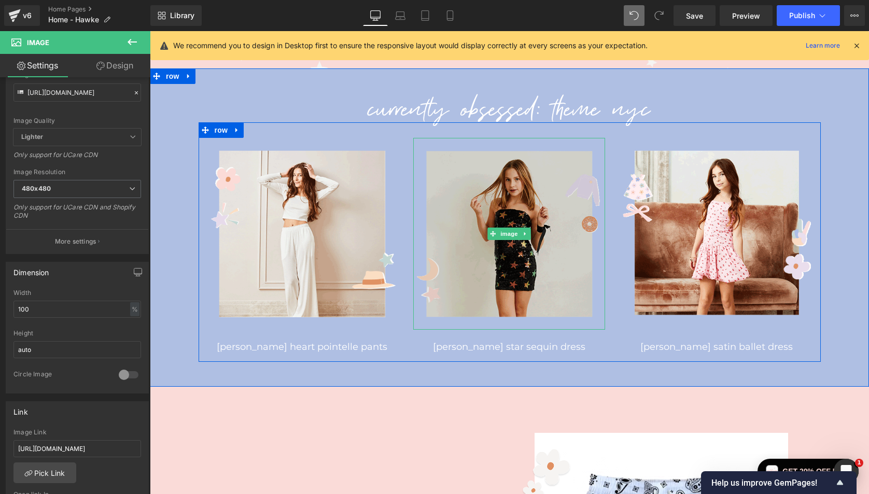
click at [524, 268] on img at bounding box center [509, 234] width 192 height 192
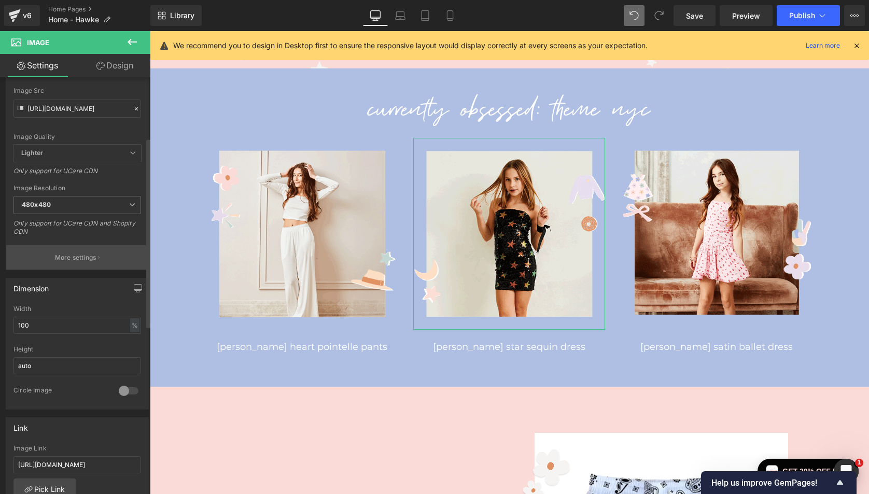
scroll to position [137, 0]
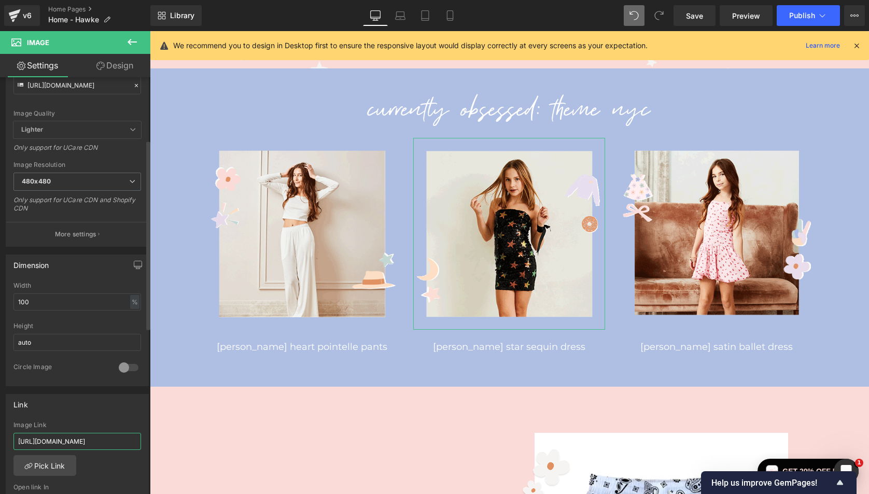
click at [49, 439] on input "[URL][DOMAIN_NAME]" at bounding box center [77, 441] width 128 height 17
paste input "products/[PERSON_NAME]-star-sequin-dress?_fid=3f6cafab4&_pos=32&_ss=c"
type input "[URL][DOMAIN_NAME][PERSON_NAME]"
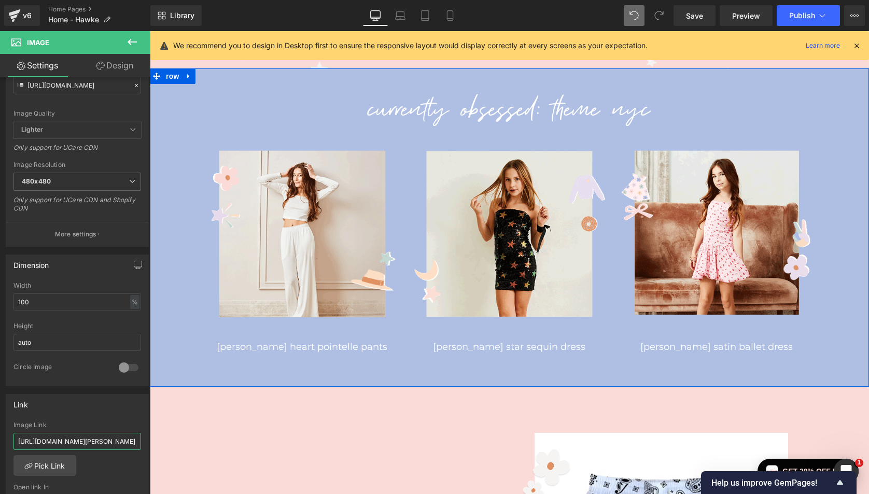
click at [374, 372] on div "CURRENTLY OBSESSED: theme nyc Heading Image dylan heart pointelle pants Heading…" at bounding box center [509, 227] width 719 height 318
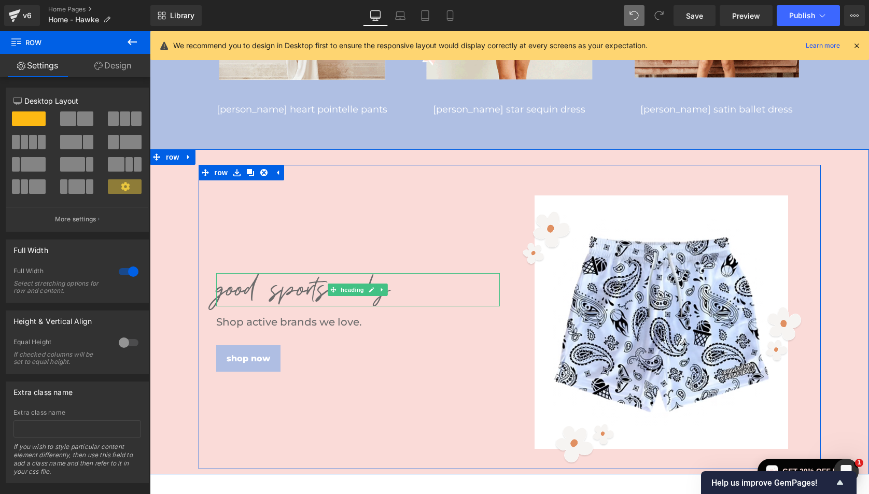
scroll to position [1035, 0]
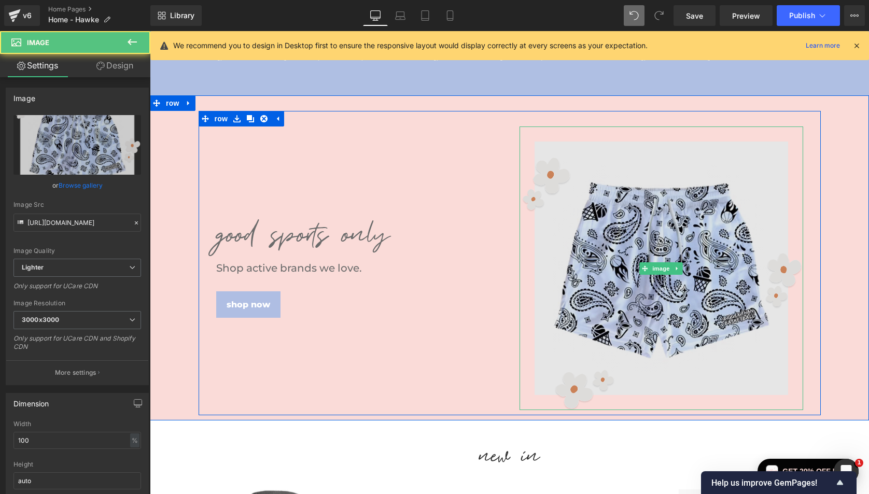
click at [658, 303] on img at bounding box center [662, 269] width 284 height 284
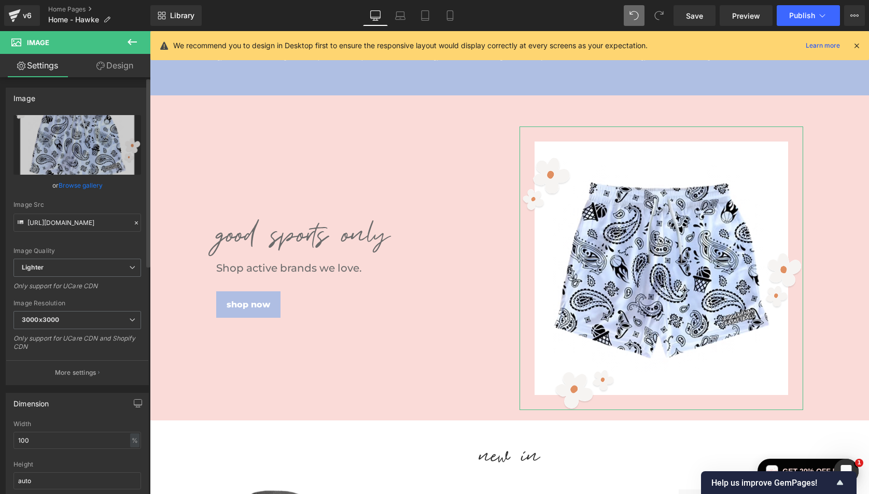
click at [88, 185] on link "Browse gallery" at bounding box center [81, 185] width 44 height 18
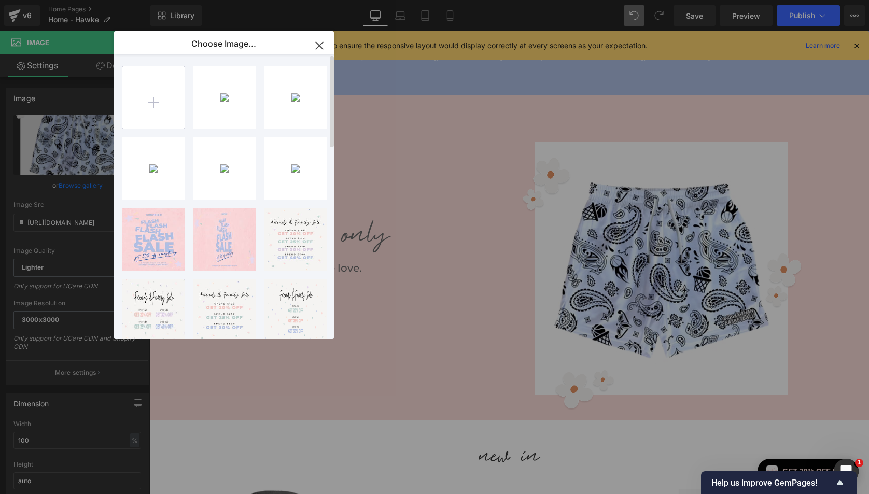
click at [158, 95] on input "file" at bounding box center [153, 97] width 62 height 62
type input "C:\fakepath\Bottom-Image-1024x1024.png"
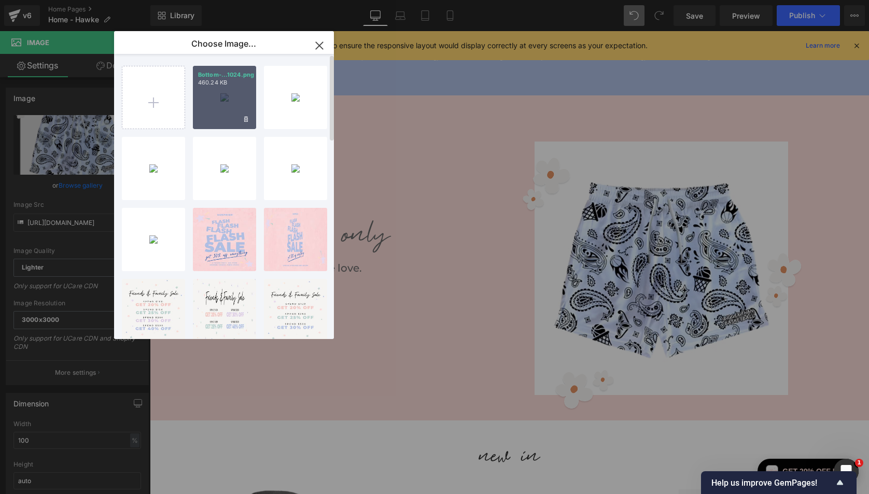
click at [224, 102] on div "Bottom-...1024.png 460.24 KB" at bounding box center [224, 97] width 63 height 63
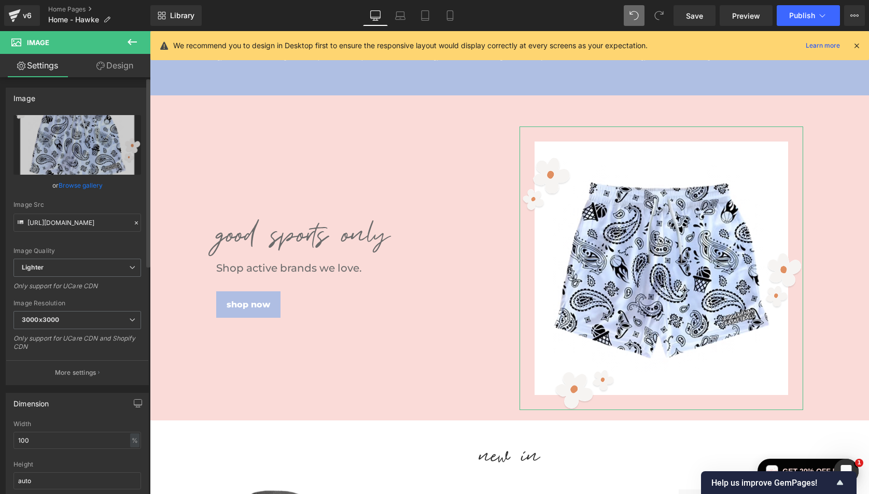
click at [85, 185] on link "Browse gallery" at bounding box center [81, 185] width 44 height 18
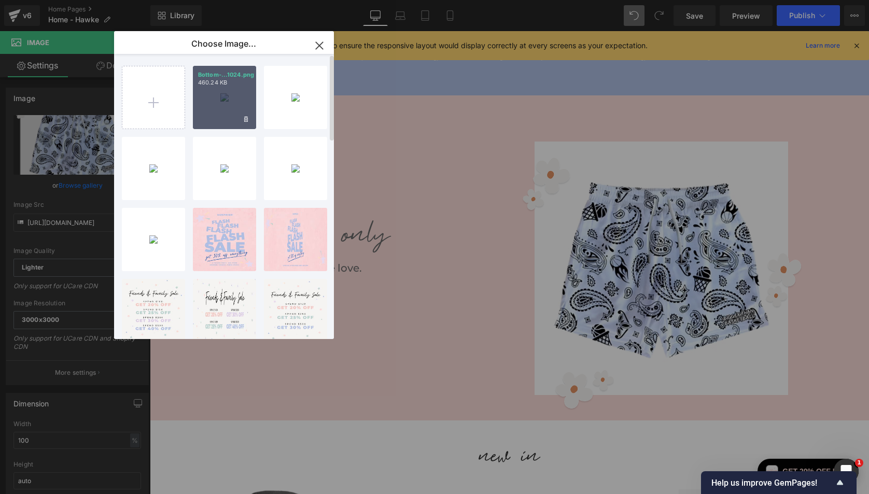
click at [214, 110] on div "Bottom-...1024.png 460.24 KB" at bounding box center [224, 97] width 63 height 63
type input "[URL][DOMAIN_NAME]"
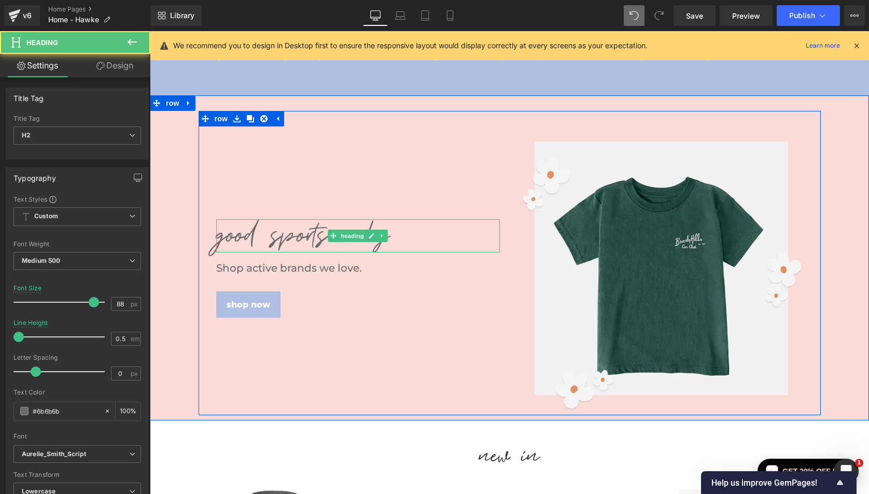
click at [296, 238] on h2 "GOOD SPORTS ONLY" at bounding box center [358, 232] width 284 height 23
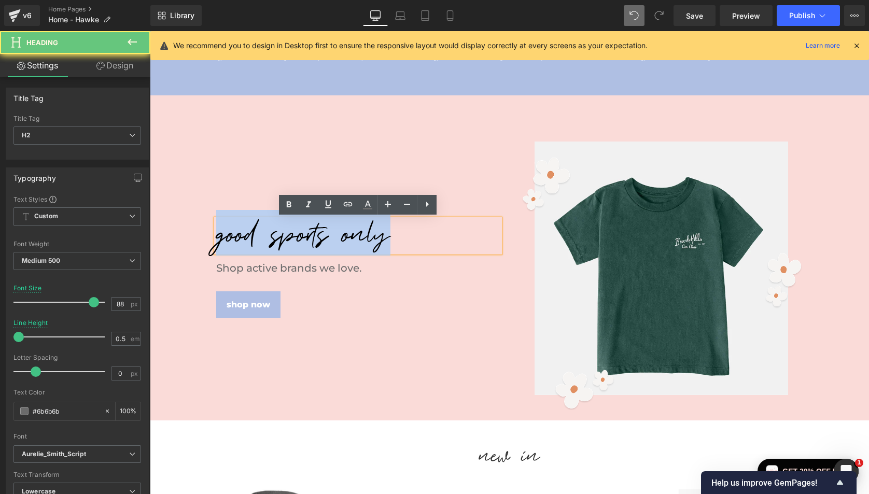
click at [296, 238] on h2 "GOOD SPORTS ONLY" at bounding box center [358, 232] width 284 height 23
paste div
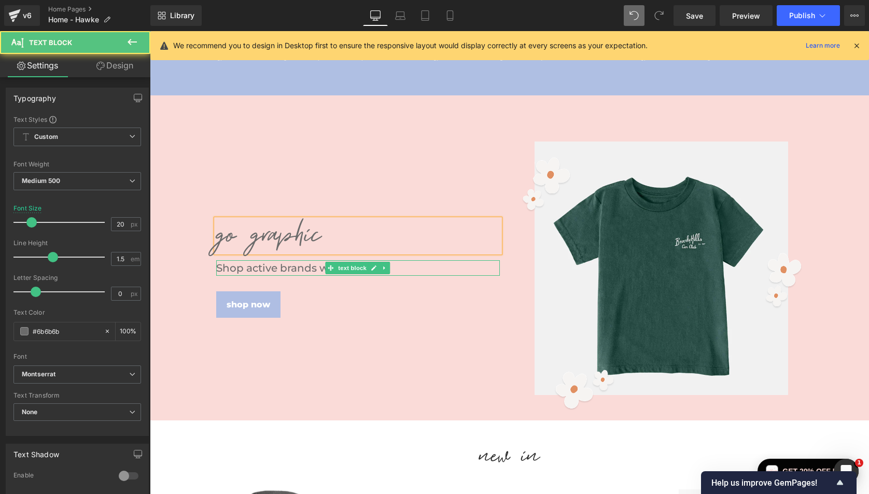
click at [304, 268] on p "Shop active brands we love." at bounding box center [358, 268] width 284 height 16
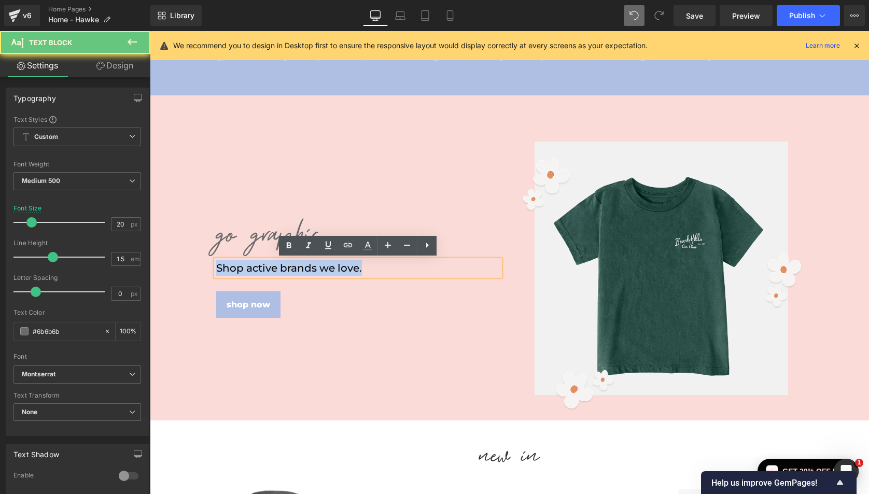
click at [304, 268] on p "Shop active brands we love." at bounding box center [358, 268] width 284 height 16
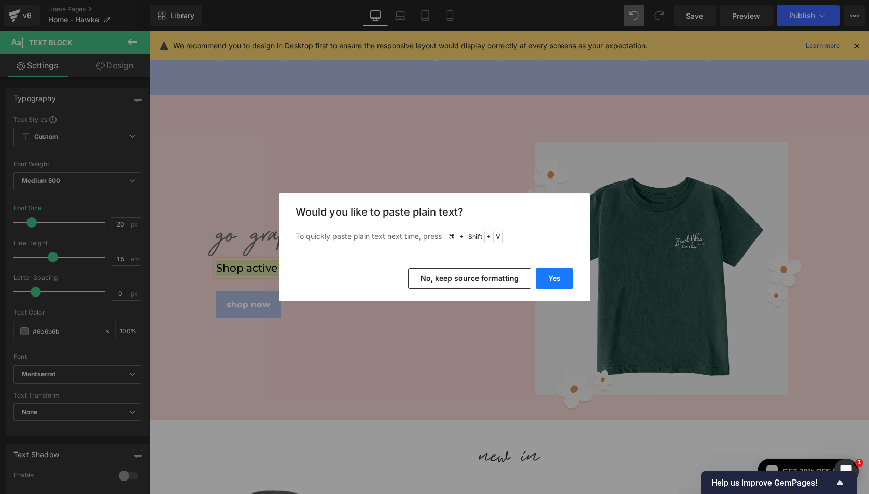
click at [557, 272] on button "Yes" at bounding box center [555, 278] width 38 height 21
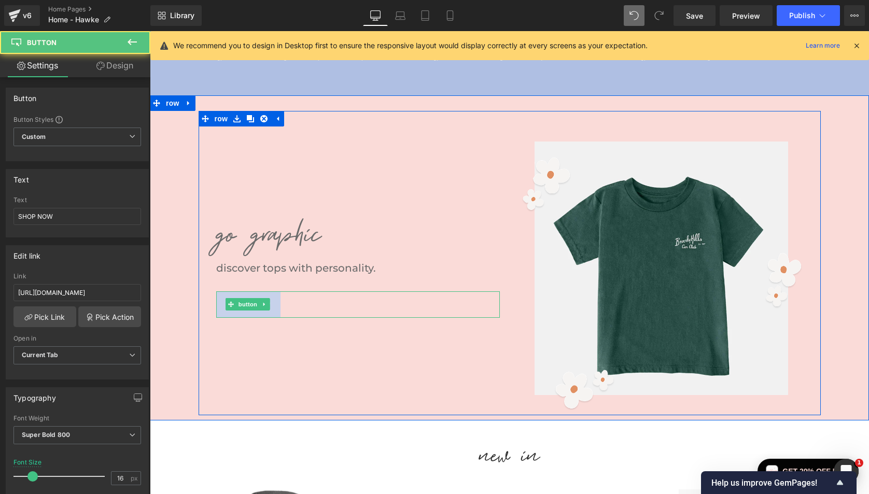
click at [236, 313] on link "SHOP NOW" at bounding box center [248, 304] width 64 height 27
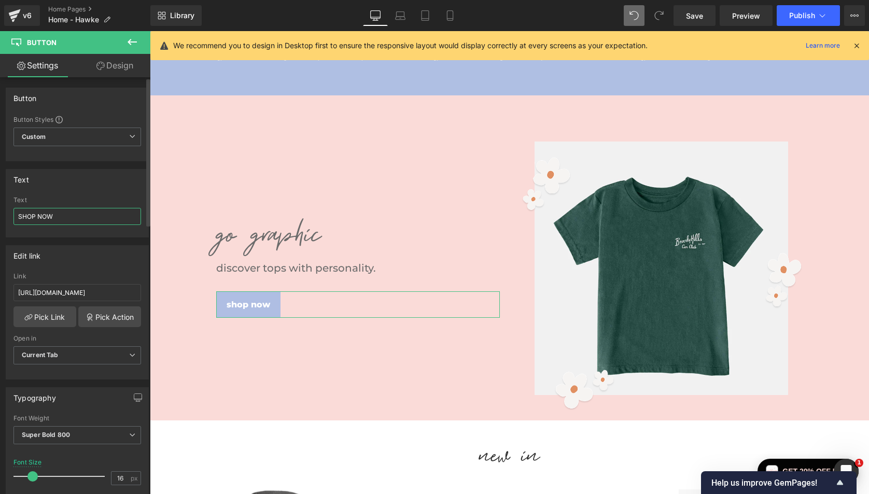
click at [91, 213] on input "SHOP NOW" at bounding box center [77, 216] width 128 height 17
paste input "shop graphic"
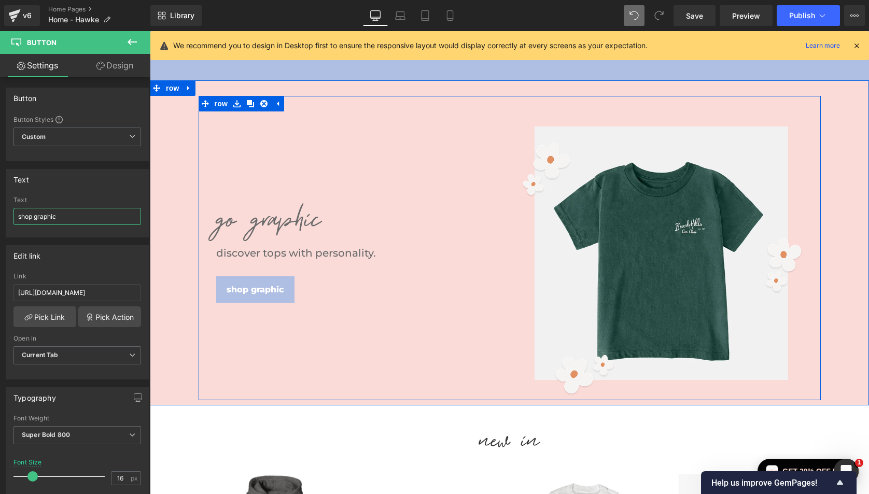
scroll to position [1044, 0]
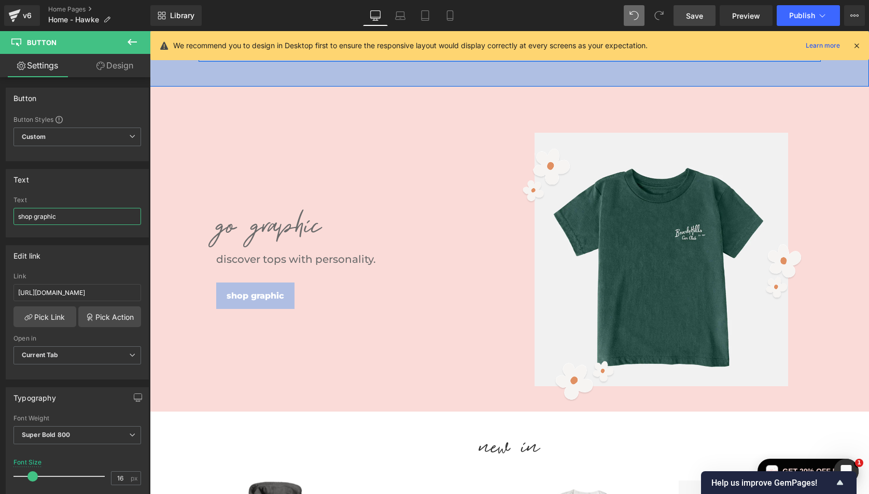
type input "shop graphic"
click at [694, 17] on span "Save" at bounding box center [694, 15] width 17 height 11
